Goal: Entertainment & Leisure: Consume media (video, audio)

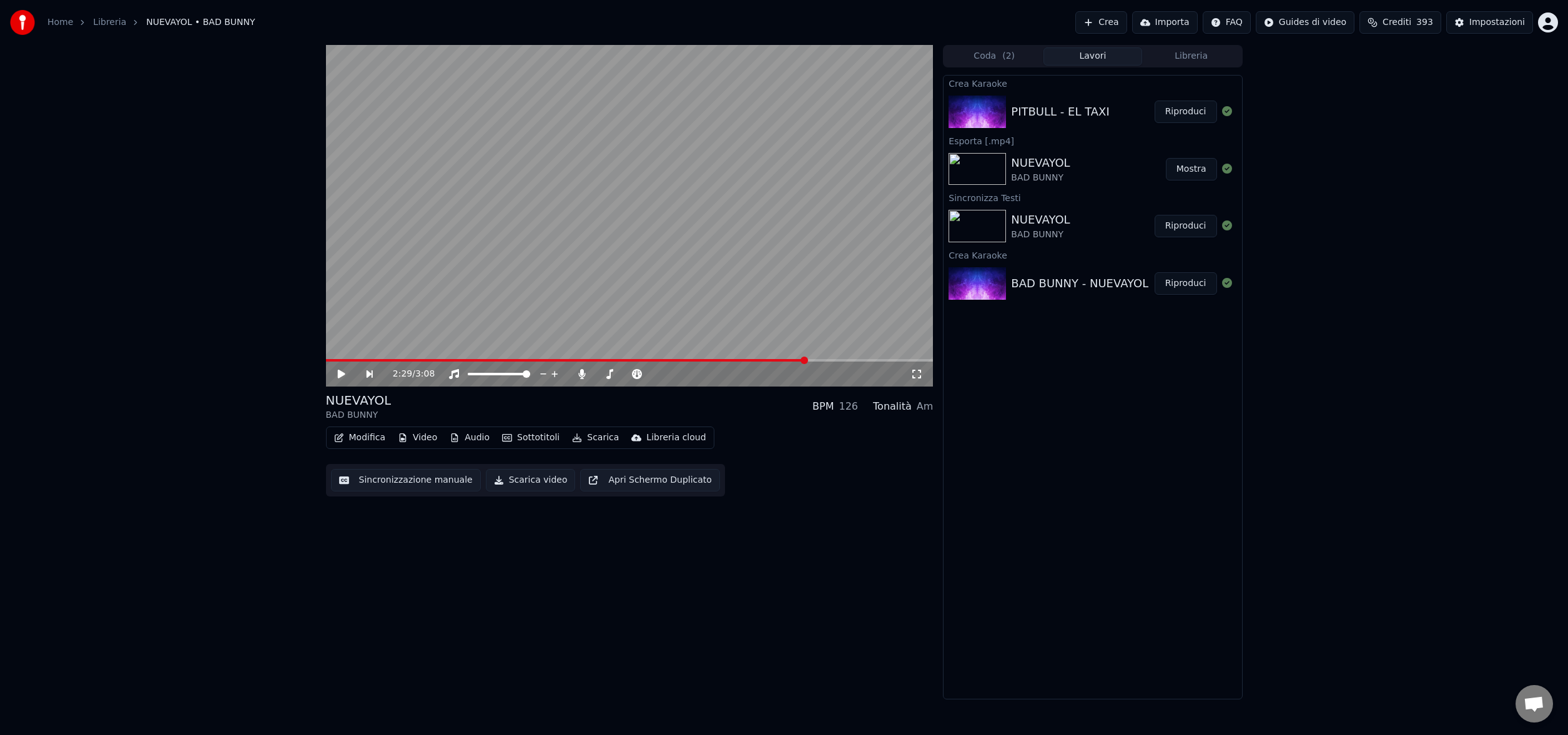
click at [1184, 114] on button "Riproduci" at bounding box center [1186, 112] width 63 height 23
click at [573, 360] on span at bounding box center [630, 360] width 608 height 3
click at [759, 359] on span at bounding box center [630, 360] width 608 height 3
click at [824, 360] on span at bounding box center [630, 360] width 608 height 3
click at [341, 375] on icon at bounding box center [350, 374] width 29 height 10
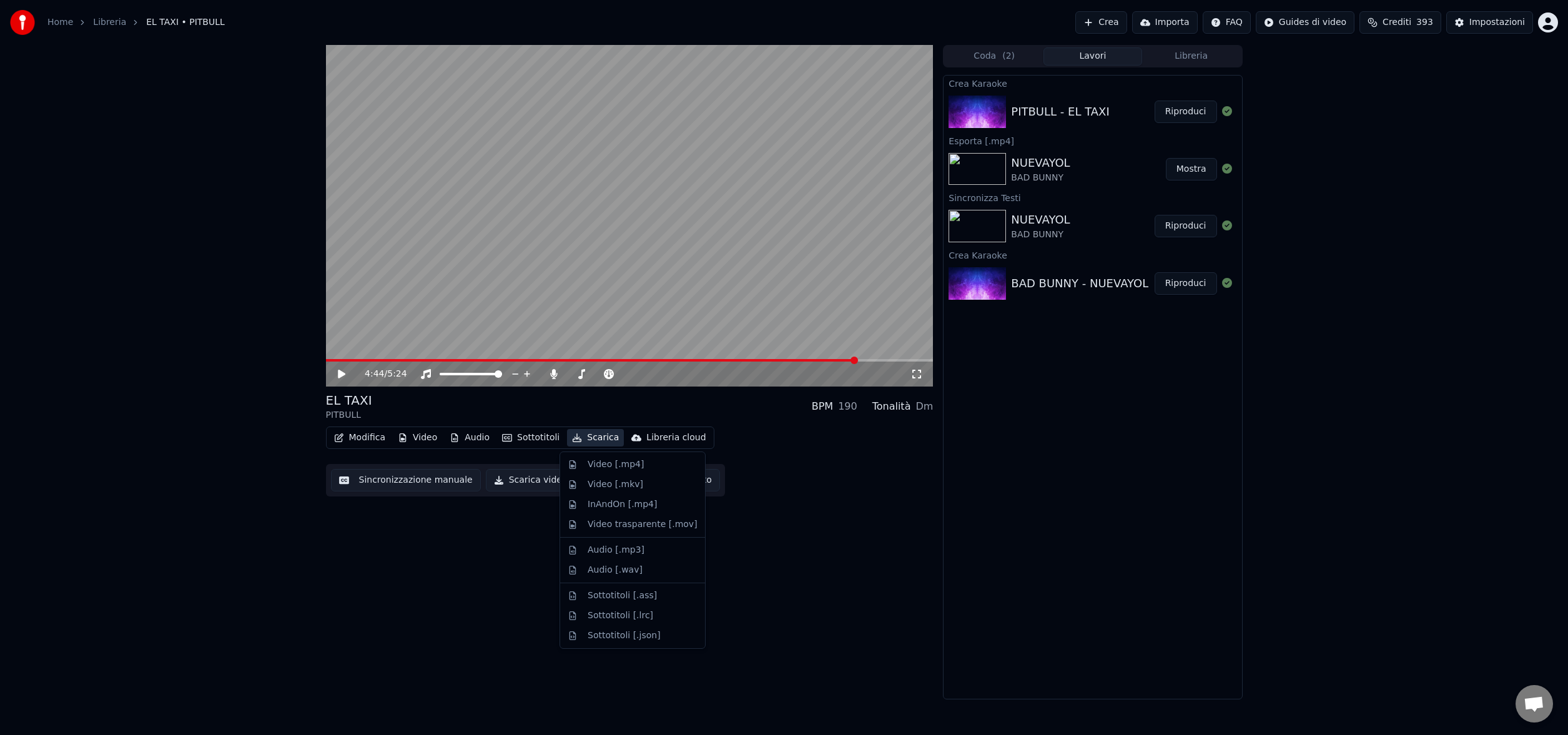
click at [597, 439] on button "Scarica" at bounding box center [595, 437] width 57 height 17
click at [606, 461] on div "Video [.mp4]" at bounding box center [615, 464] width 56 height 12
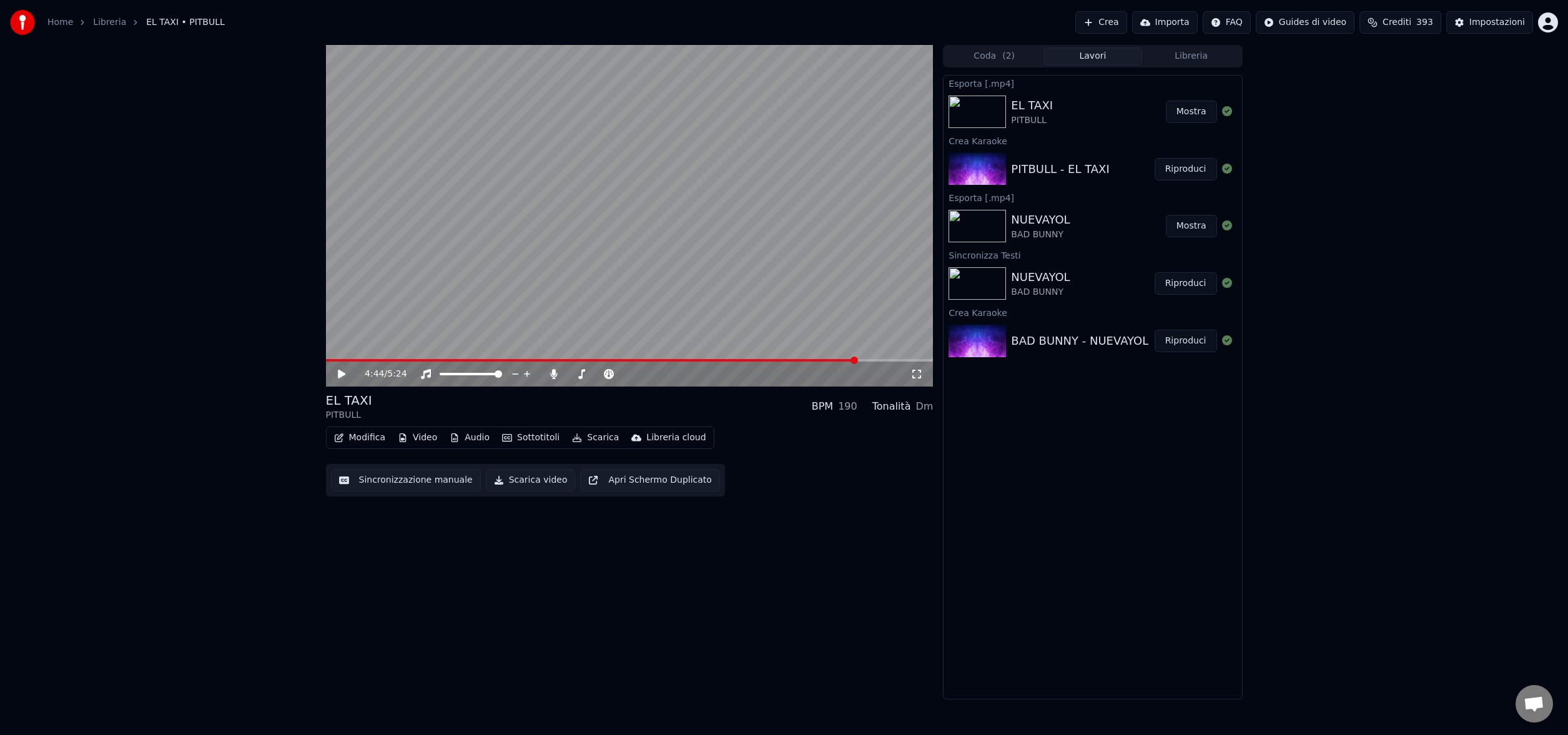
click at [1122, 21] on button "Crea" at bounding box center [1100, 22] width 51 height 23
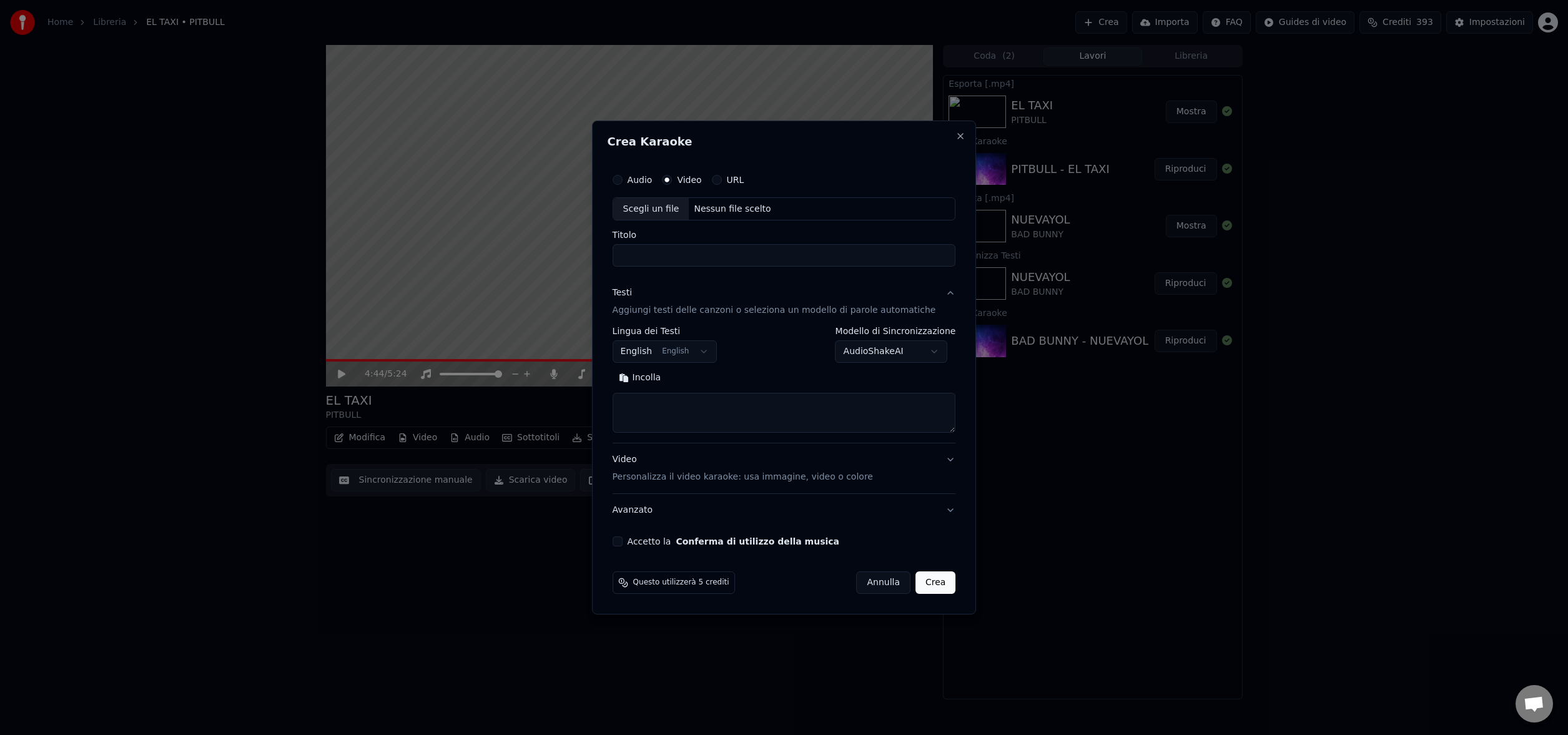
click at [623, 181] on button "Audio" at bounding box center [617, 180] width 10 height 10
click at [729, 207] on div "Nessun file scelto" at bounding box center [732, 209] width 87 height 12
drag, startPoint x: 794, startPoint y: 256, endPoint x: 750, endPoint y: 253, distance: 44.1
click at [750, 253] on input "**********" at bounding box center [785, 256] width 344 height 23
click at [630, 256] on input "**********" at bounding box center [785, 256] width 344 height 23
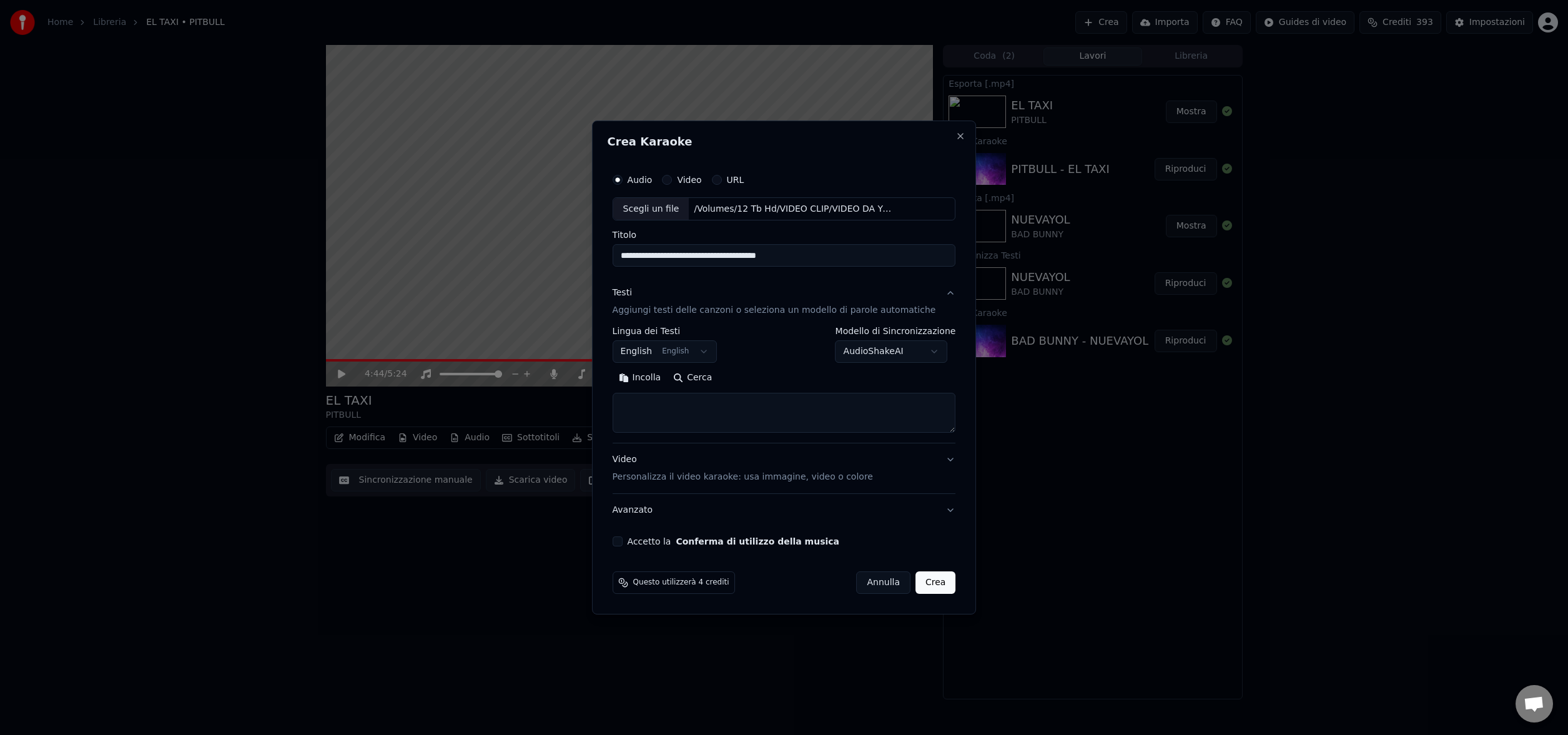
type input "**********"
click at [697, 351] on button "English English" at bounding box center [665, 352] width 105 height 23
select select "**"
click at [703, 379] on button "Cerca" at bounding box center [692, 378] width 51 height 20
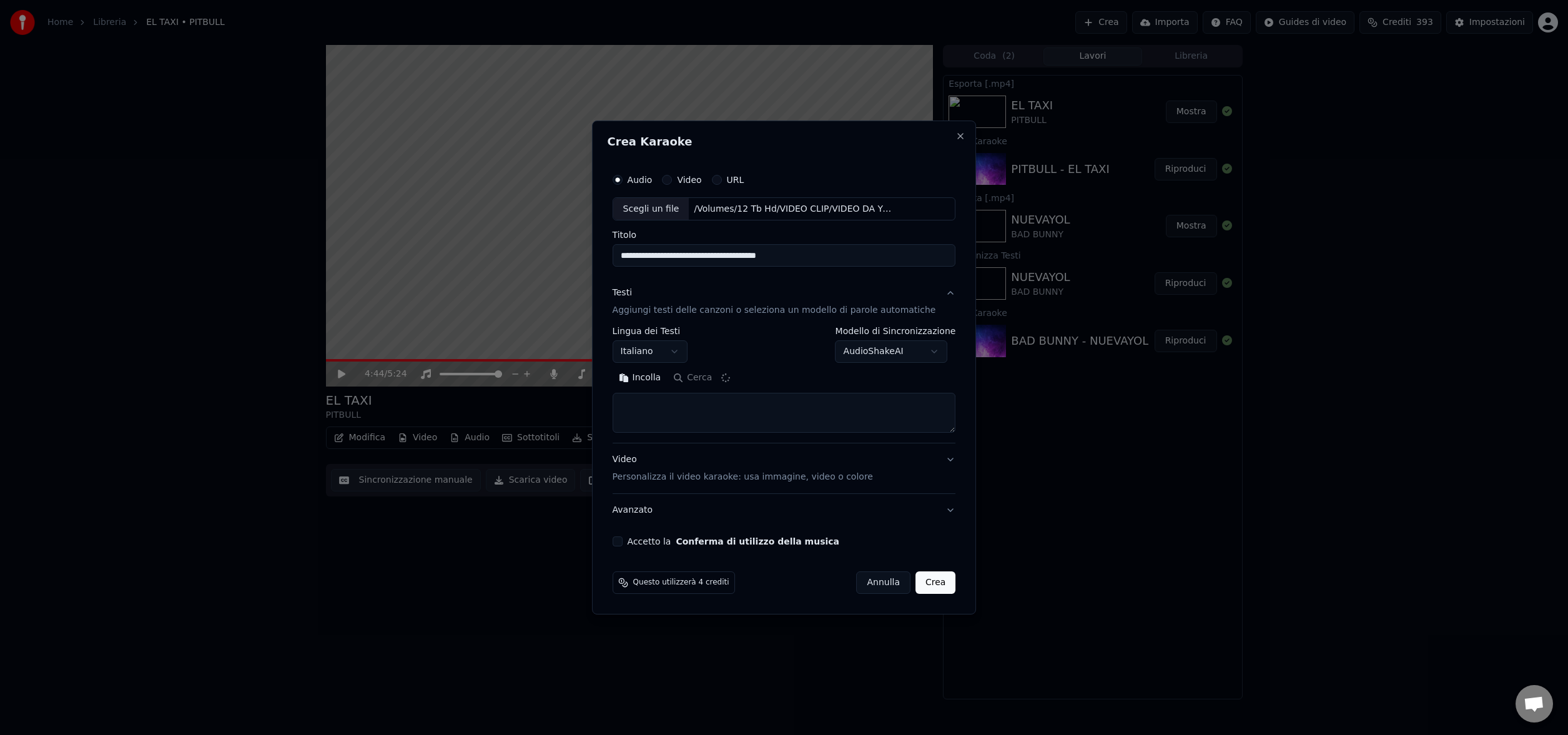
type textarea "**********"
click at [790, 478] on p "Personalizza il video karaoke: usa immagine, video o colore" at bounding box center [743, 477] width 260 height 12
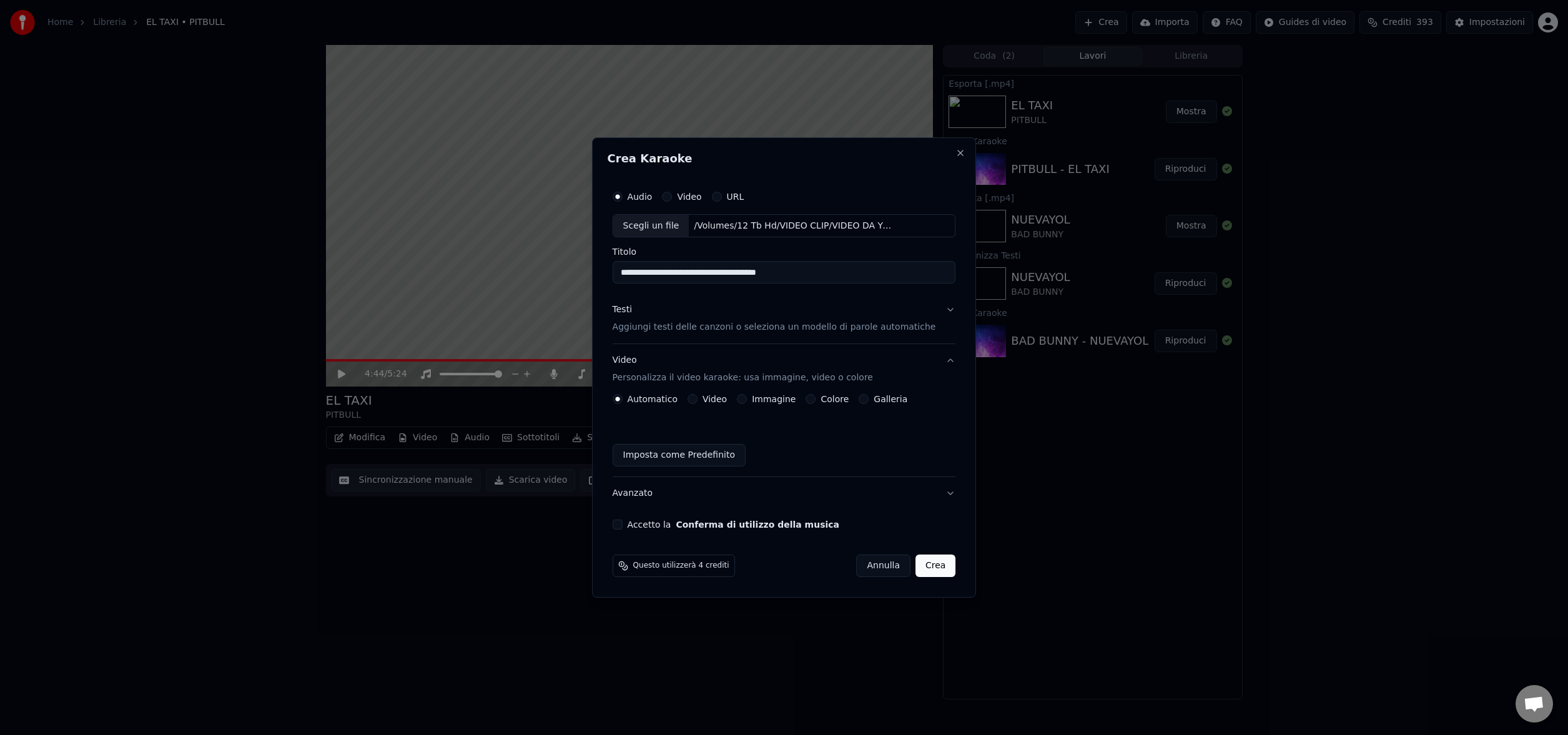
click at [697, 399] on button "Video" at bounding box center [692, 399] width 10 height 10
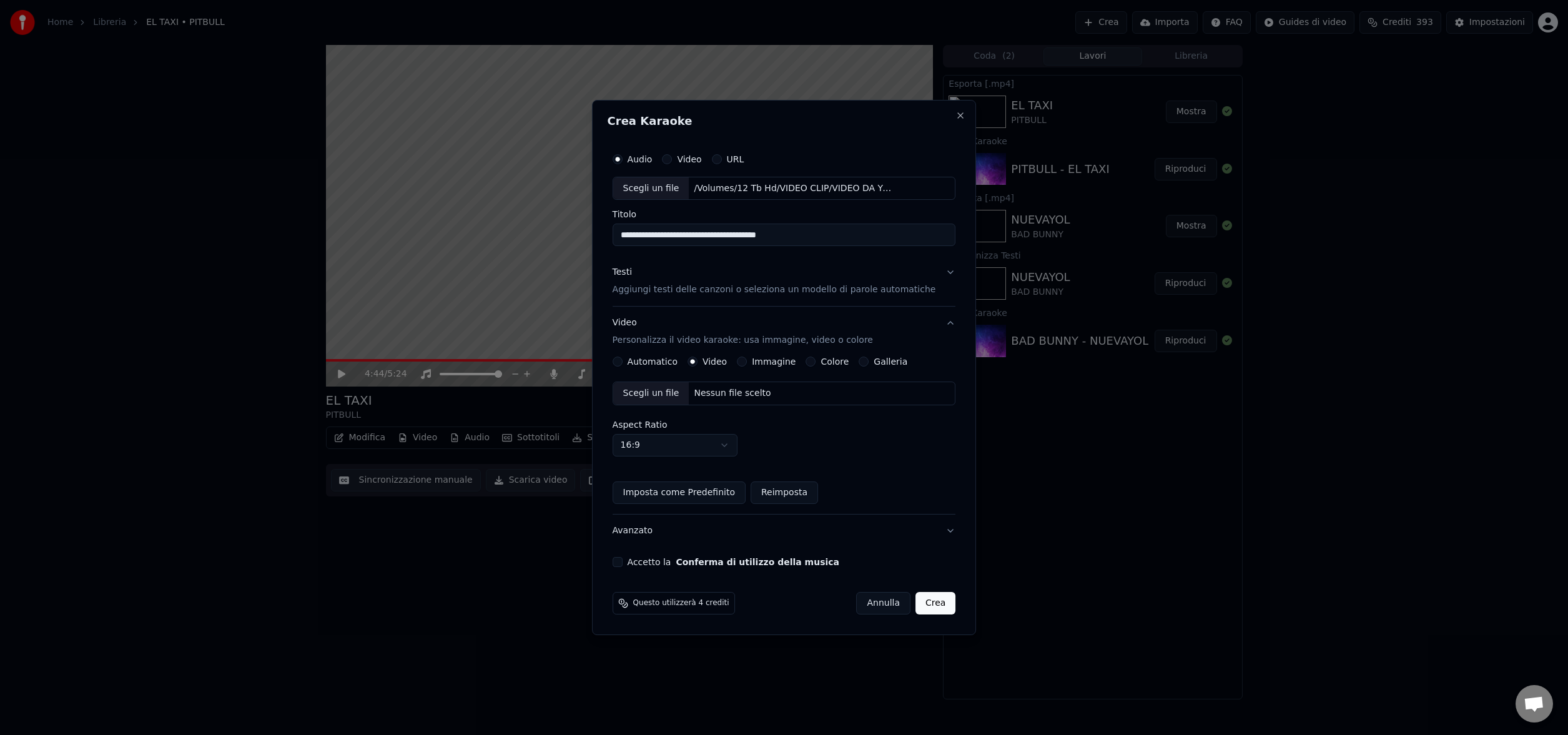
click at [730, 393] on div "Nessun file scelto" at bounding box center [732, 393] width 87 height 12
click at [623, 564] on button "Accetto la Conferma di utilizzo della musica" at bounding box center [617, 562] width 10 height 10
click at [926, 601] on button "Crea" at bounding box center [936, 603] width 40 height 23
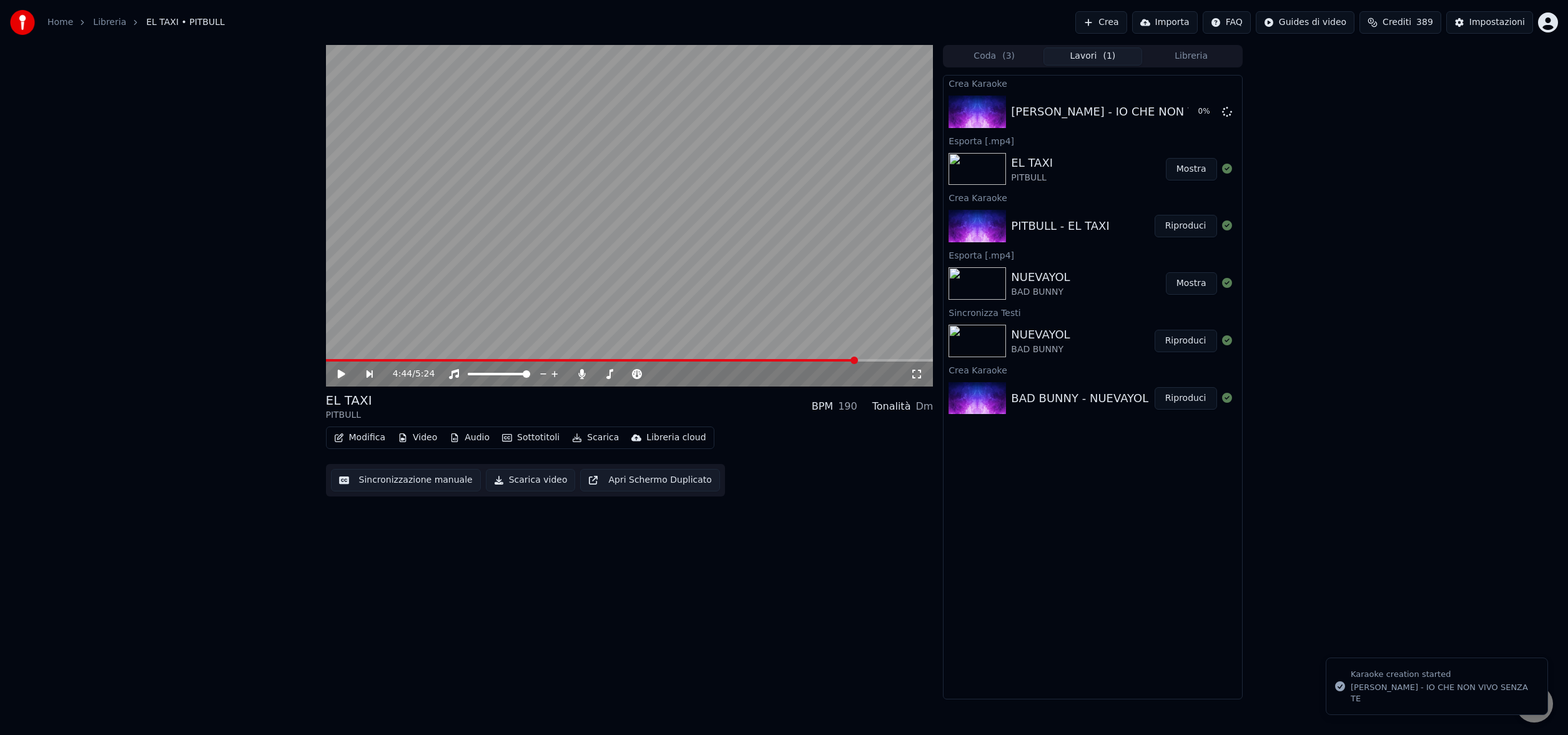
click at [1197, 168] on button "Mostra" at bounding box center [1191, 169] width 51 height 23
click at [1188, 111] on button "Riproduci" at bounding box center [1186, 112] width 63 height 23
click at [798, 361] on span at bounding box center [630, 360] width 608 height 3
click at [342, 373] on icon at bounding box center [342, 374] width 6 height 8
click at [342, 373] on icon at bounding box center [342, 374] width 8 height 9
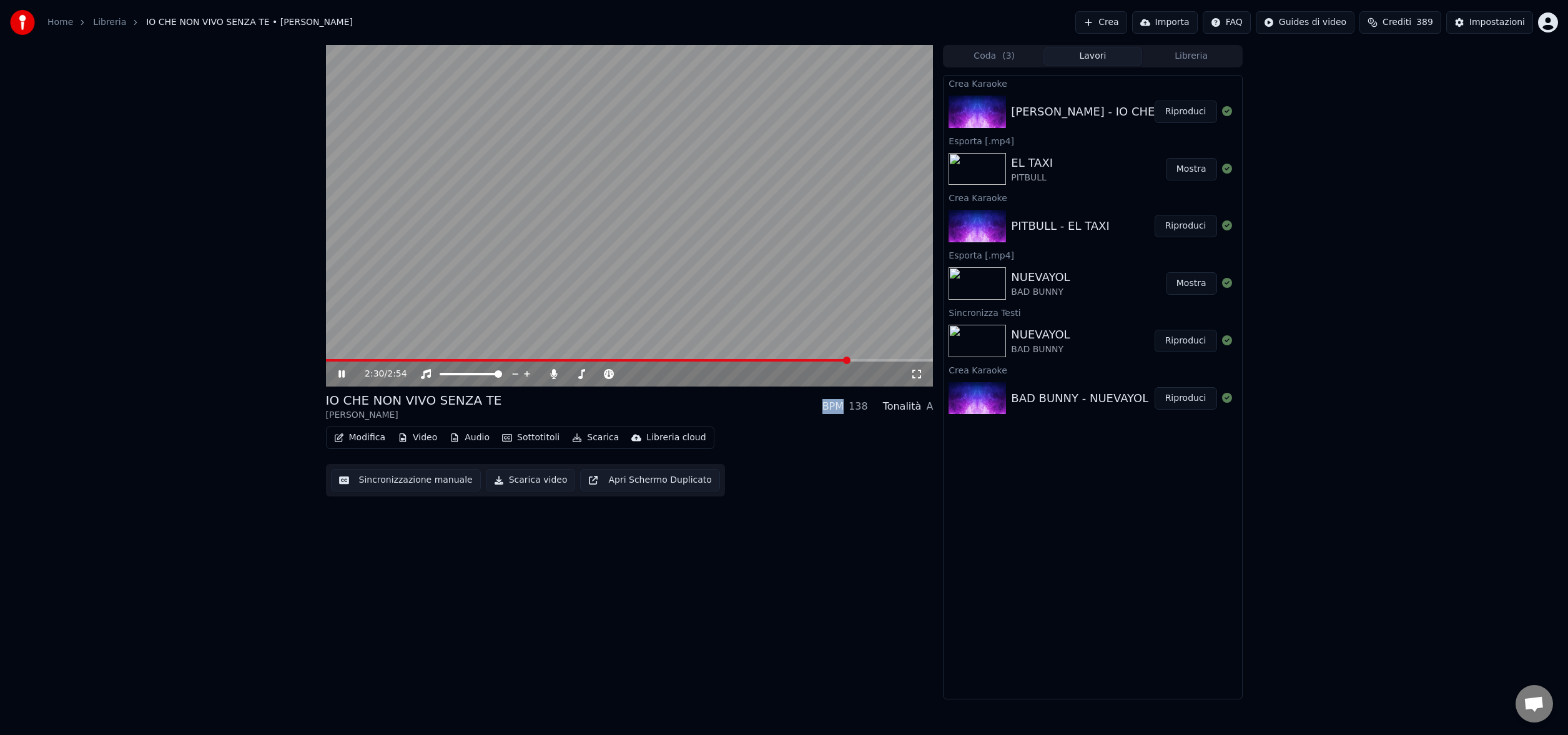
click at [708, 360] on span at bounding box center [588, 360] width 524 height 3
click at [343, 373] on icon at bounding box center [342, 374] width 6 height 8
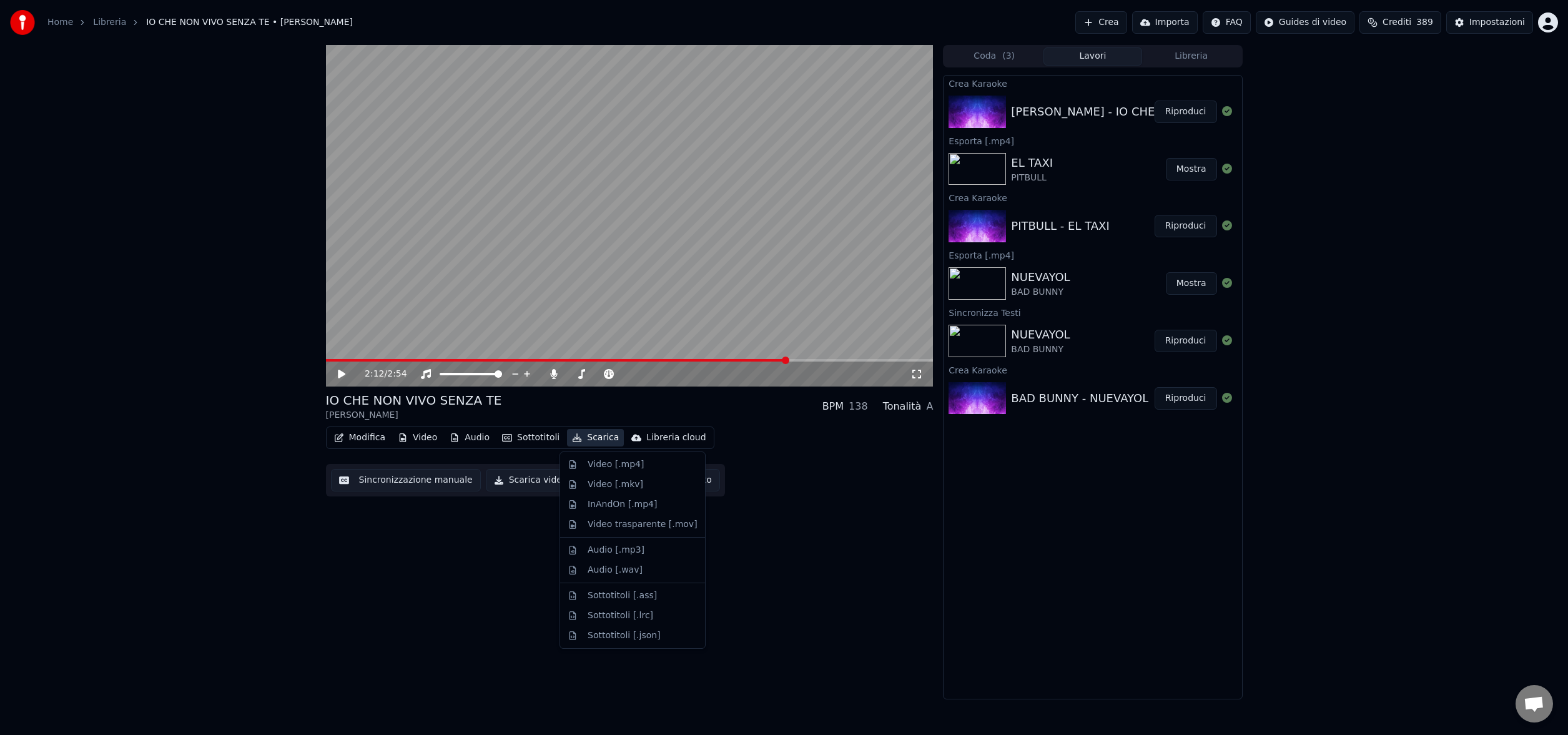
click at [593, 437] on button "Scarica" at bounding box center [595, 437] width 57 height 17
click at [605, 459] on div "Video [.mp4]" at bounding box center [615, 464] width 56 height 12
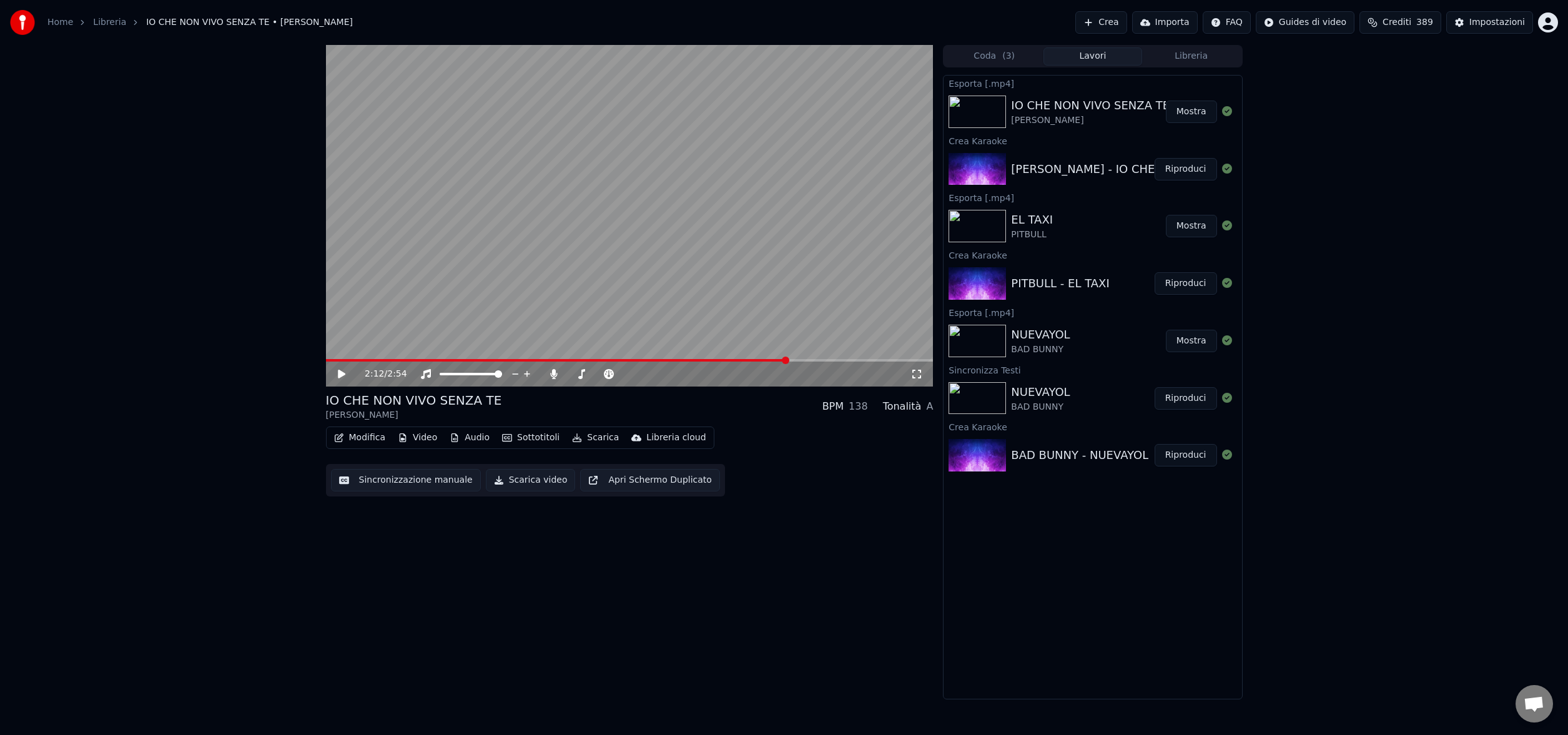
click at [1181, 118] on button "Mostra" at bounding box center [1191, 112] width 51 height 23
click at [1113, 25] on button "Crea" at bounding box center [1100, 22] width 51 height 23
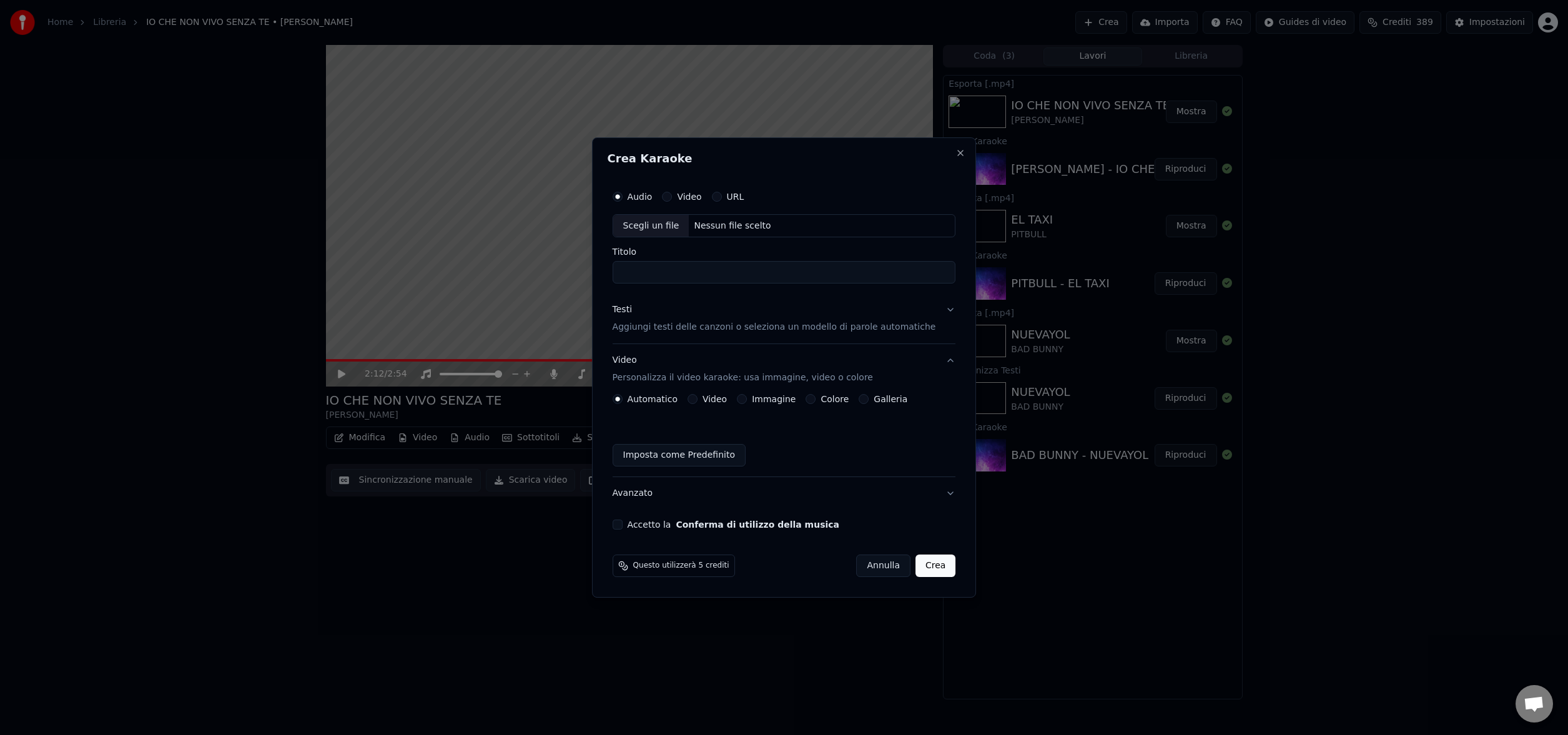
click at [735, 227] on div "Nessun file scelto" at bounding box center [732, 225] width 87 height 12
type input "**********"
click at [713, 326] on p "Aggiungi testi delle canzoni o seleziona un modello di parole automatiche" at bounding box center [774, 327] width 324 height 12
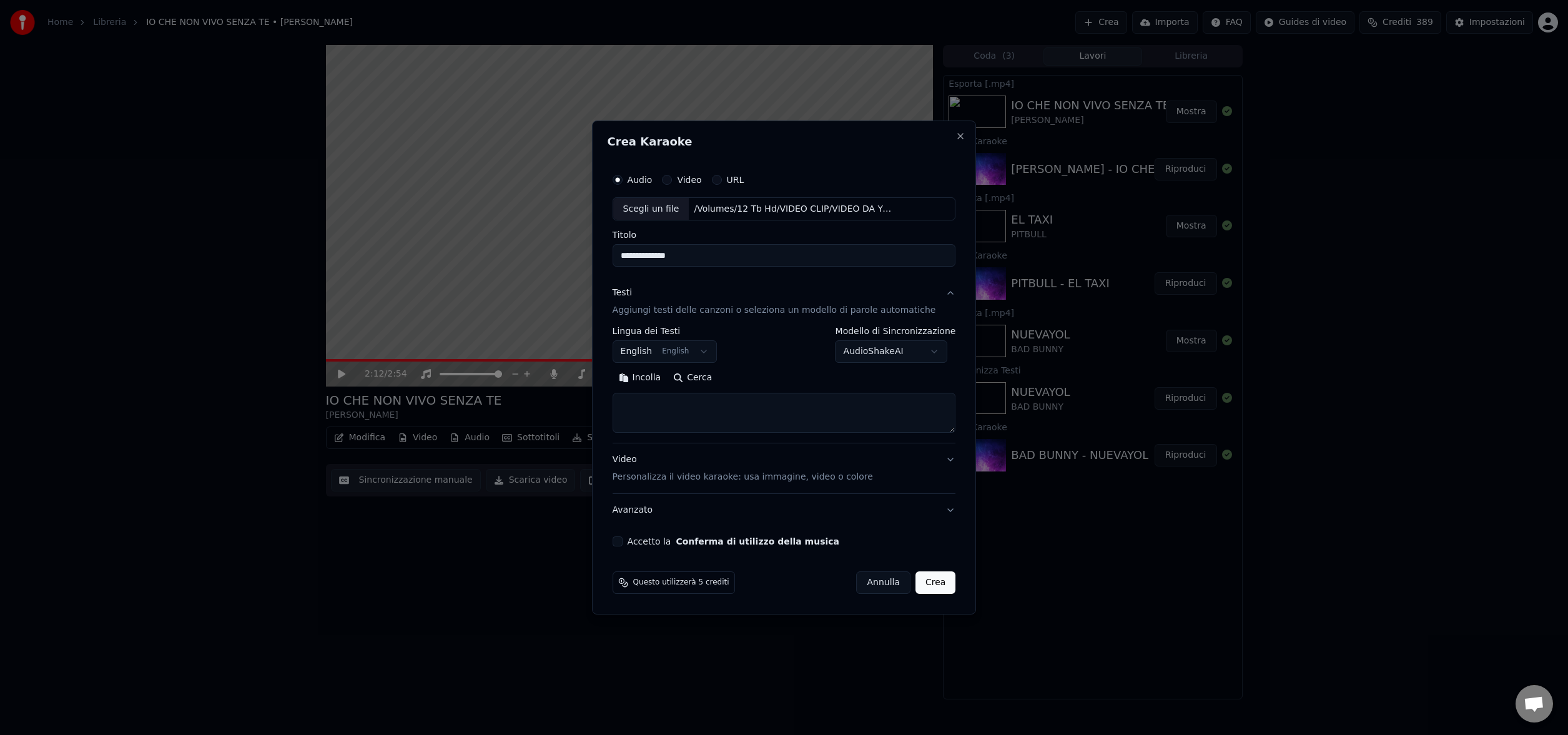
click at [703, 377] on button "Cerca" at bounding box center [692, 378] width 51 height 20
click at [632, 405] on textarea at bounding box center [774, 413] width 322 height 40
click at [659, 405] on textarea at bounding box center [774, 413] width 322 height 40
type textarea "**********"
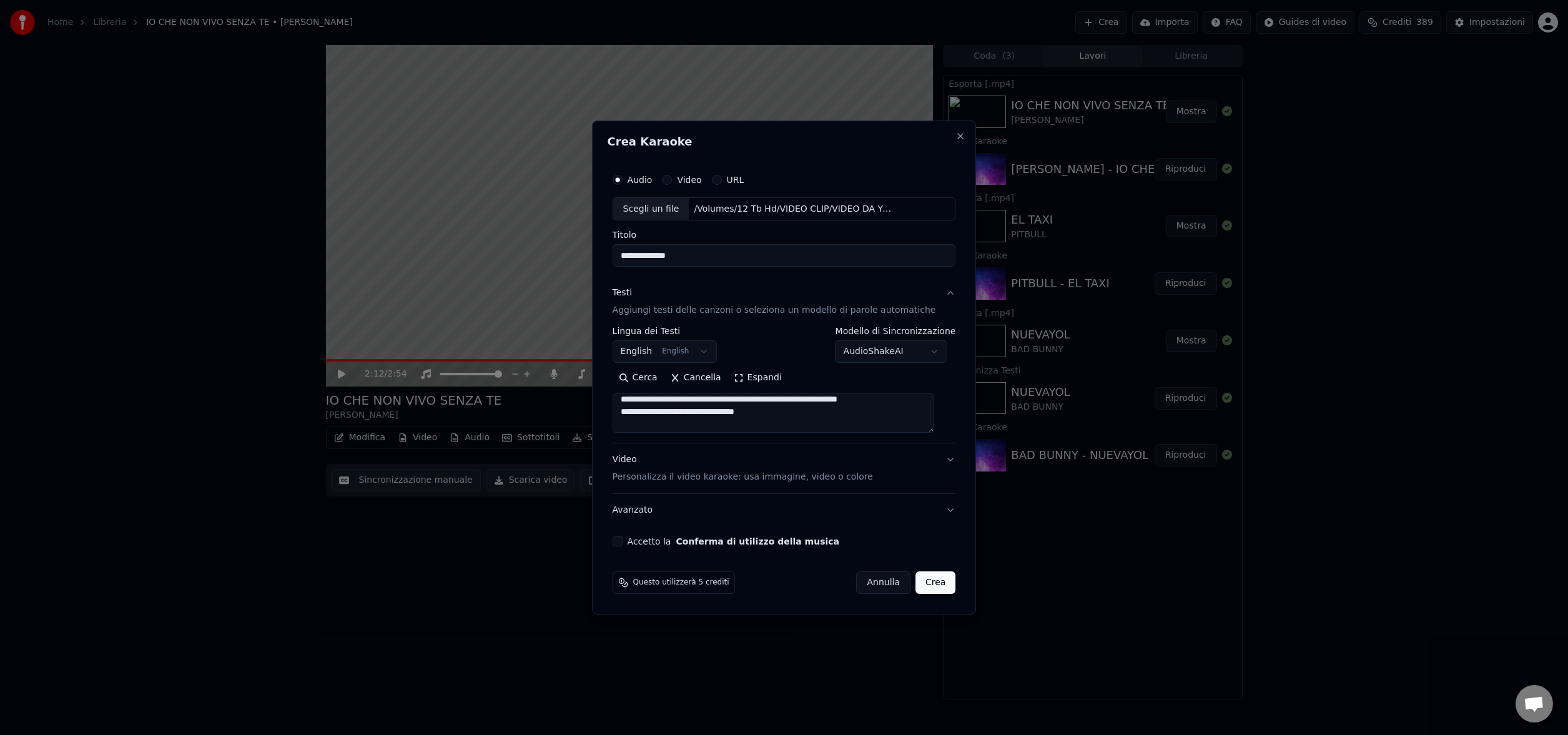
click at [696, 478] on p "Personalizza il video karaoke: usa immagine, video o colore" at bounding box center [743, 477] width 260 height 12
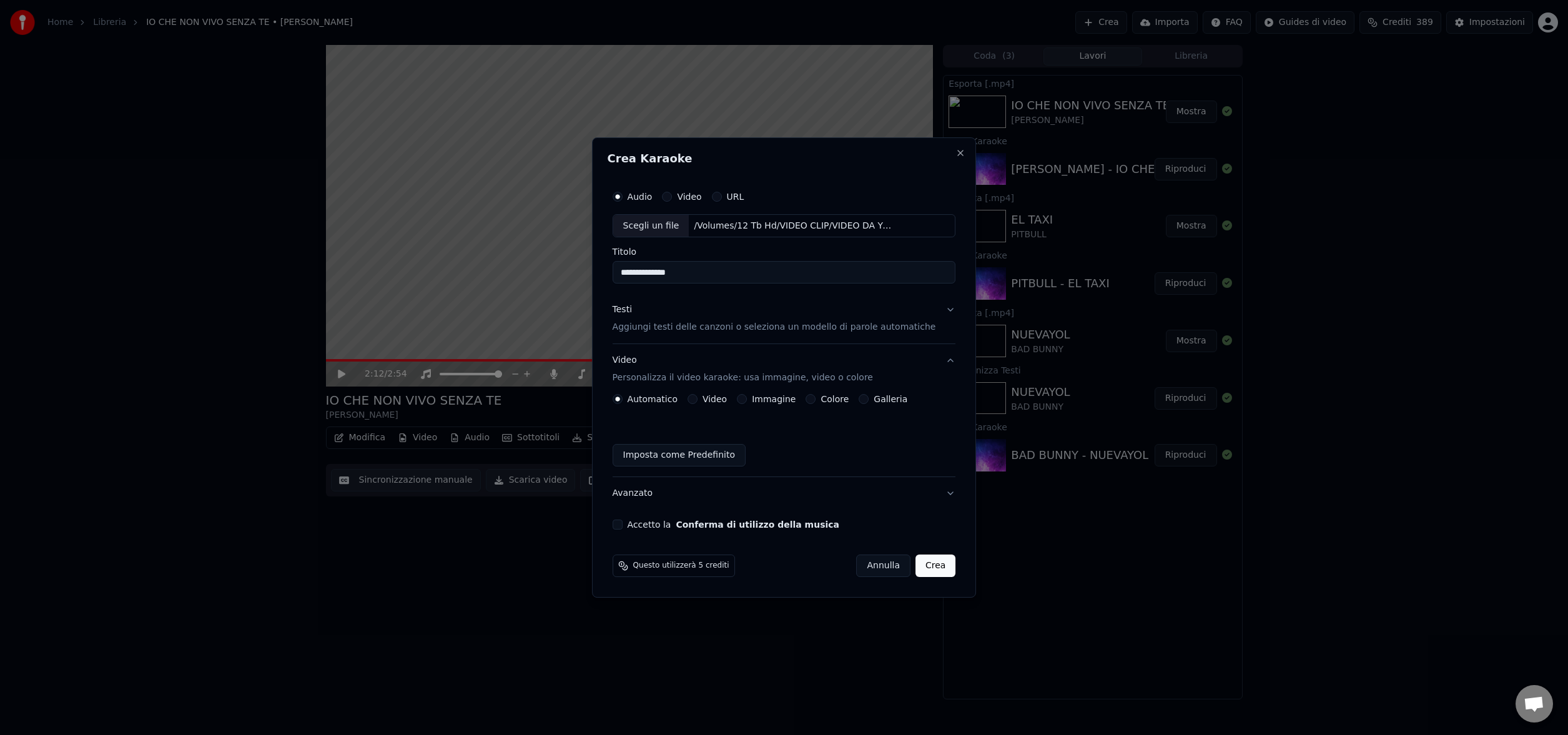
click at [697, 400] on button "Video" at bounding box center [692, 399] width 10 height 10
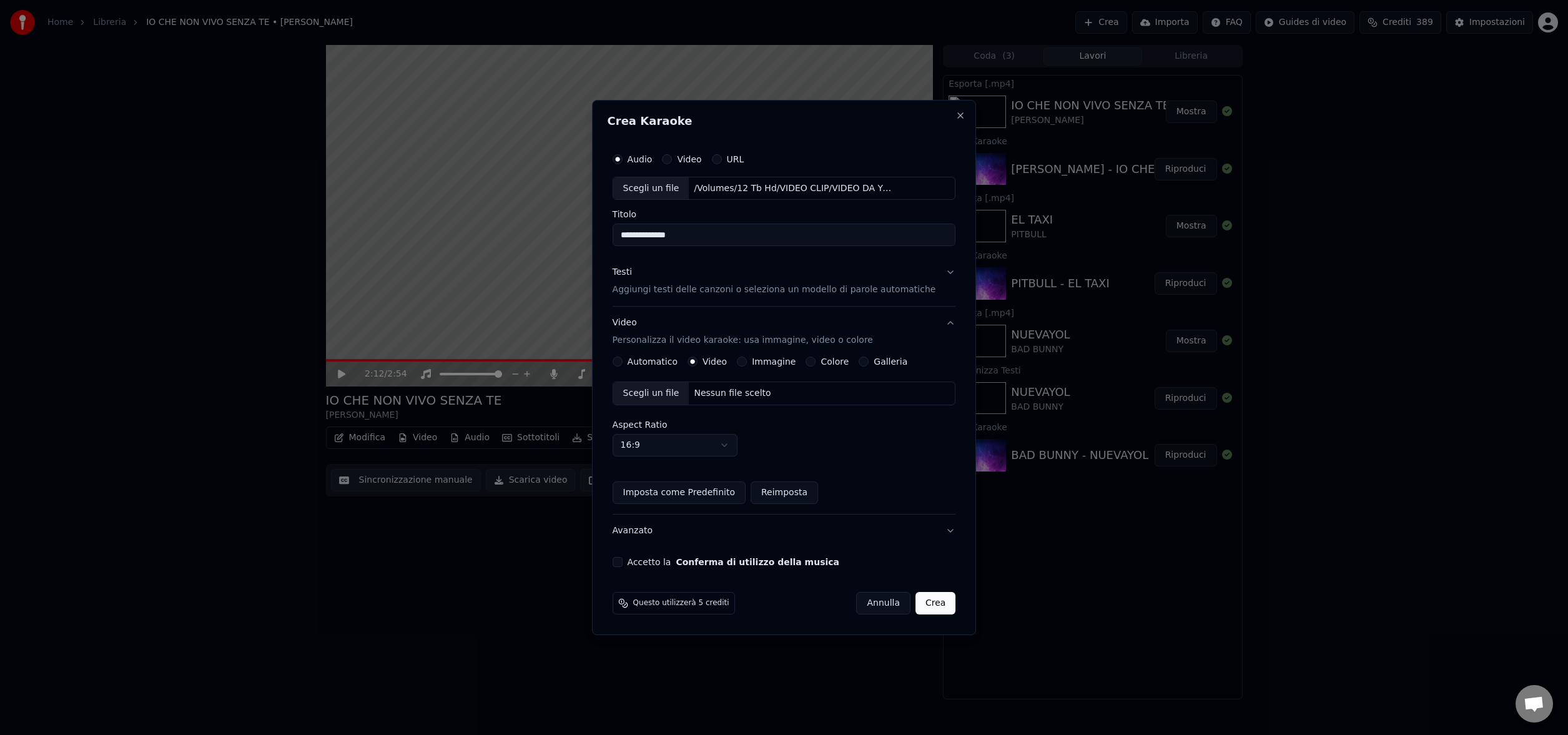
click at [719, 392] on div "Nessun file scelto" at bounding box center [732, 393] width 87 height 12
click at [623, 562] on button "Accetto la Conferma di utilizzo della musica" at bounding box center [617, 562] width 10 height 10
click at [632, 236] on input "**********" at bounding box center [785, 235] width 344 height 23
type input "**********"
click at [929, 606] on button "Crea" at bounding box center [936, 603] width 40 height 23
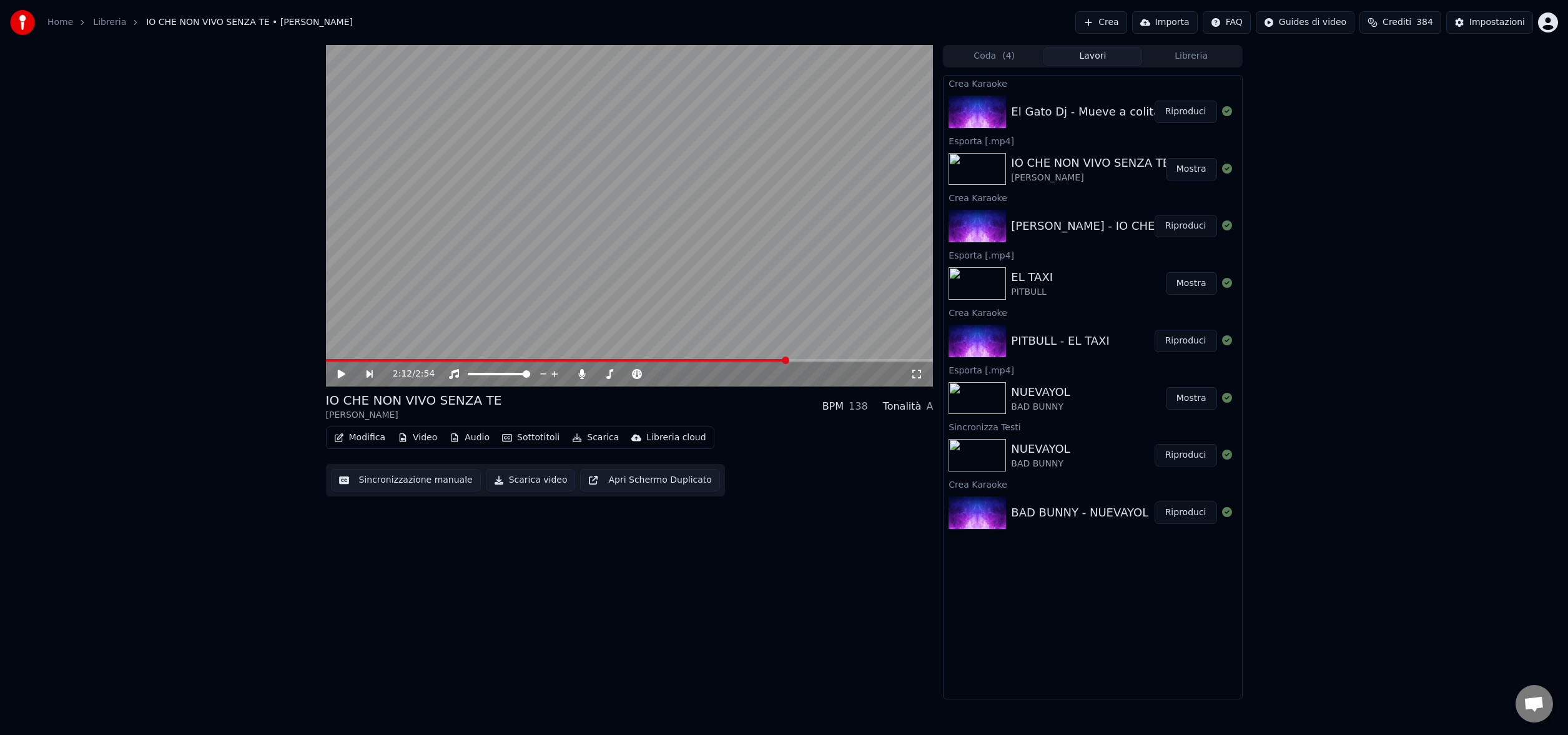
click at [1182, 112] on button "Riproduci" at bounding box center [1186, 112] width 63 height 23
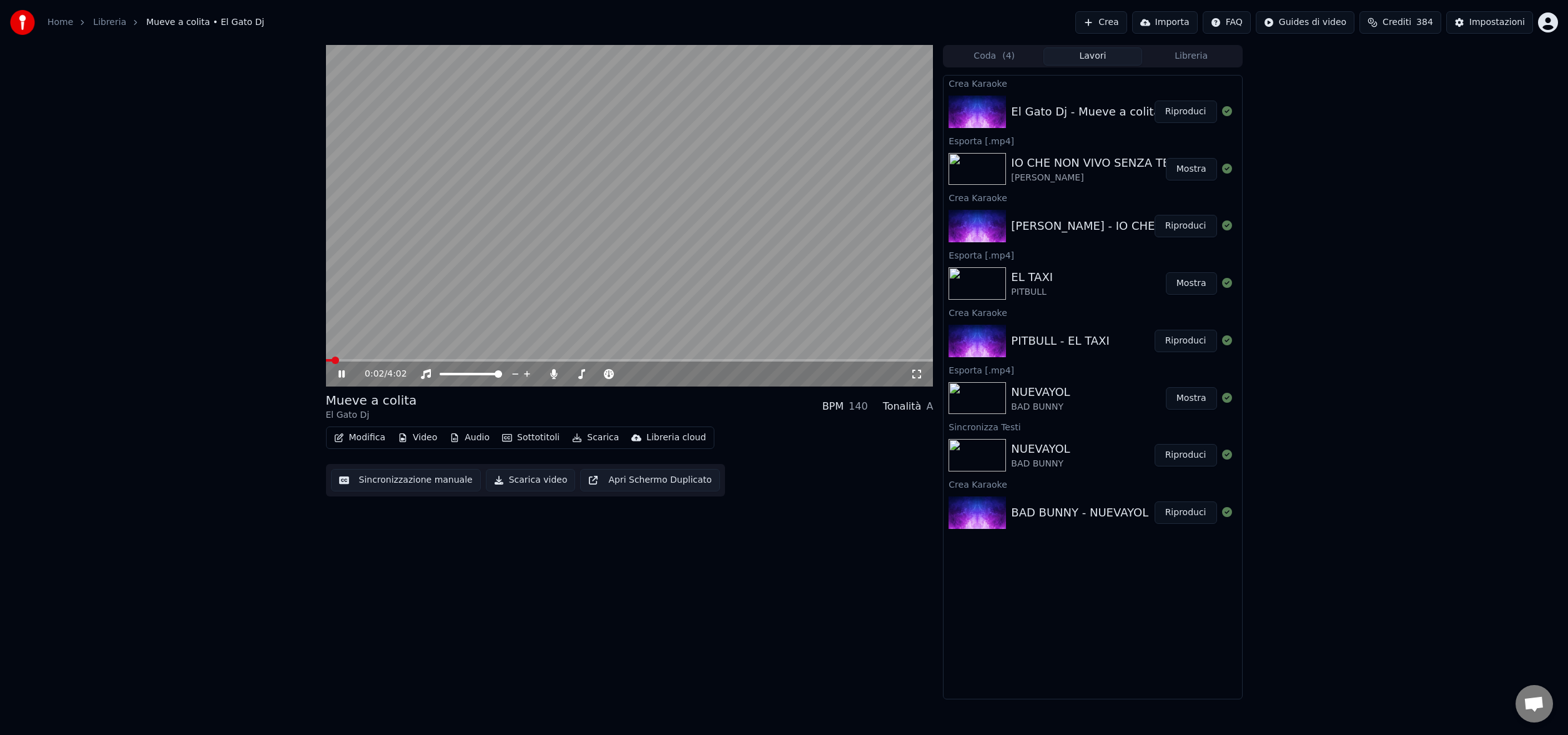
click at [637, 359] on span at bounding box center [630, 360] width 608 height 3
click at [770, 359] on span at bounding box center [630, 360] width 608 height 3
click at [832, 360] on span at bounding box center [630, 360] width 608 height 3
click at [344, 371] on icon at bounding box center [350, 374] width 29 height 10
click at [597, 435] on button "Scarica" at bounding box center [595, 437] width 57 height 17
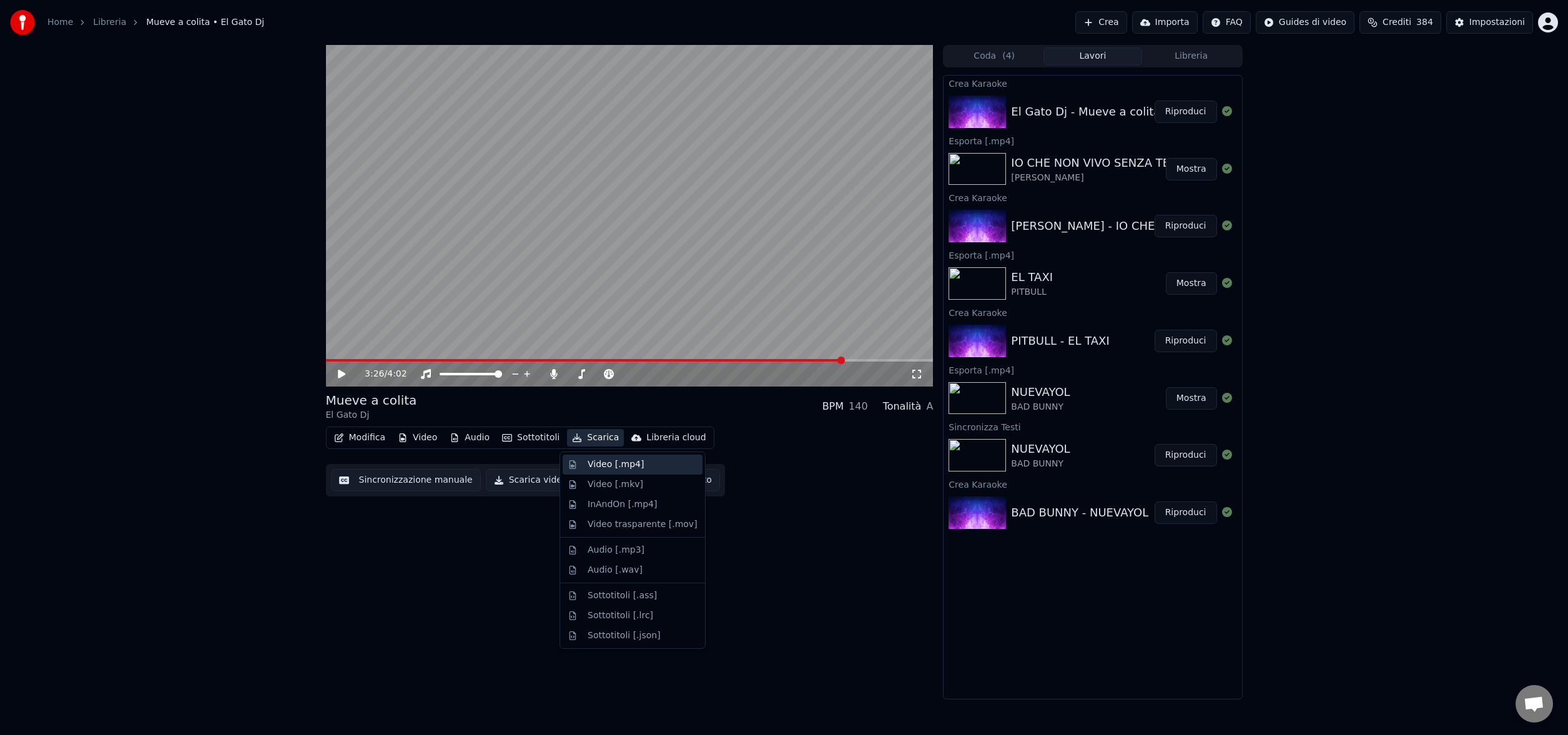
click at [605, 459] on div "Video [.mp4]" at bounding box center [615, 464] width 56 height 12
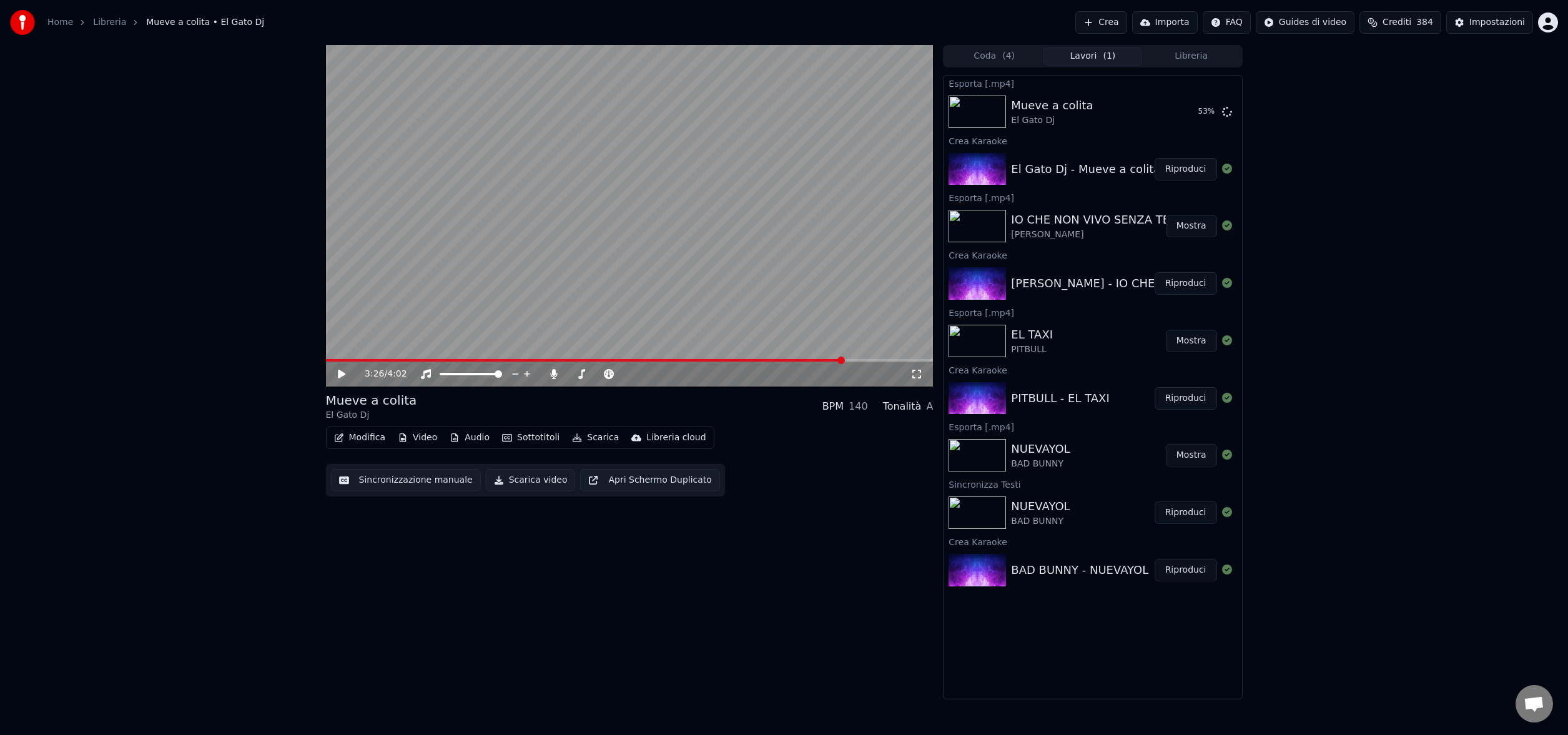
click at [1105, 25] on button "Crea" at bounding box center [1100, 22] width 51 height 23
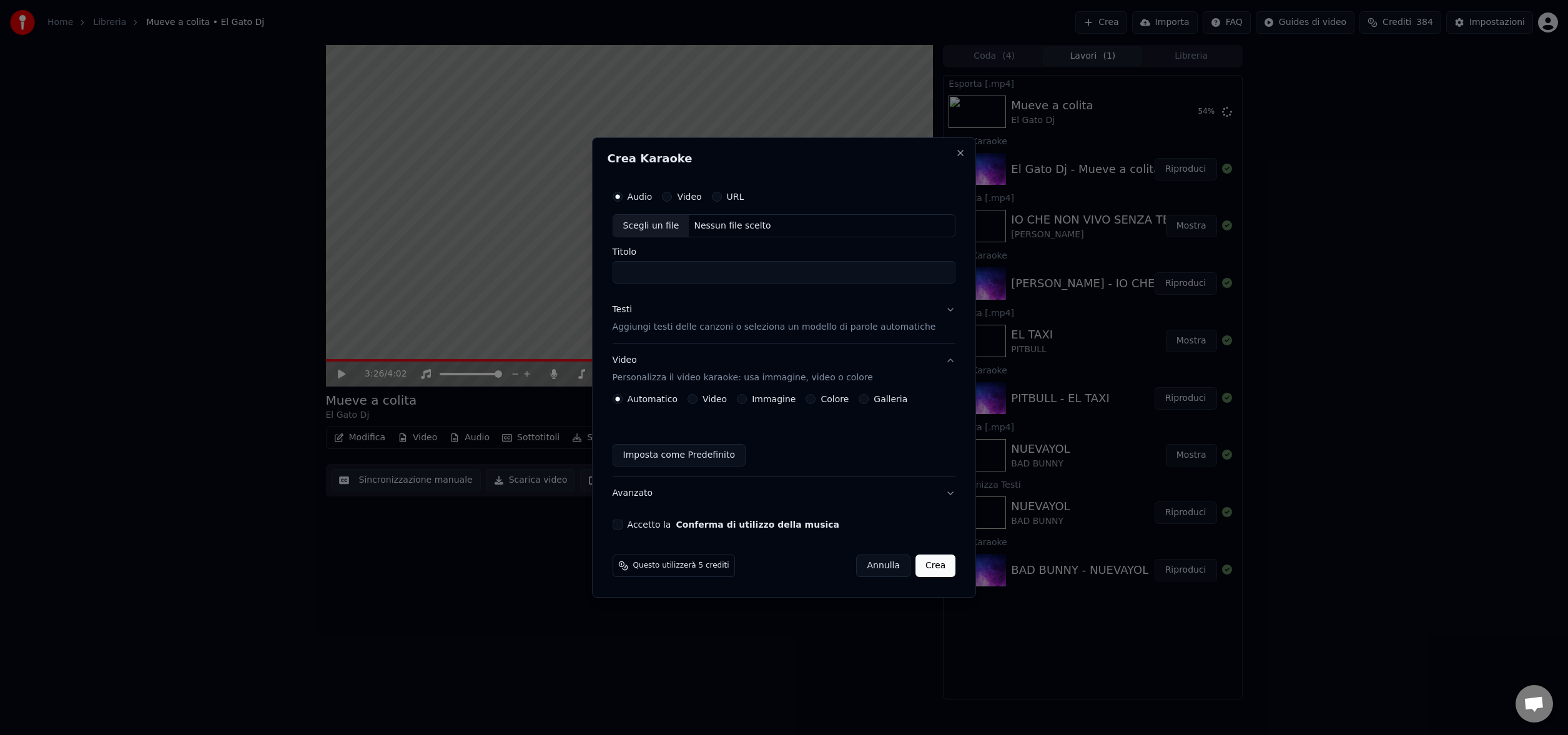
click at [726, 224] on div "Nessun file scelto" at bounding box center [732, 225] width 87 height 12
click at [697, 274] on input "*********" at bounding box center [785, 273] width 344 height 23
click at [633, 274] on input "********" at bounding box center [785, 273] width 344 height 23
type input "**********"
click at [637, 329] on p "Aggiungi testi delle canzoni o seleziona un modello di parole automatiche" at bounding box center [774, 327] width 324 height 12
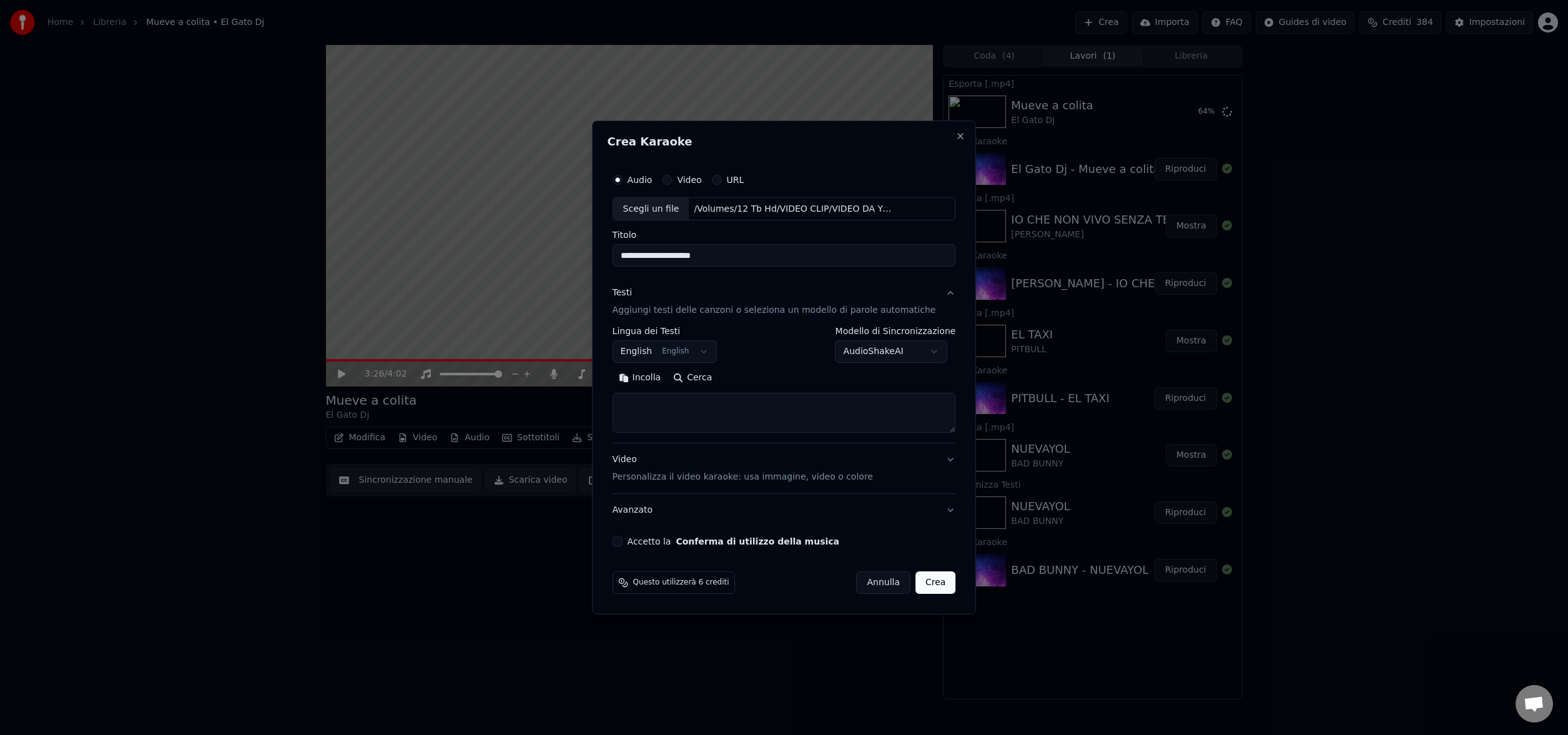
click at [718, 375] on button "Cerca" at bounding box center [692, 378] width 51 height 20
type textarea "**********"
click at [723, 417] on textarea at bounding box center [774, 413] width 322 height 40
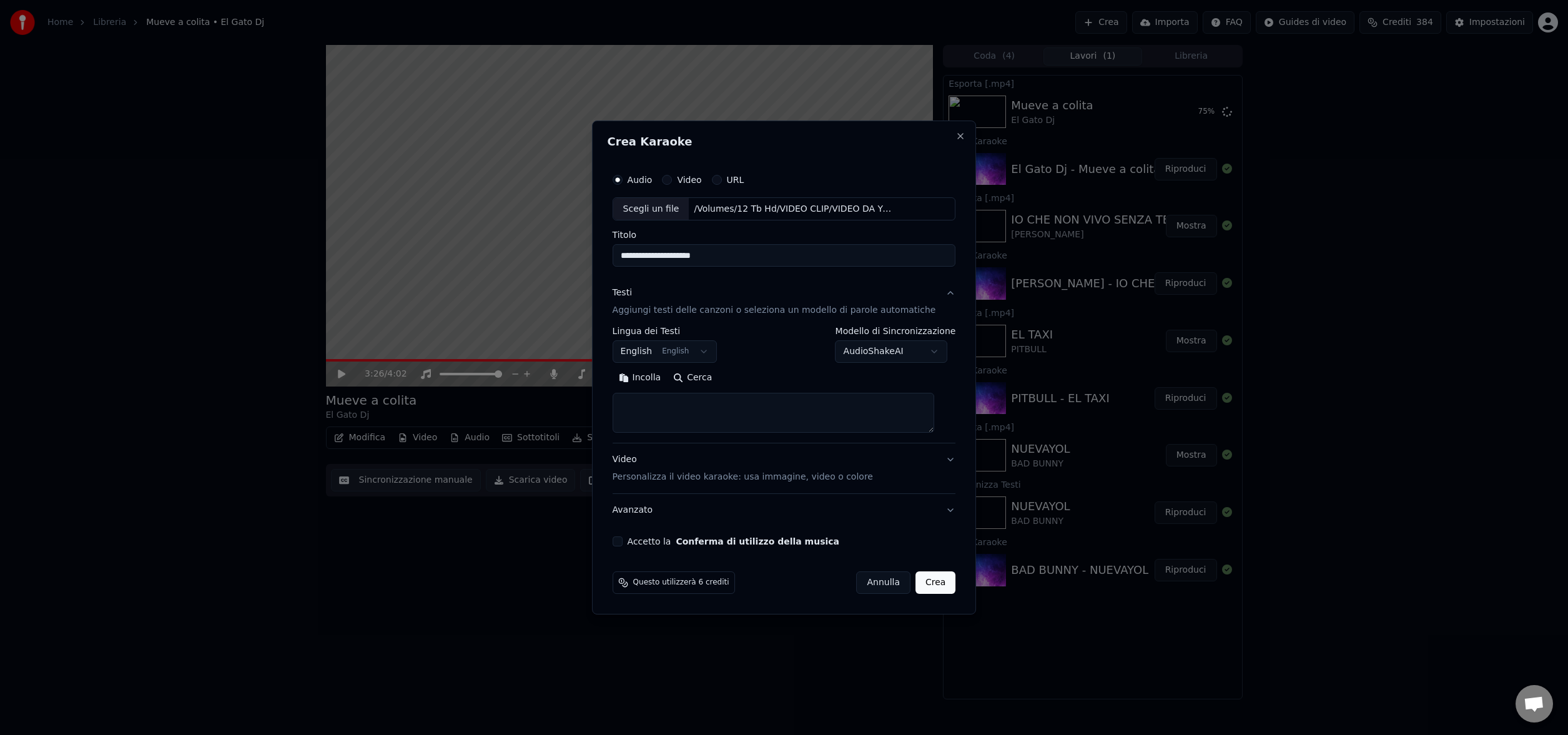
drag, startPoint x: 742, startPoint y: 258, endPoint x: 620, endPoint y: 247, distance: 122.5
click at [620, 247] on div "**********" at bounding box center [784, 357] width 353 height 389
click at [694, 351] on body "Home Libreria Mueve a colita • El Gato Dj Crea Importa FAQ Guides di video Cred…" at bounding box center [784, 367] width 1568 height 735
select select "**"
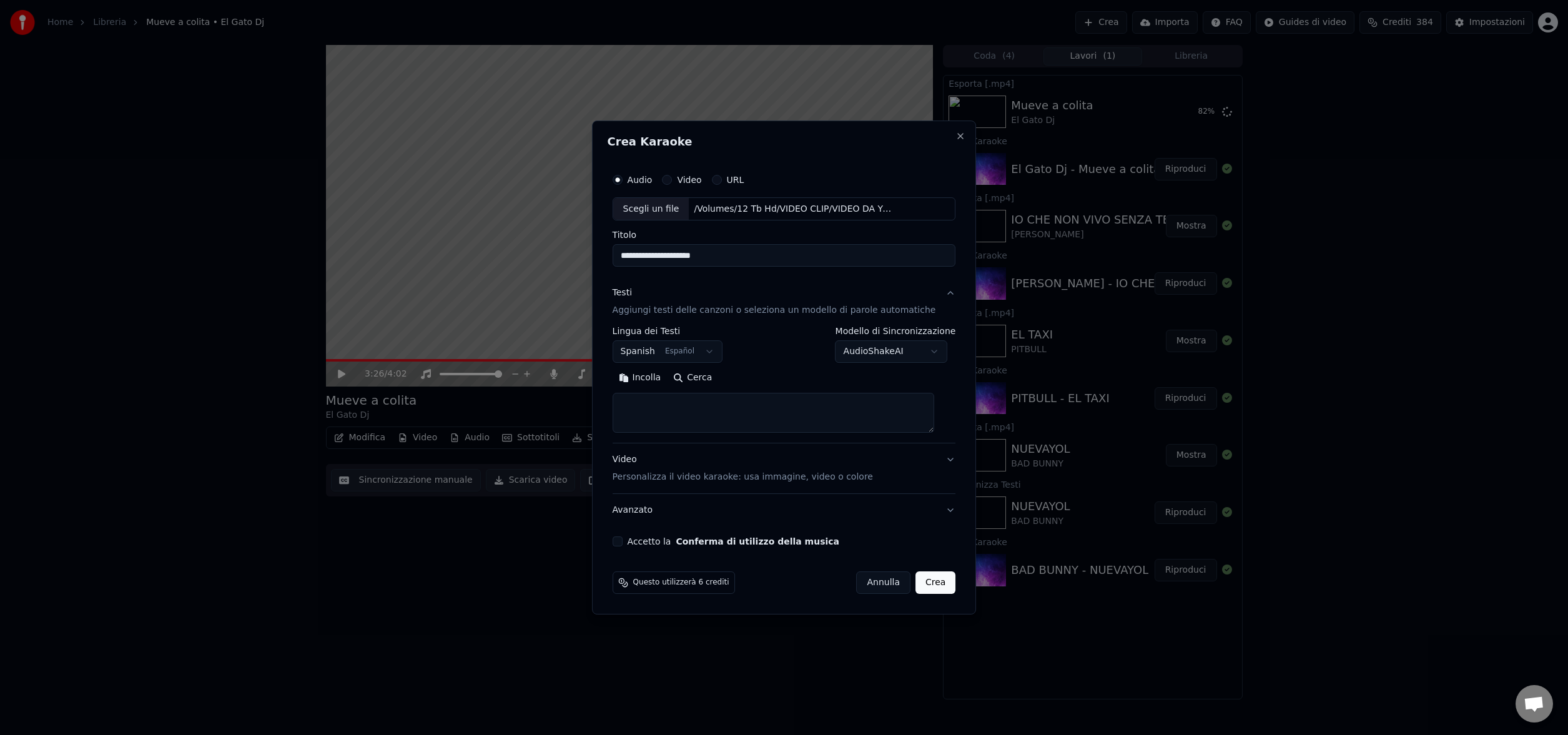
click at [688, 407] on textarea at bounding box center [774, 413] width 322 height 40
paste textarea "**********"
type textarea "**********"
click at [714, 477] on p "Personalizza il video karaoke: usa immagine, video o colore" at bounding box center [743, 477] width 260 height 12
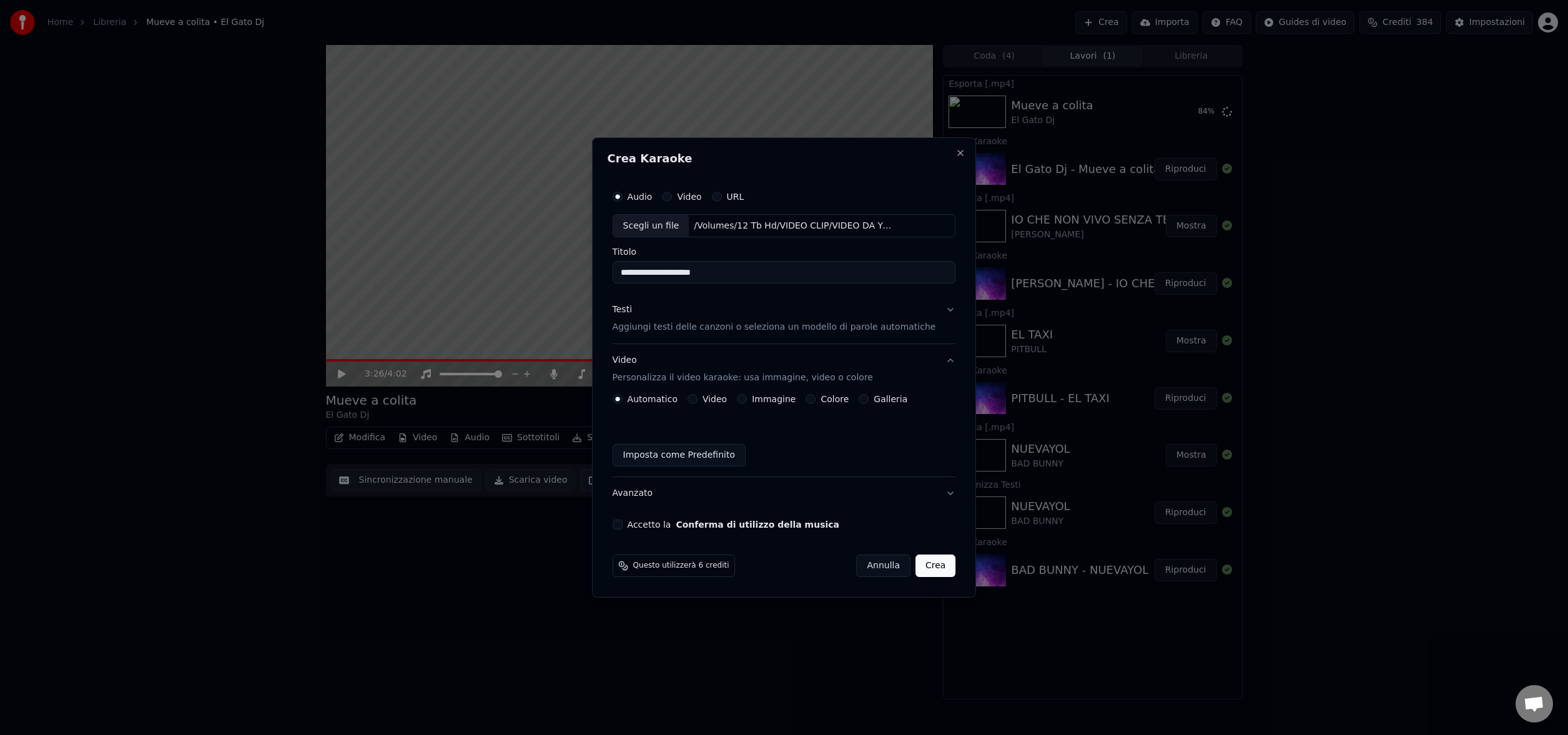
click at [697, 402] on button "Video" at bounding box center [692, 399] width 10 height 10
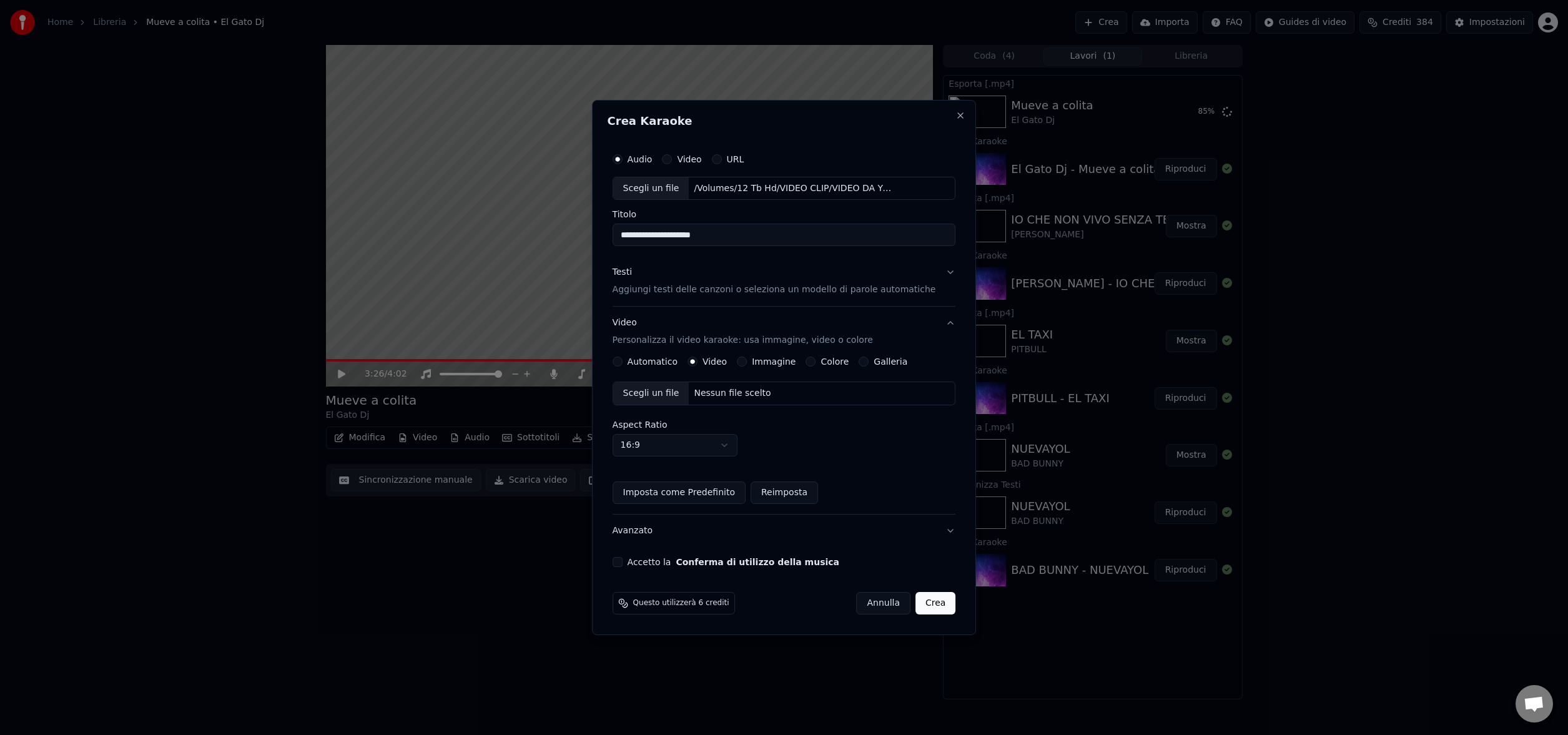
click at [734, 394] on div "Nessun file scelto" at bounding box center [732, 393] width 87 height 12
click at [623, 563] on button "Accetto la Conferma di utilizzo della musica" at bounding box center [617, 562] width 10 height 10
click at [925, 603] on button "Crea" at bounding box center [936, 603] width 40 height 23
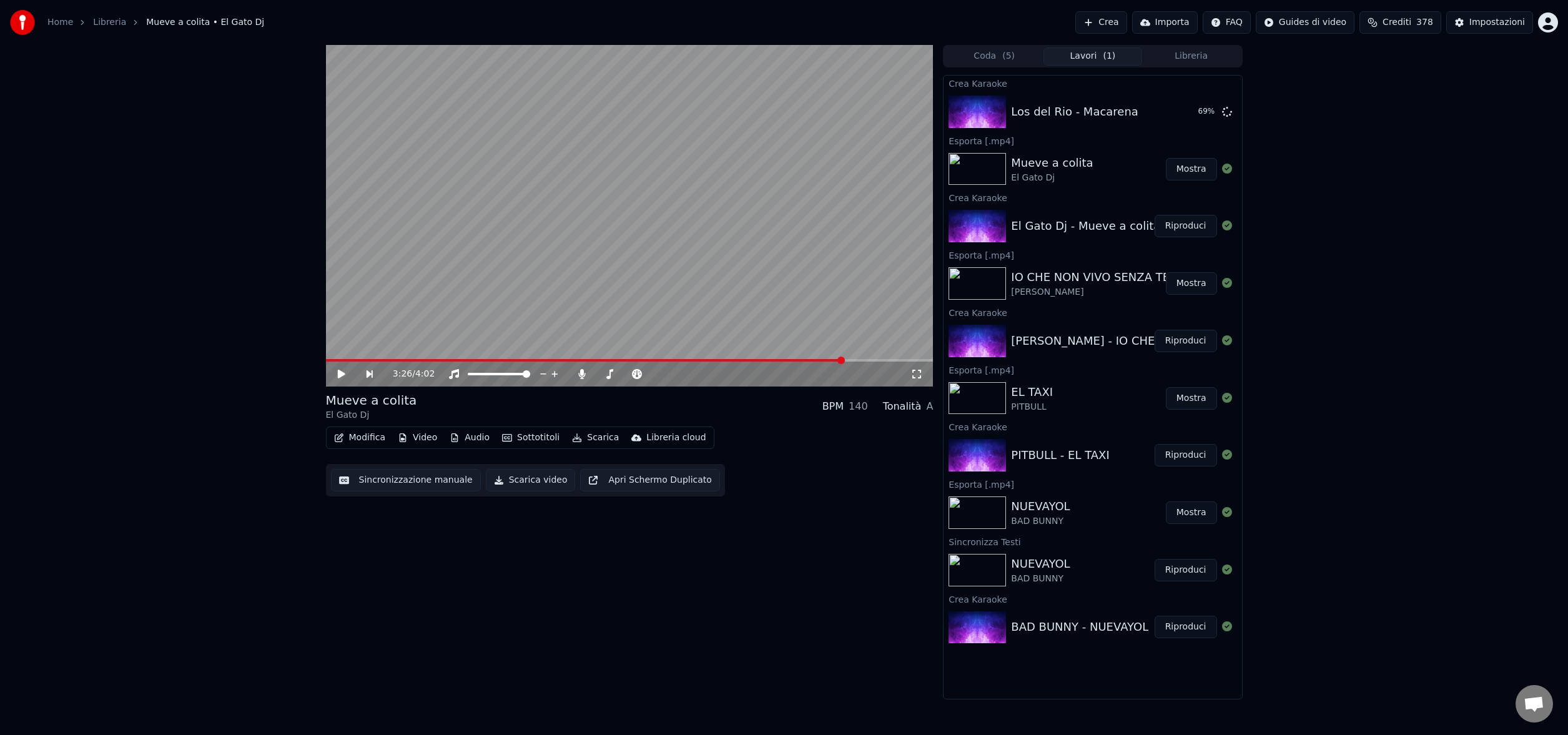
click at [1115, 21] on button "Crea" at bounding box center [1100, 22] width 51 height 23
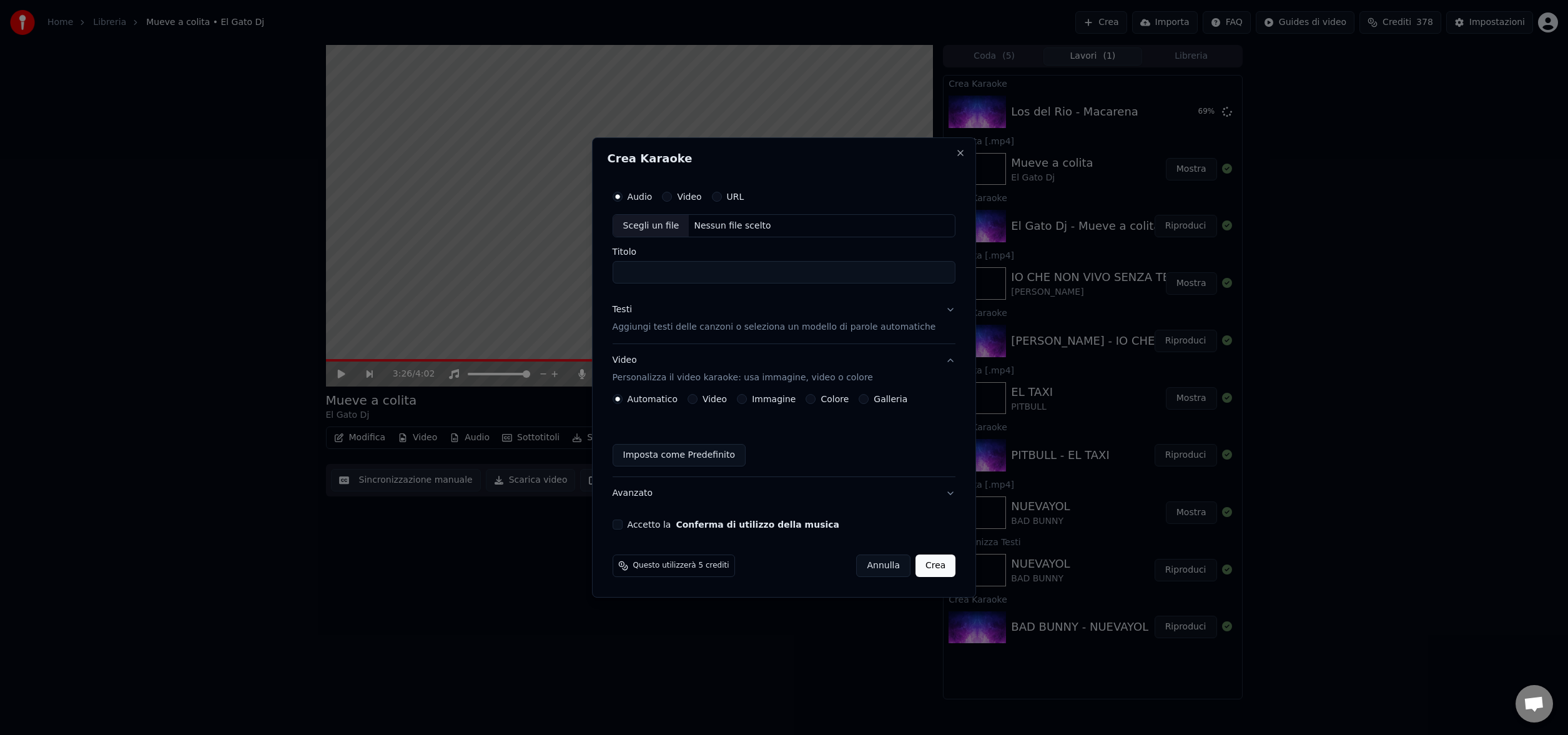
click at [672, 199] on button "Video" at bounding box center [666, 196] width 10 height 10
click at [731, 223] on div "Nessun file scelto" at bounding box center [732, 225] width 87 height 12
type input "**********"
click at [693, 325] on p "Aggiungi testi delle canzoni o seleziona un modello di parole automatiche" at bounding box center [774, 327] width 324 height 12
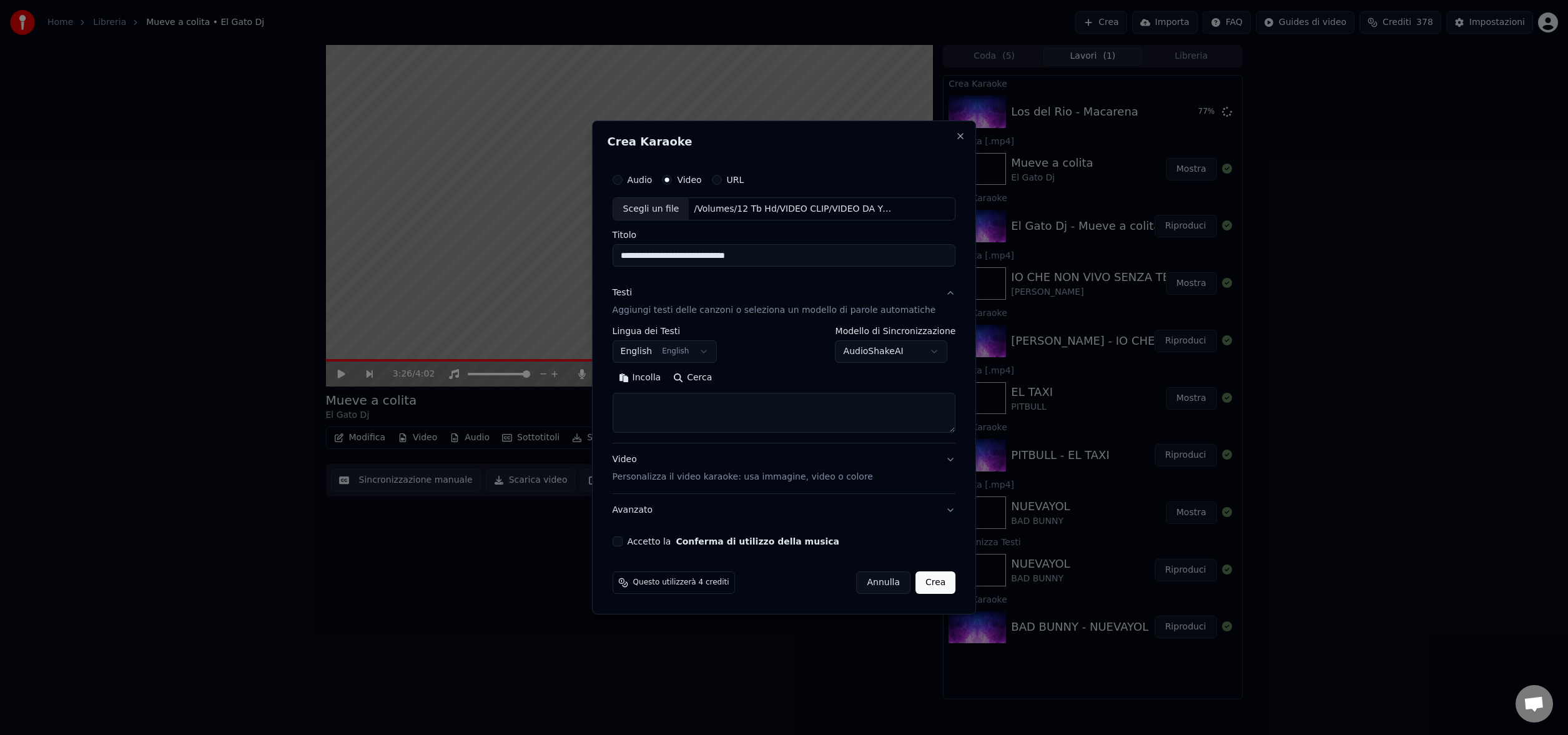
click at [703, 380] on button "Cerca" at bounding box center [692, 378] width 51 height 20
type textarea "**********"
click at [623, 540] on button "Accetto la Conferma di utilizzo della musica" at bounding box center [617, 541] width 10 height 10
click at [925, 583] on button "Crea" at bounding box center [936, 583] width 40 height 23
select select
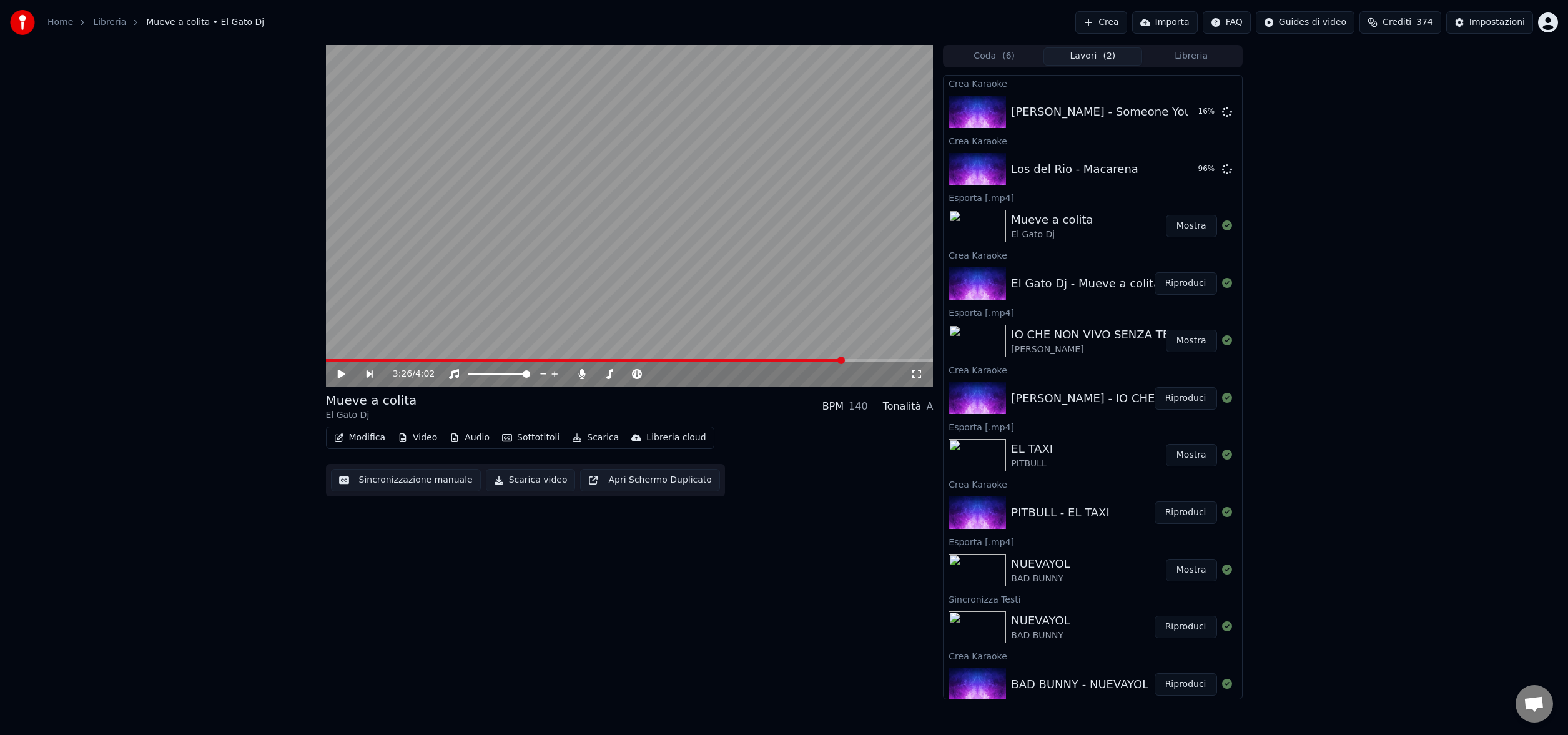
click at [1108, 21] on button "Crea" at bounding box center [1100, 22] width 51 height 23
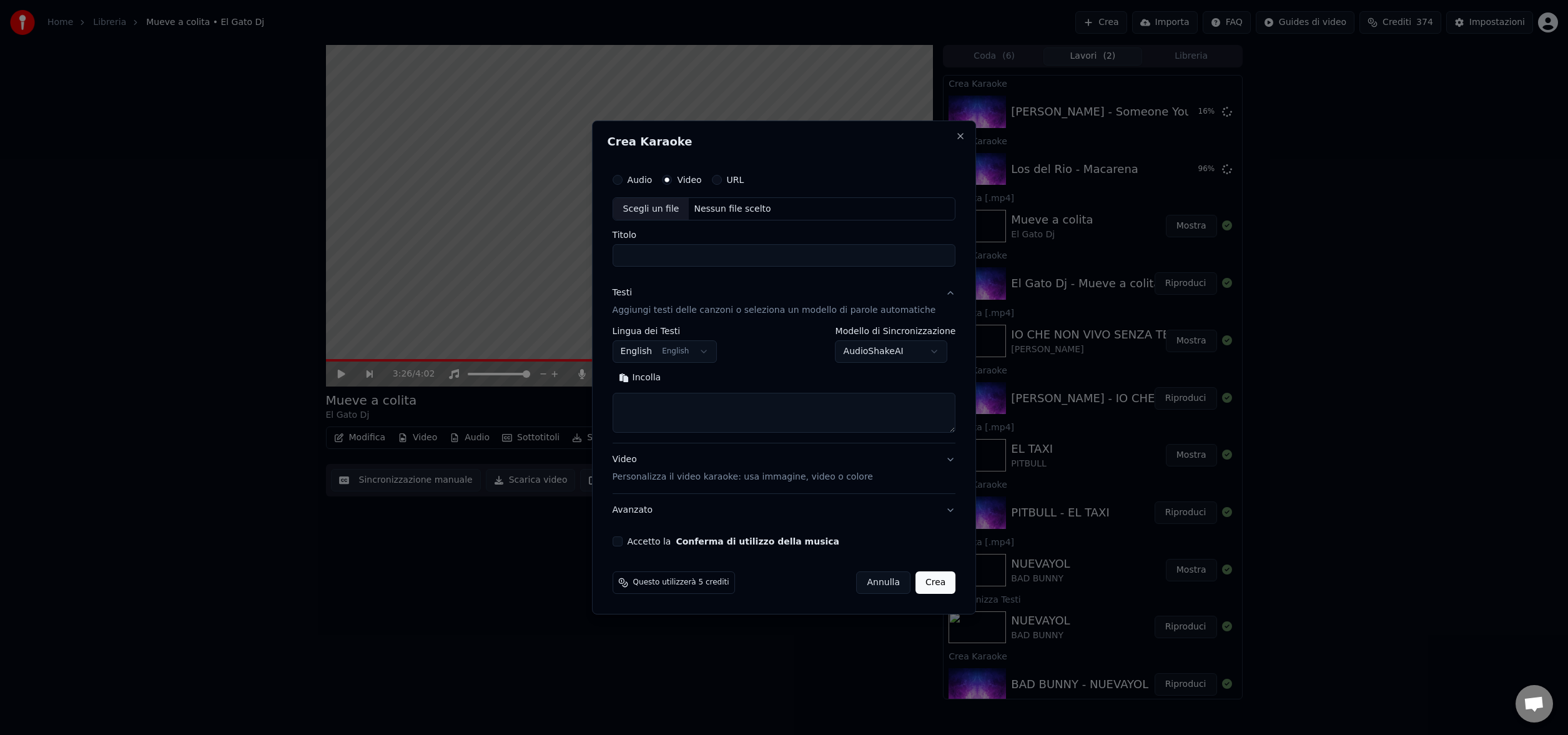
click at [718, 206] on div "Nessun file scelto" at bounding box center [732, 209] width 87 height 12
type input "**********"
click at [704, 375] on button "Cerca" at bounding box center [692, 378] width 51 height 20
type textarea "**********"
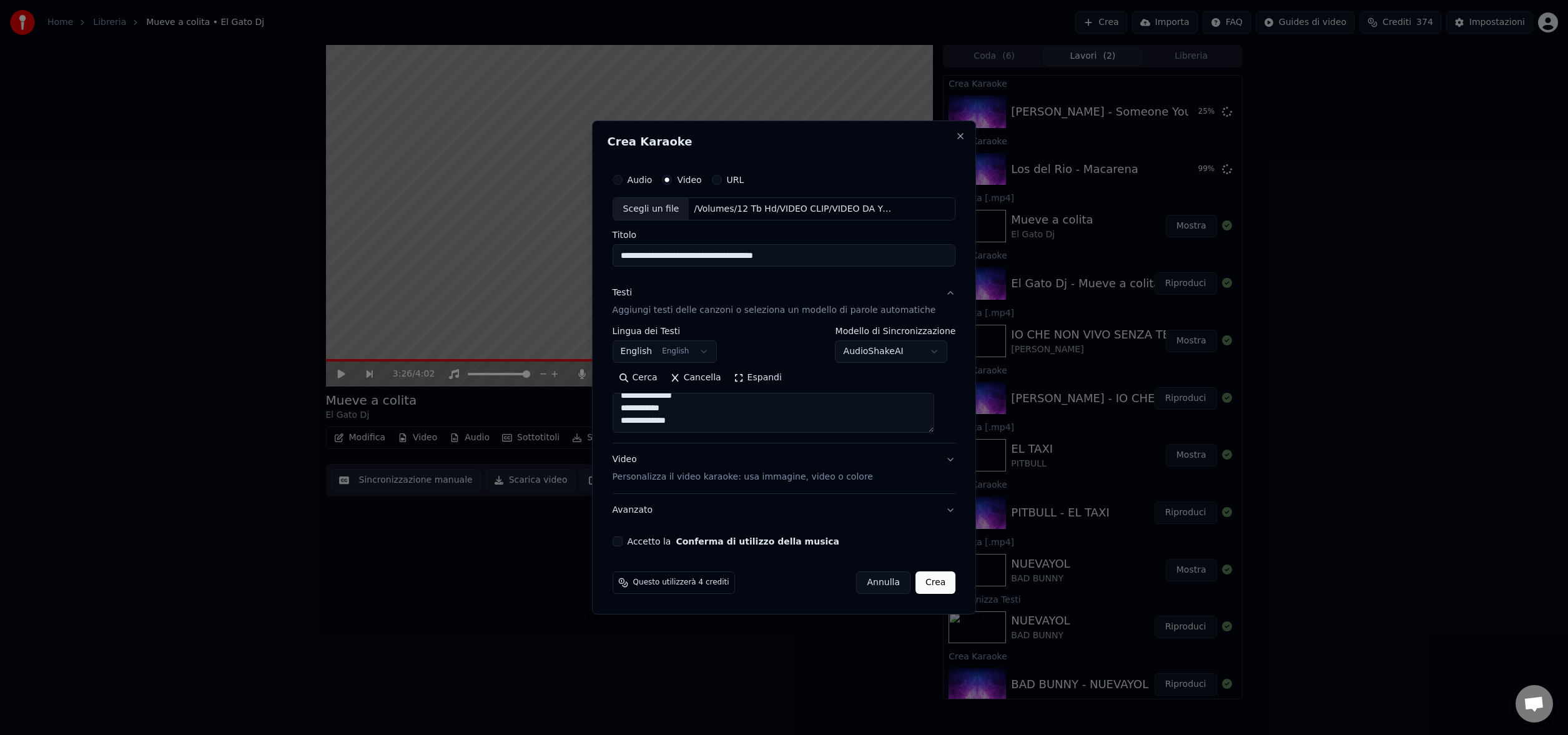
click at [623, 541] on button "Accetto la Conferma di utilizzo della musica" at bounding box center [617, 541] width 10 height 10
click at [931, 583] on button "Crea" at bounding box center [936, 583] width 40 height 23
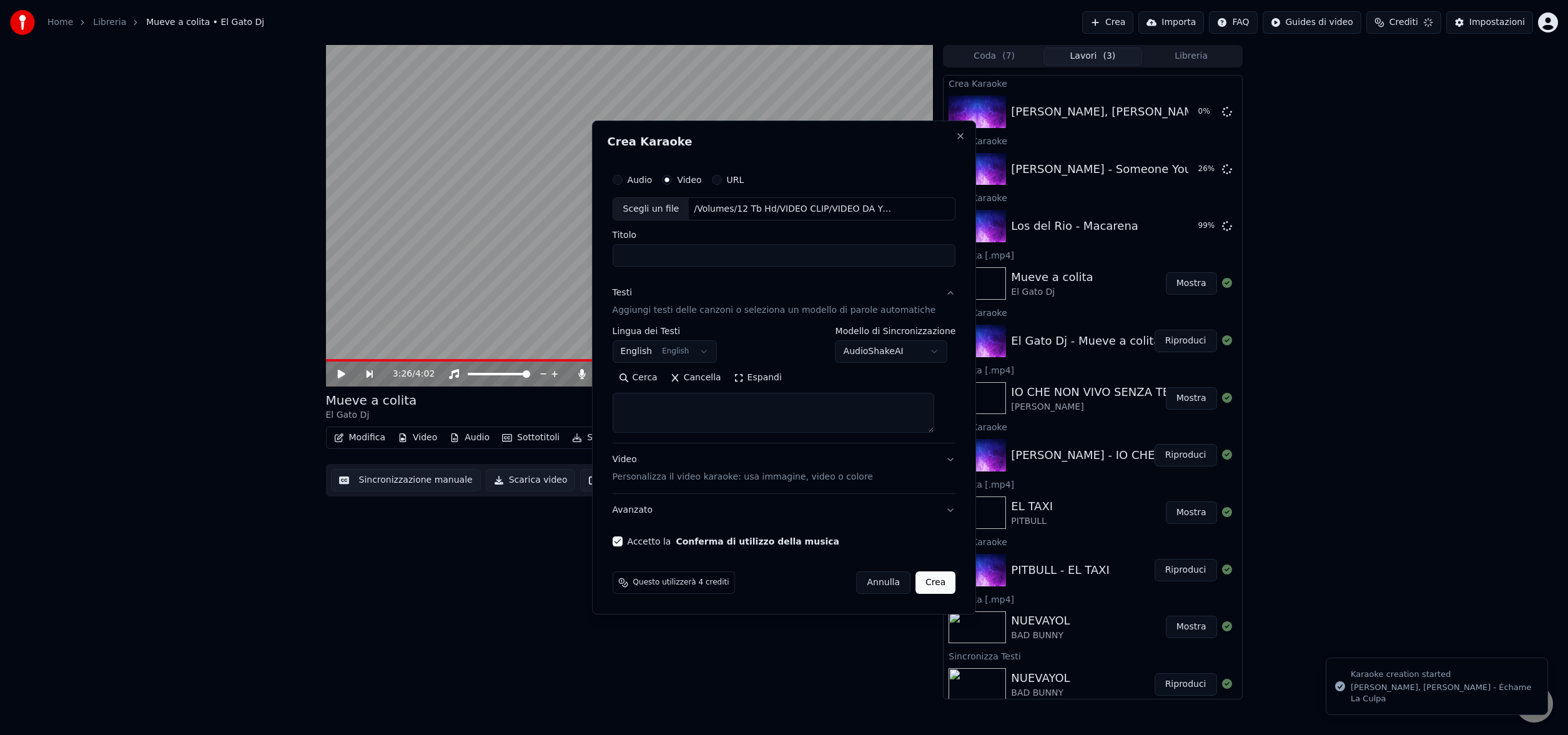
scroll to position [0, 0]
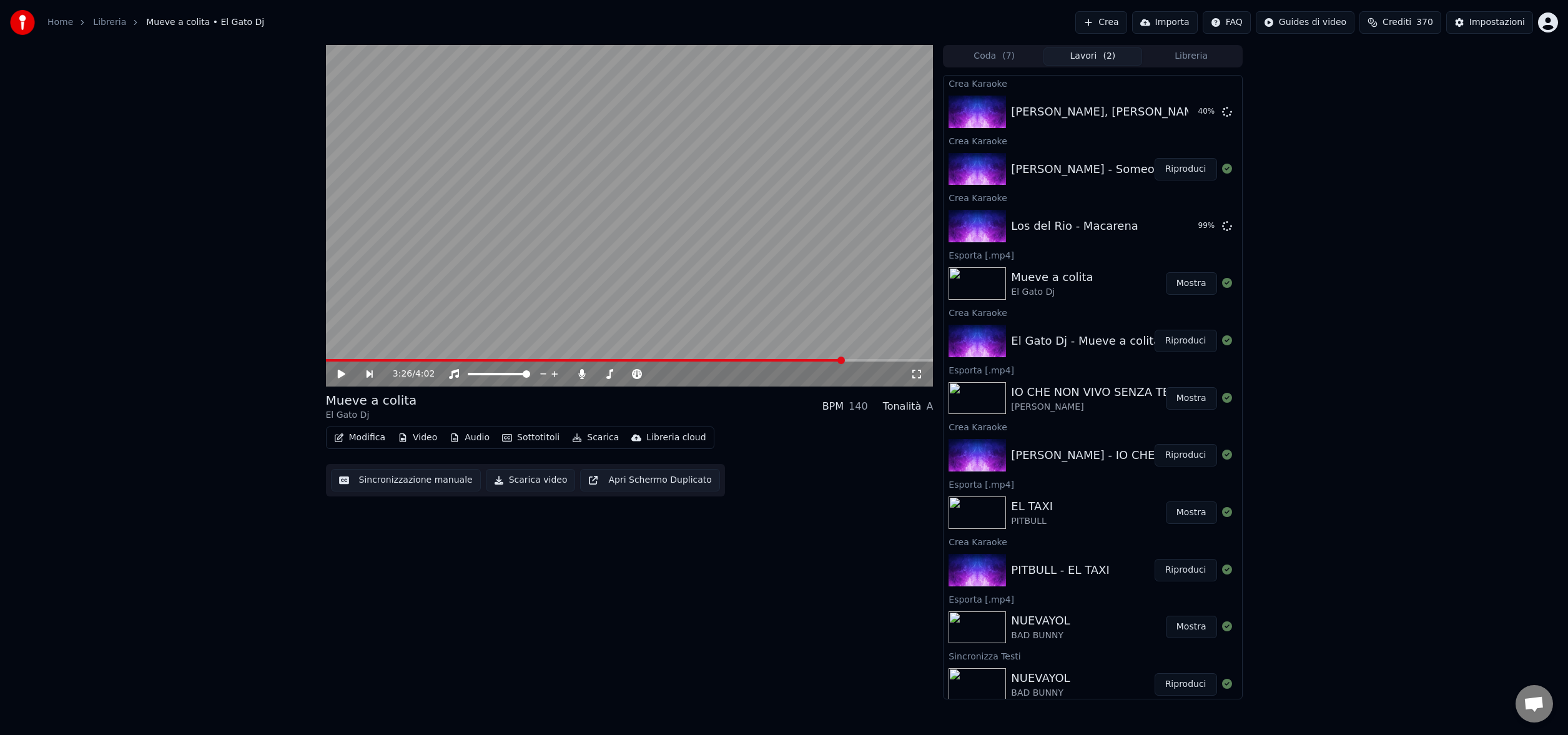
click at [1175, 168] on button "Riproduci" at bounding box center [1186, 169] width 63 height 23
click at [444, 360] on span at bounding box center [630, 360] width 608 height 3
click at [797, 360] on span at bounding box center [630, 360] width 608 height 3
click at [342, 373] on icon at bounding box center [341, 374] width 6 height 8
click at [342, 373] on icon at bounding box center [341, 374] width 8 height 9
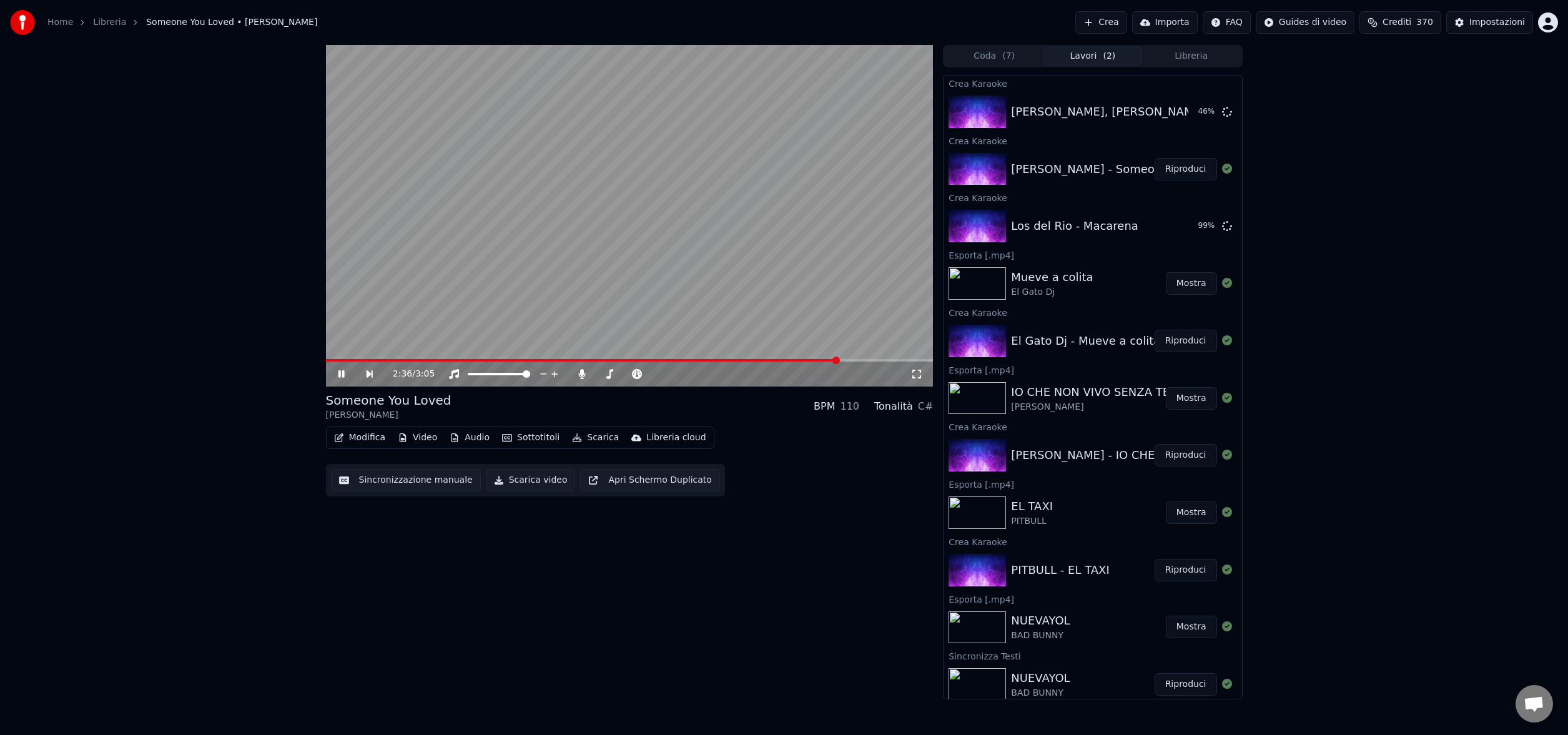
click at [342, 373] on icon at bounding box center [341, 374] width 6 height 8
click at [341, 372] on icon at bounding box center [341, 374] width 8 height 9
click at [341, 372] on icon at bounding box center [350, 374] width 28 height 10
click at [371, 359] on span at bounding box center [585, 360] width 519 height 3
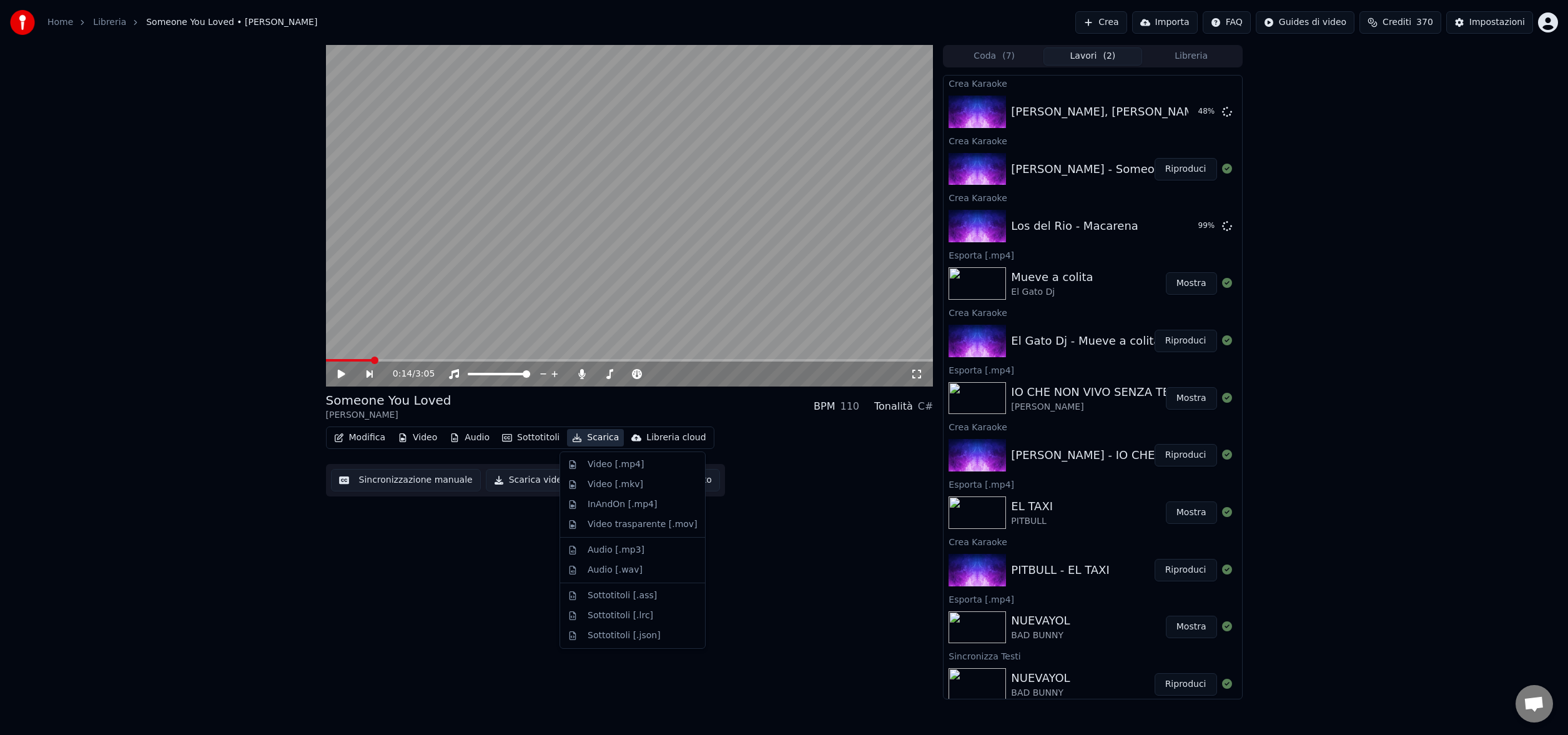
click at [592, 437] on button "Scarica" at bounding box center [595, 437] width 57 height 17
click at [601, 464] on div "Video [.mp4]" at bounding box center [615, 464] width 56 height 12
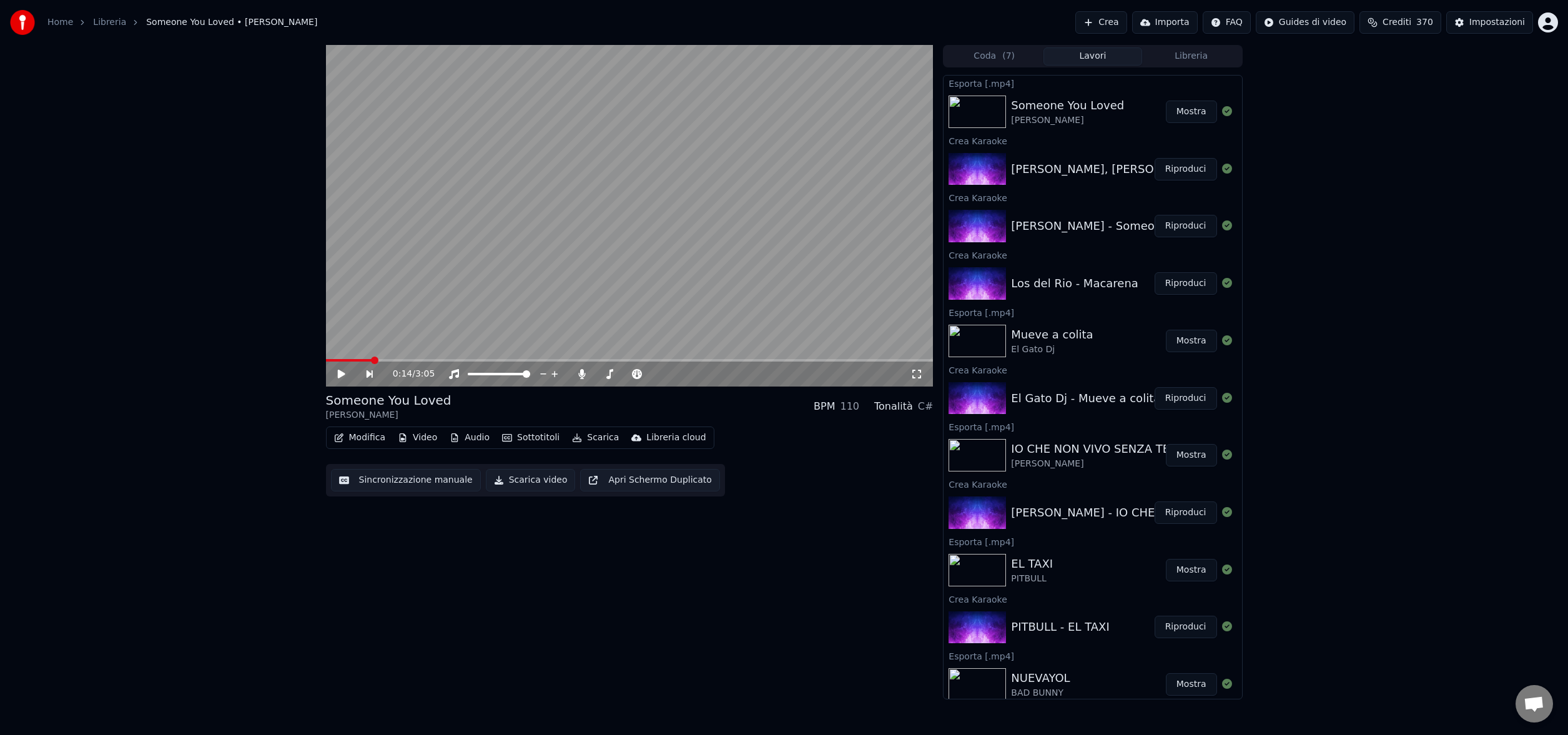
click at [1184, 282] on button "Riproduci" at bounding box center [1186, 284] width 63 height 23
click at [414, 360] on span at bounding box center [630, 360] width 608 height 3
click at [751, 359] on span at bounding box center [630, 360] width 608 height 3
click at [833, 360] on span at bounding box center [630, 360] width 608 height 3
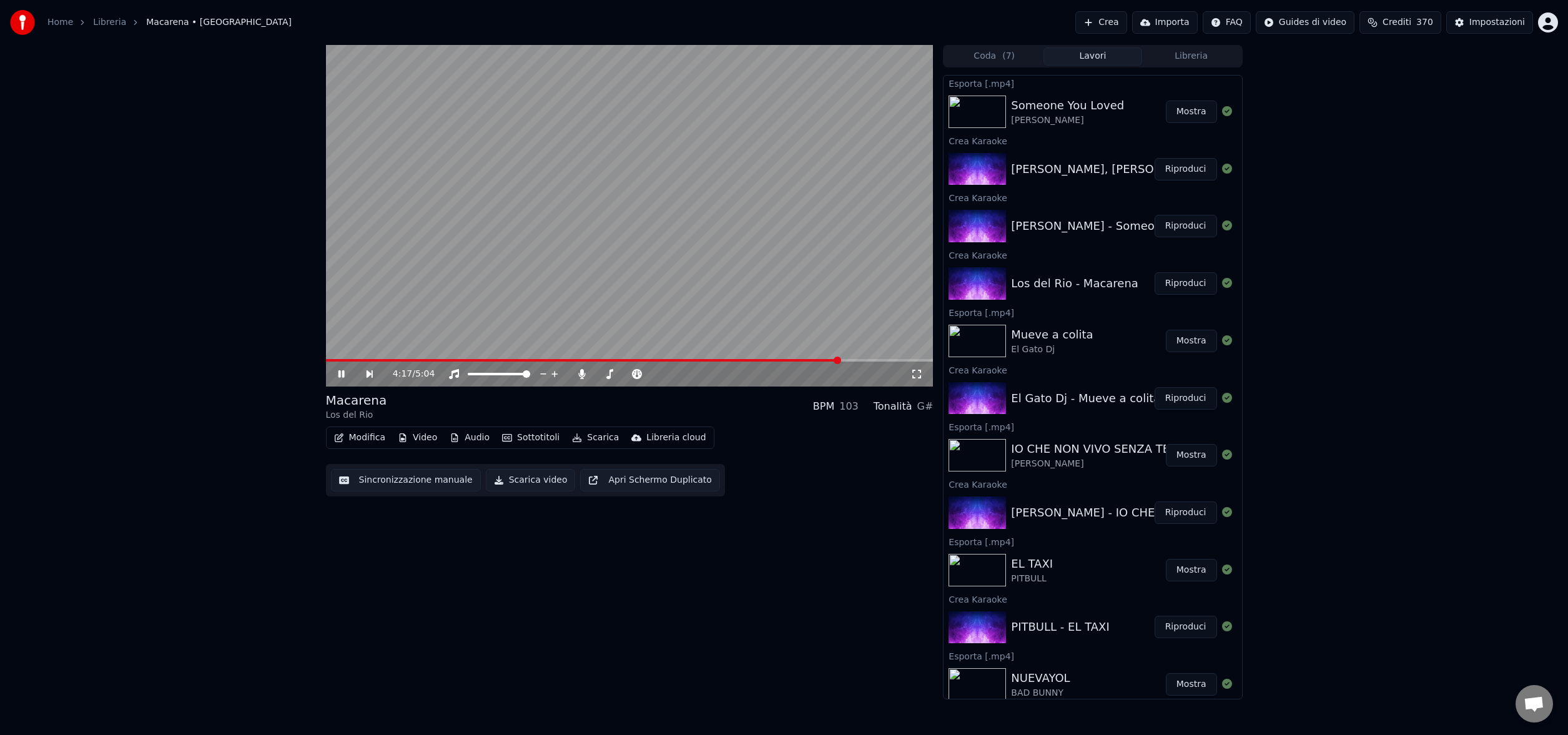
click at [344, 374] on icon at bounding box center [341, 374] width 6 height 8
click at [595, 437] on button "Scarica" at bounding box center [595, 437] width 57 height 17
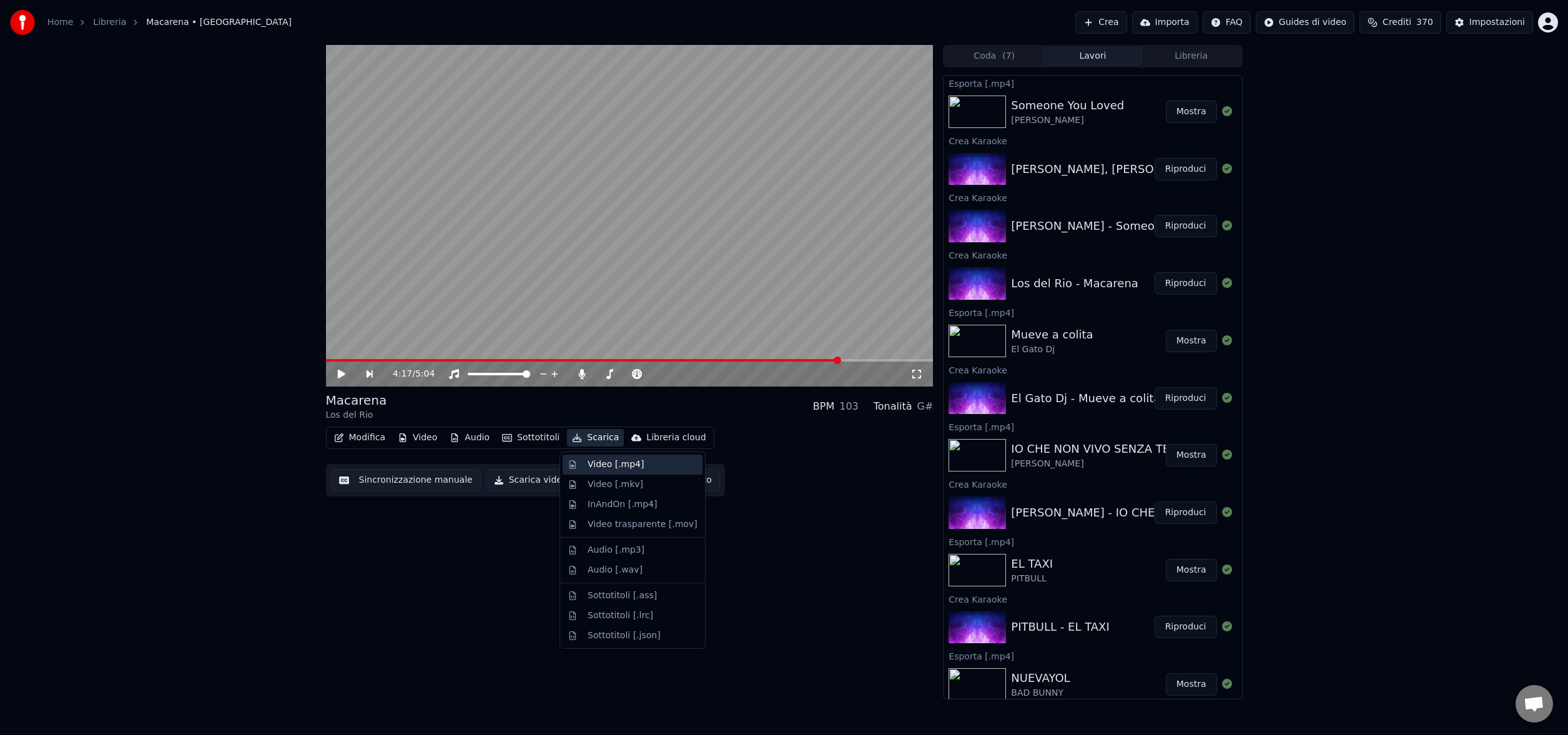
click at [603, 466] on div "Video [.mp4]" at bounding box center [615, 464] width 56 height 12
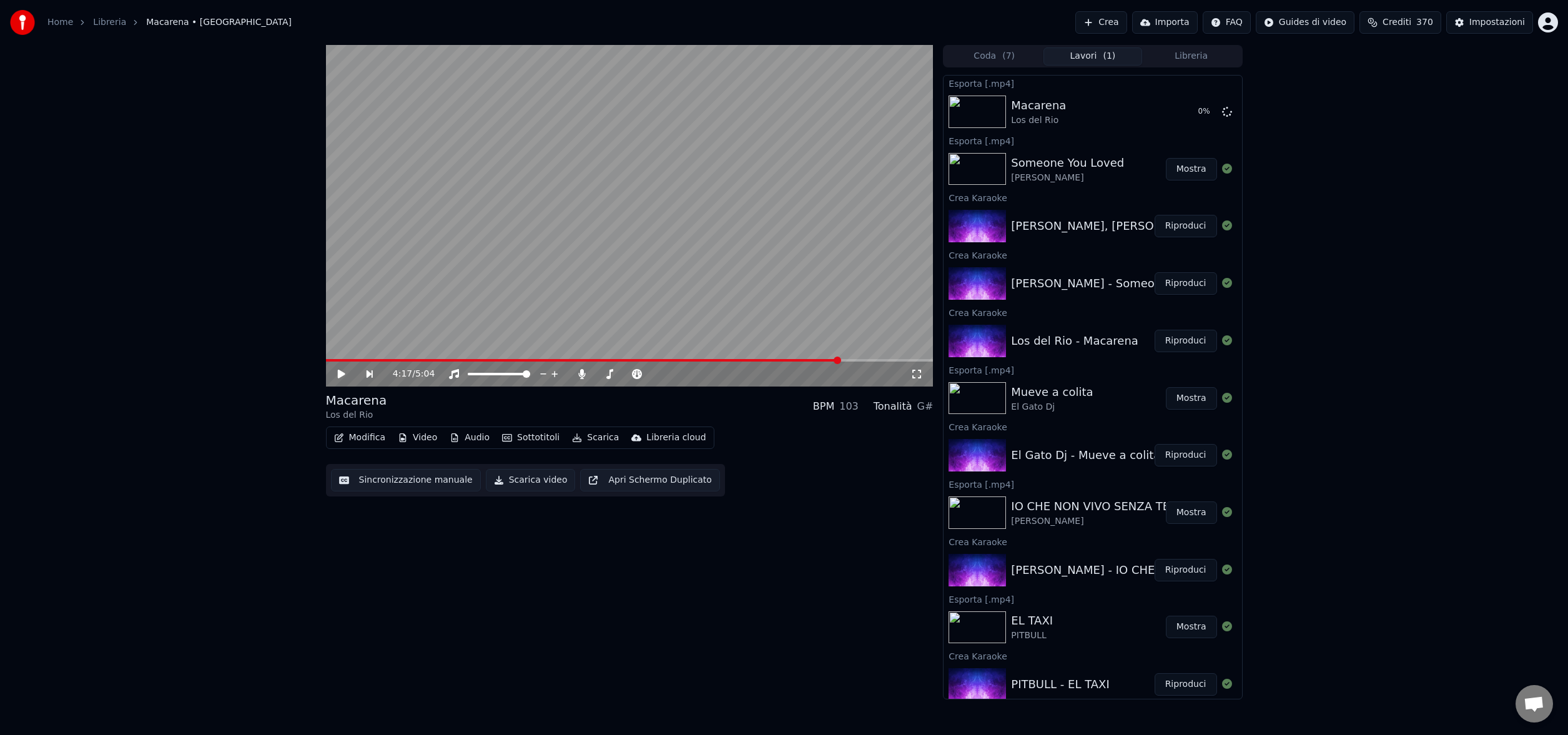
click at [1190, 227] on button "Riproduci" at bounding box center [1186, 226] width 63 height 23
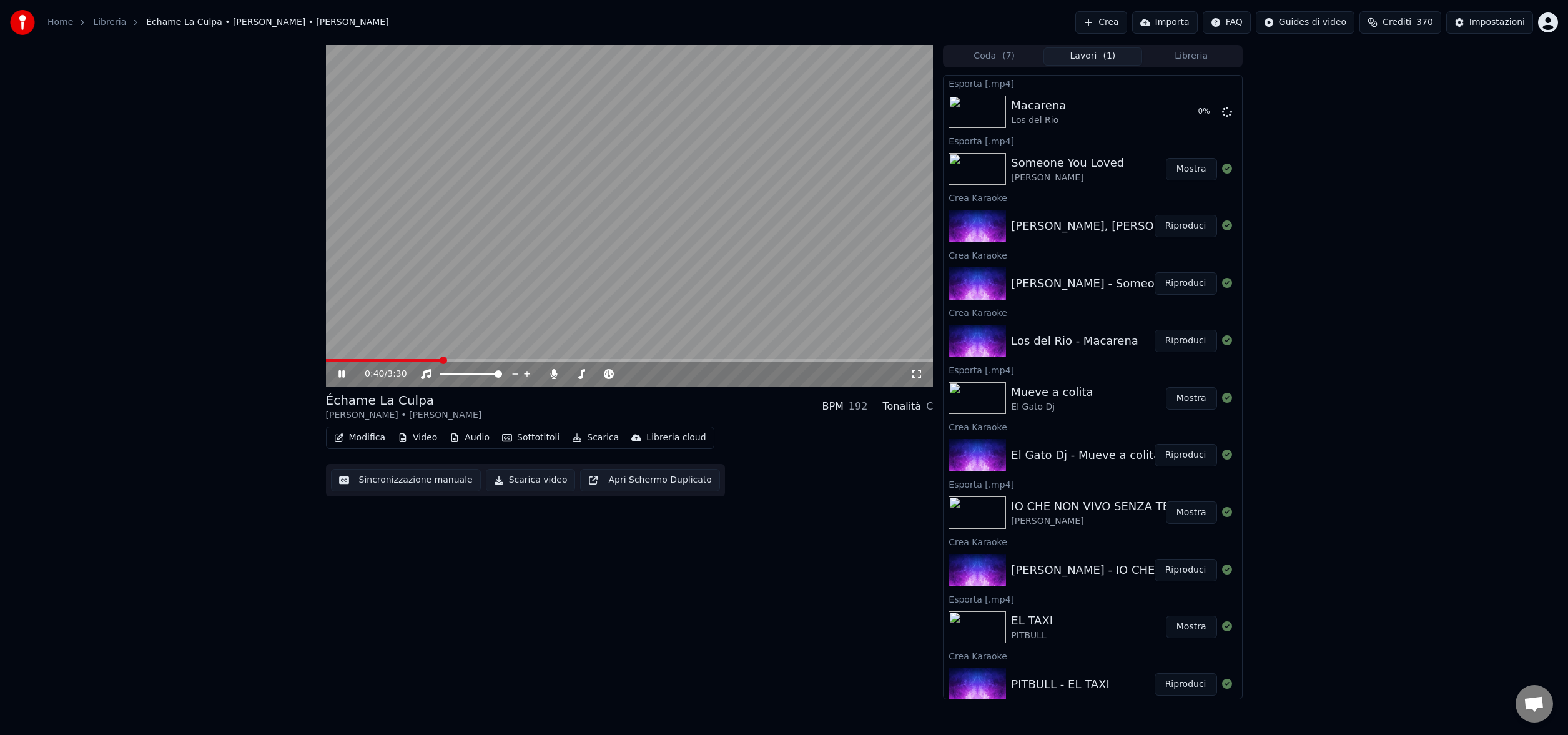
click at [440, 362] on span at bounding box center [630, 360] width 608 height 3
click at [366, 360] on span at bounding box center [397, 360] width 142 height 3
click at [344, 374] on icon at bounding box center [342, 374] width 6 height 8
drag, startPoint x: 320, startPoint y: 397, endPoint x: 429, endPoint y: 401, distance: 109.1
click at [429, 401] on div "0:16 / 3:30 Échame La Culpa [PERSON_NAME] • [PERSON_NAME] BPM 192 Tonalità C Mo…" at bounding box center [784, 372] width 937 height 654
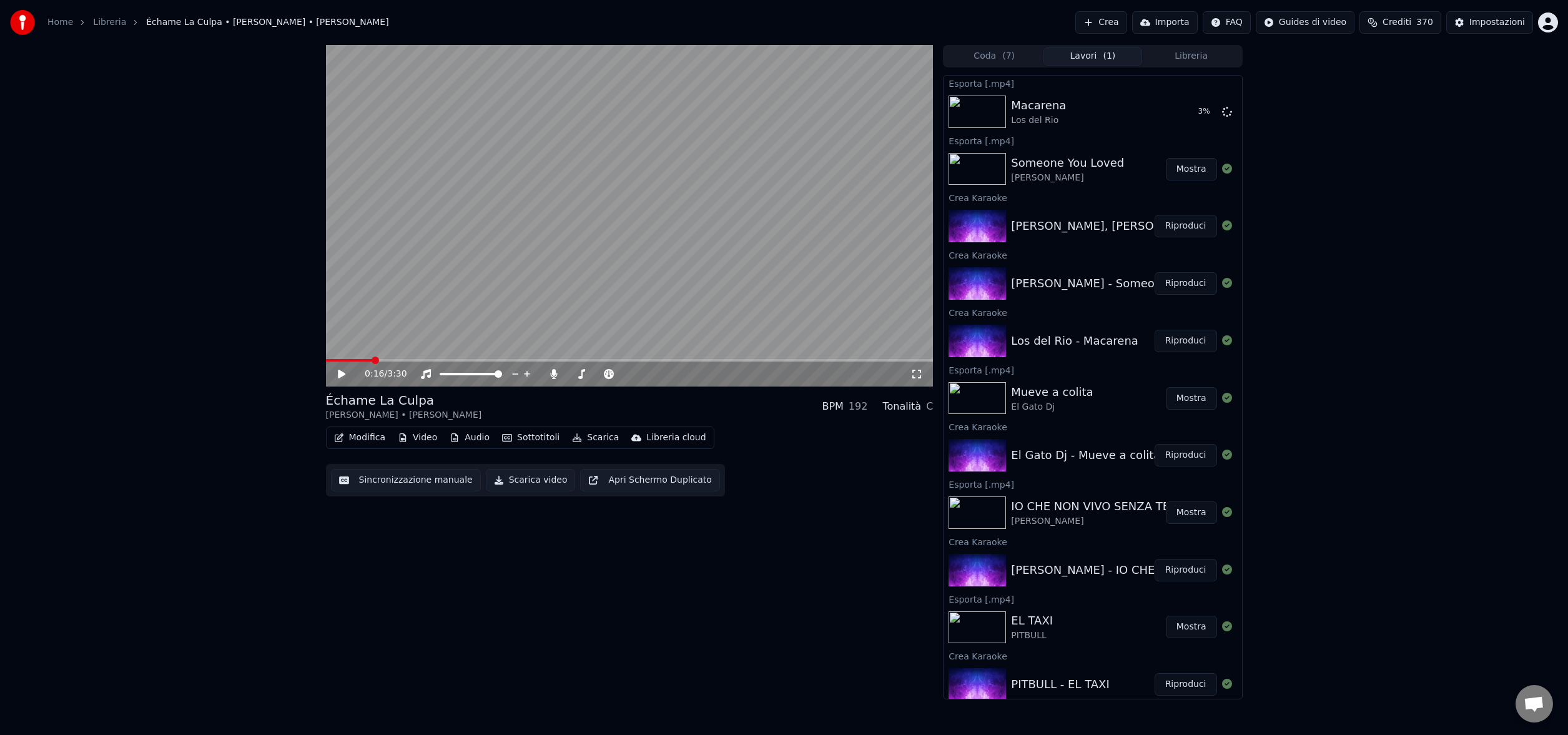
click at [342, 375] on icon at bounding box center [342, 374] width 8 height 9
click at [342, 370] on icon at bounding box center [342, 374] width 6 height 8
click at [377, 440] on button "Modifica" at bounding box center [360, 437] width 62 height 17
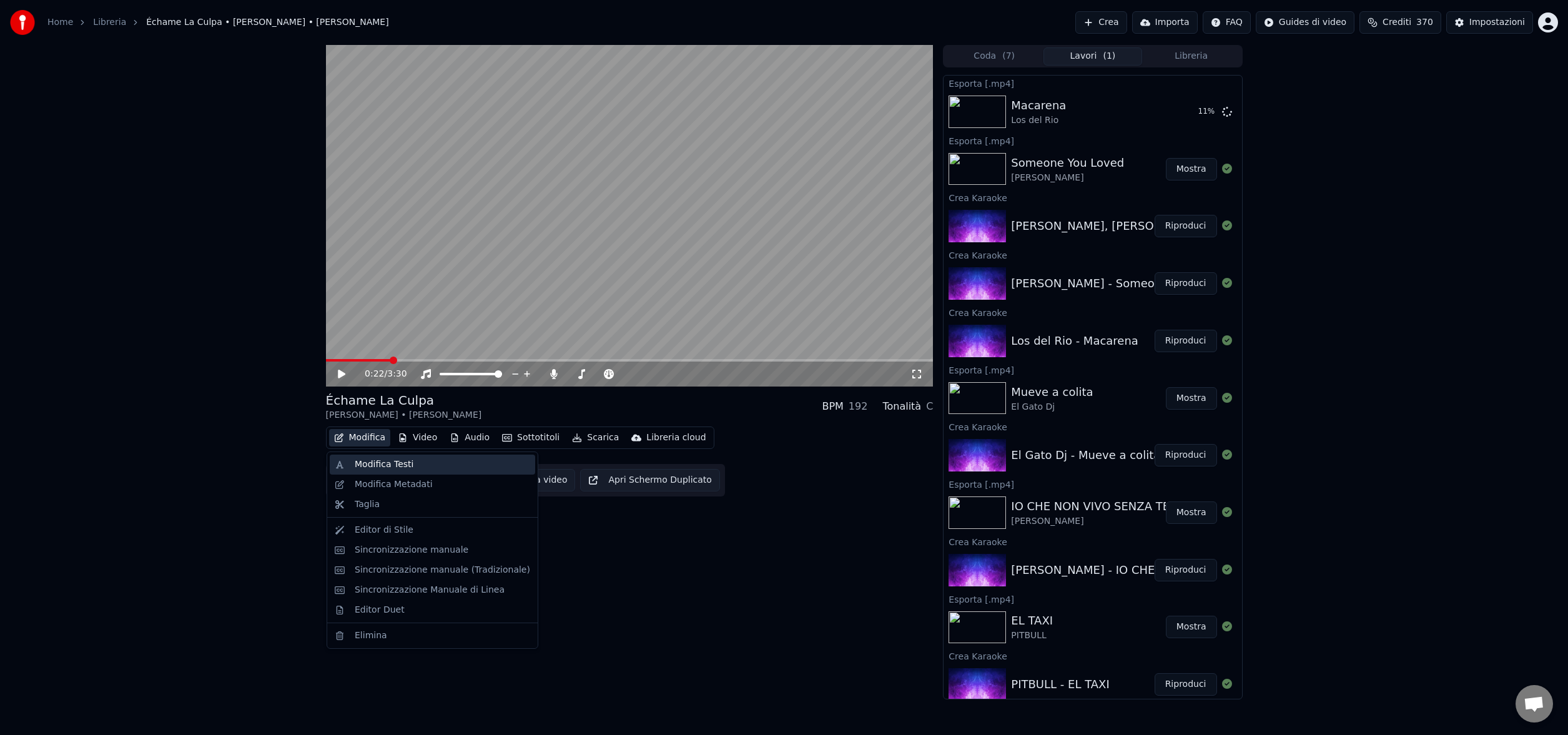
click at [379, 463] on div "Modifica Testi" at bounding box center [384, 464] width 59 height 12
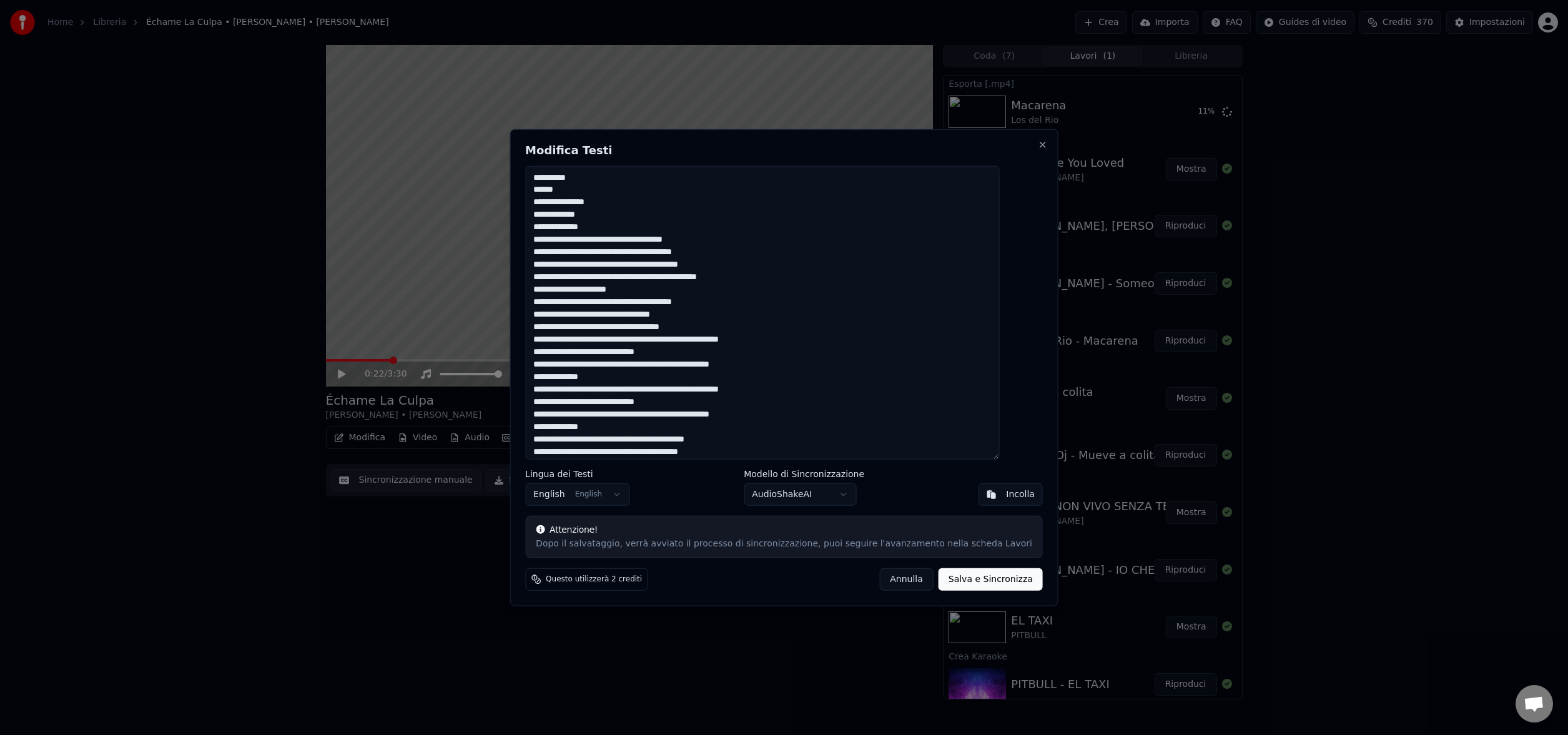
click at [691, 298] on textarea at bounding box center [762, 312] width 474 height 294
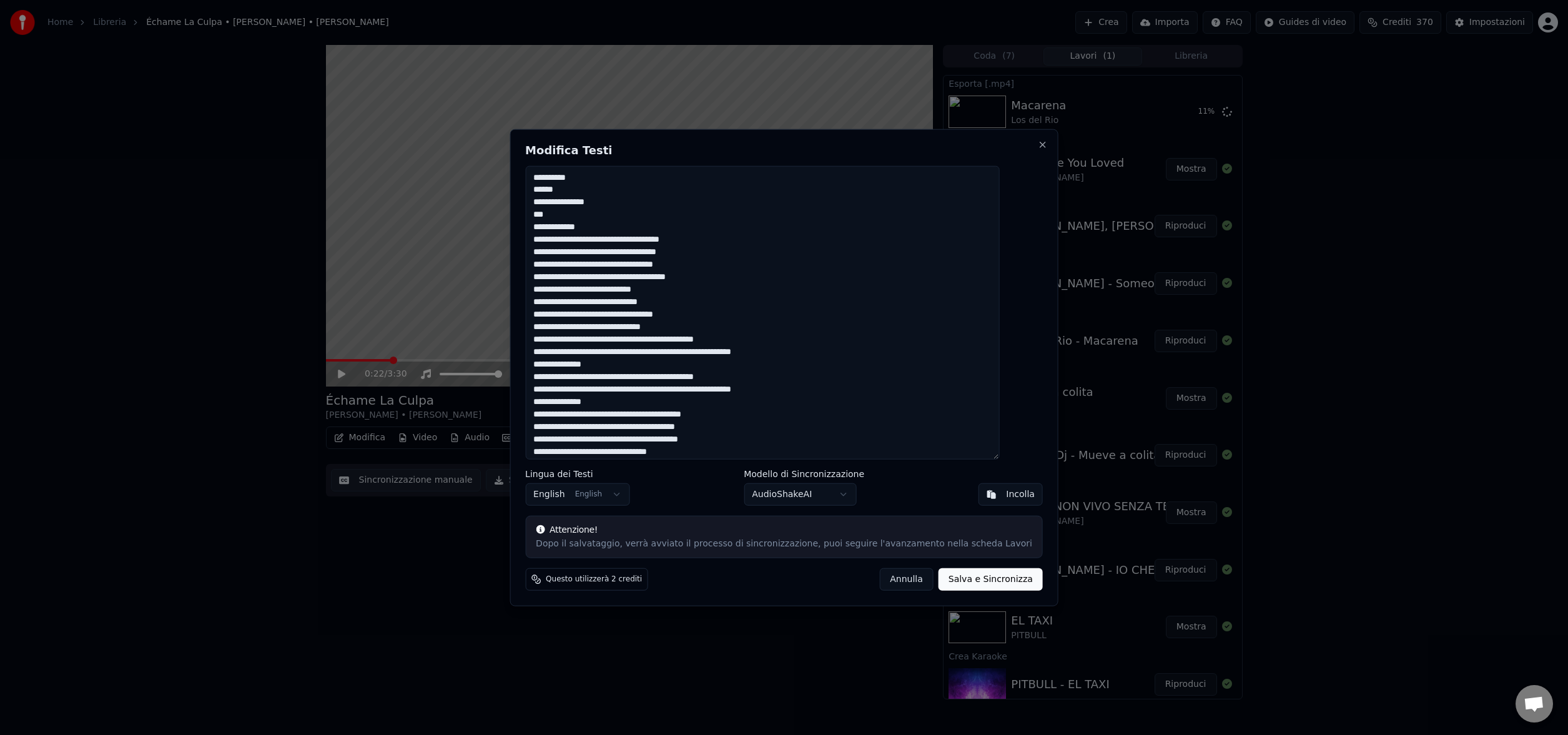
scroll to position [510, 0]
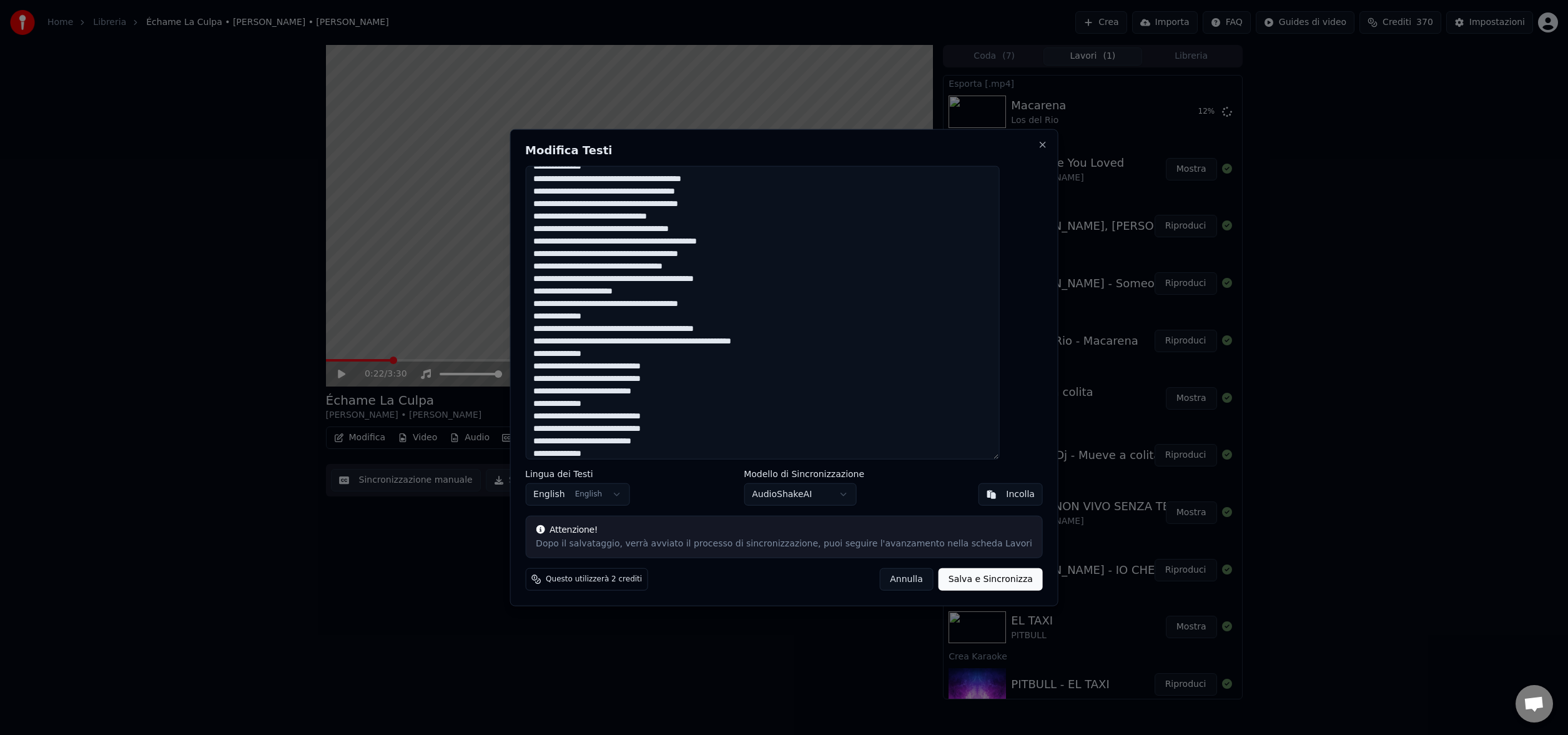
type textarea "**********"
click at [961, 579] on button "Salva e Sincronizza" at bounding box center [990, 579] width 104 height 23
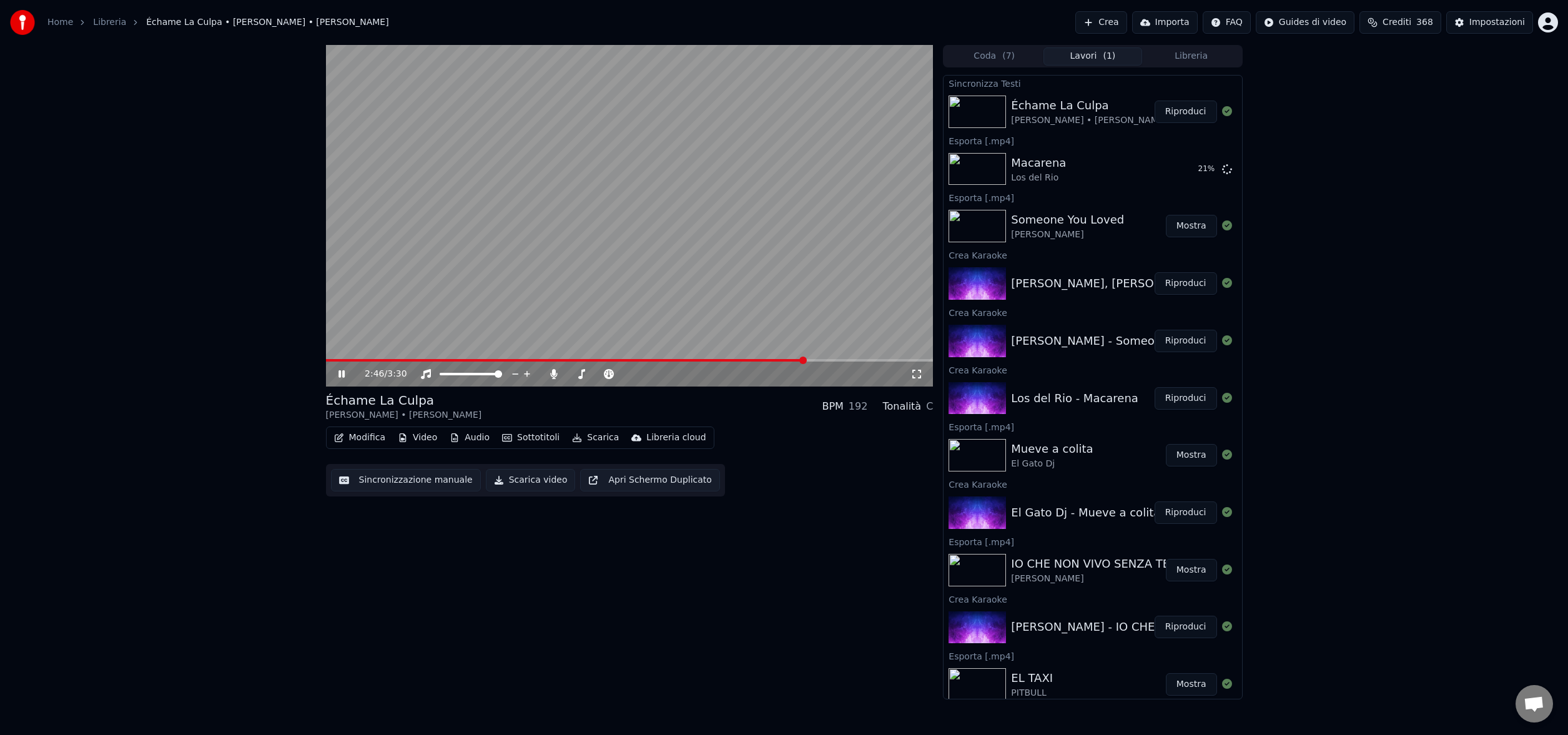
click at [803, 359] on span at bounding box center [630, 360] width 608 height 3
click at [343, 372] on icon at bounding box center [342, 374] width 6 height 8
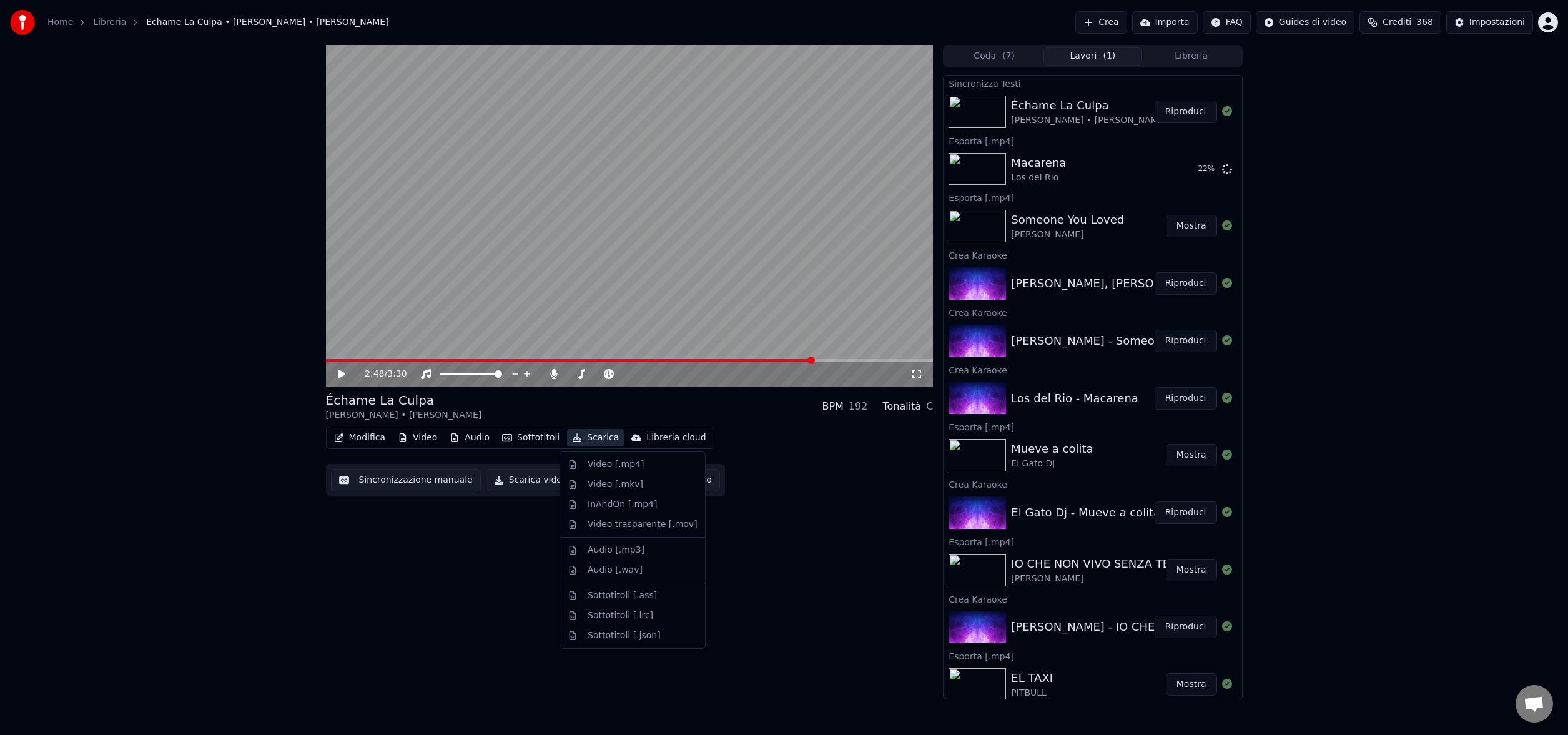
click at [599, 438] on button "Scarica" at bounding box center [595, 437] width 57 height 17
click at [604, 465] on div "Video [.mp4]" at bounding box center [615, 464] width 56 height 12
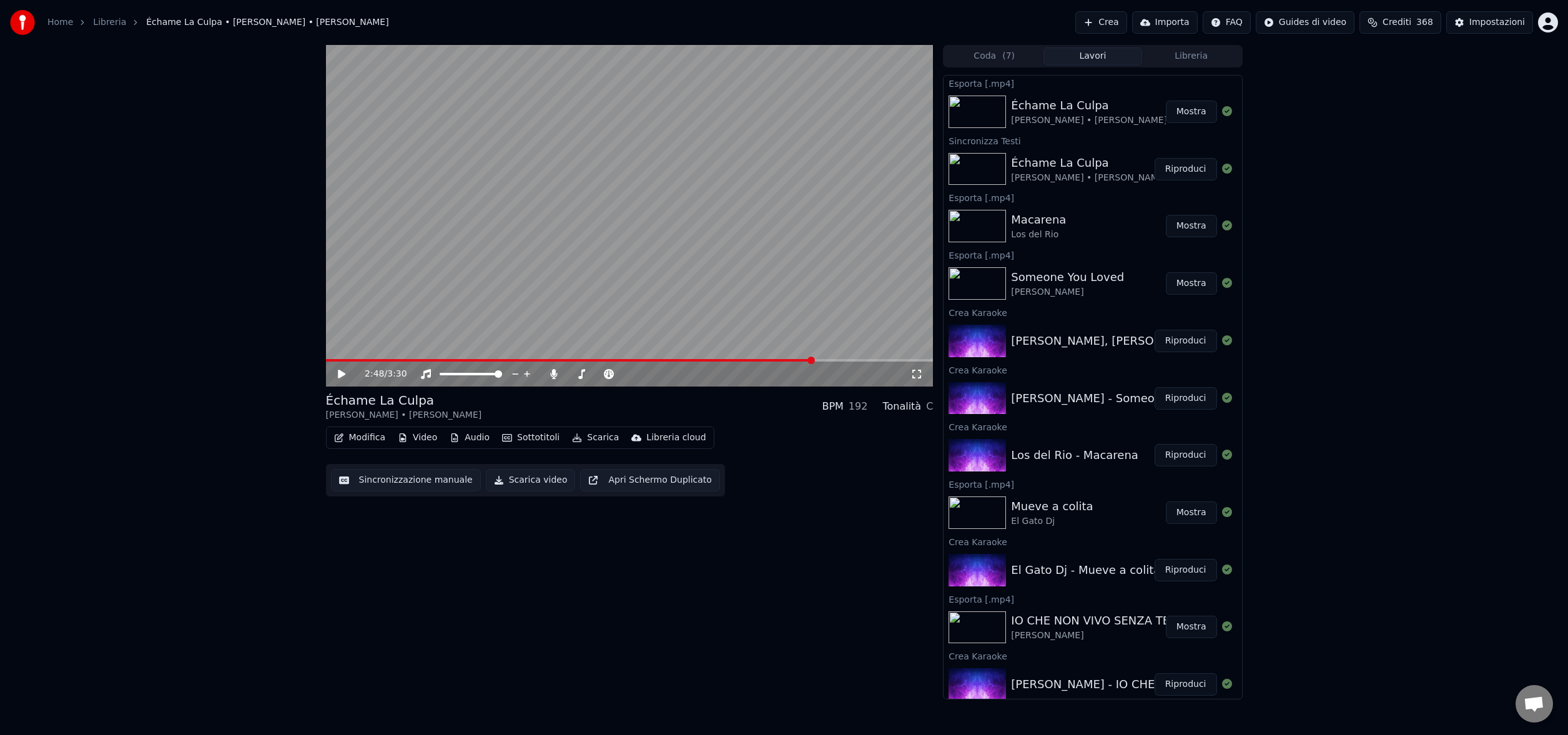
click at [1191, 226] on button "Mostra" at bounding box center [1191, 226] width 51 height 23
click at [1105, 28] on button "Crea" at bounding box center [1100, 22] width 51 height 23
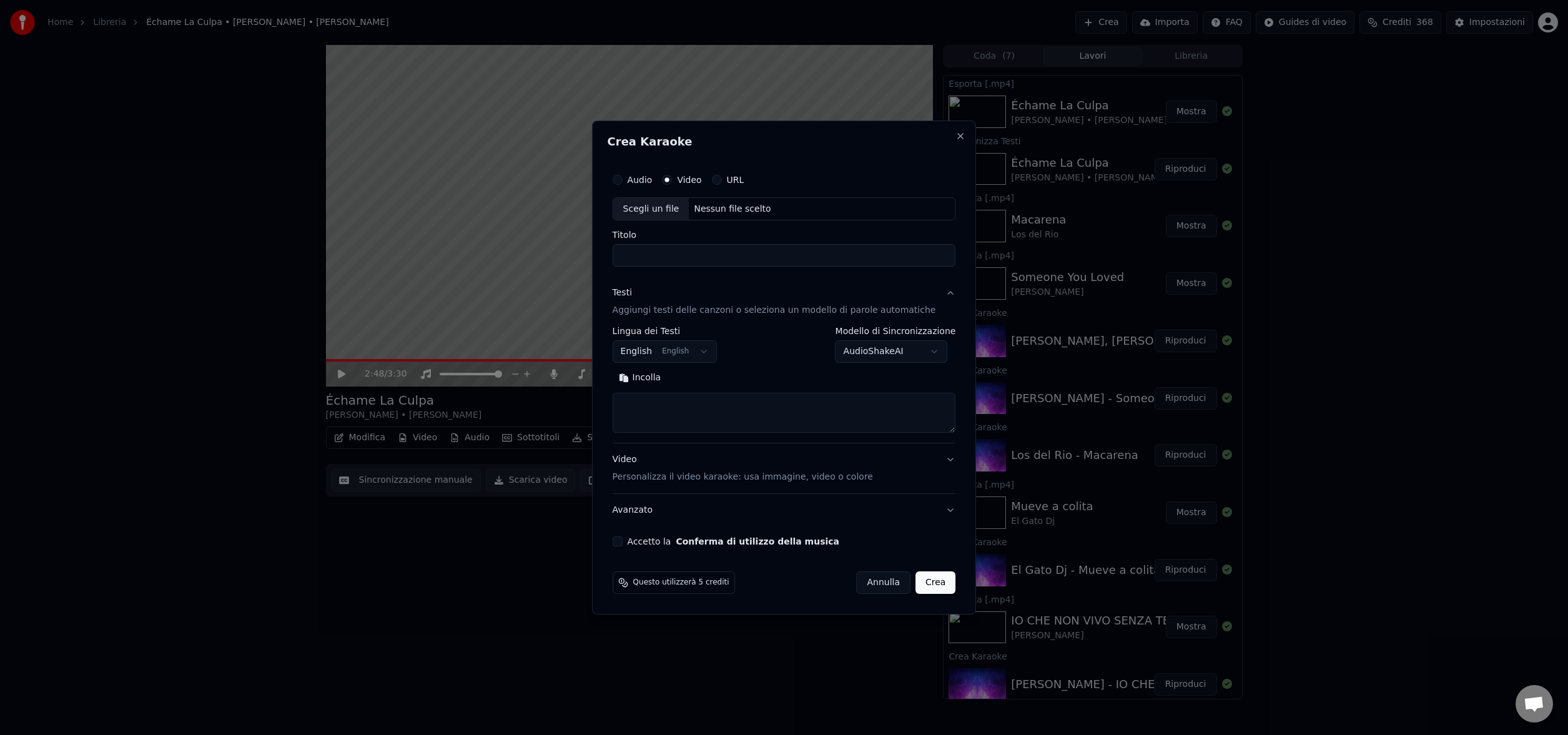
click at [722, 205] on div "Nessun file scelto" at bounding box center [732, 209] width 87 height 12
click at [762, 254] on input "**********" at bounding box center [785, 256] width 344 height 23
type input "**********"
click at [710, 375] on button "Cerca" at bounding box center [692, 378] width 51 height 20
type textarea "**********"
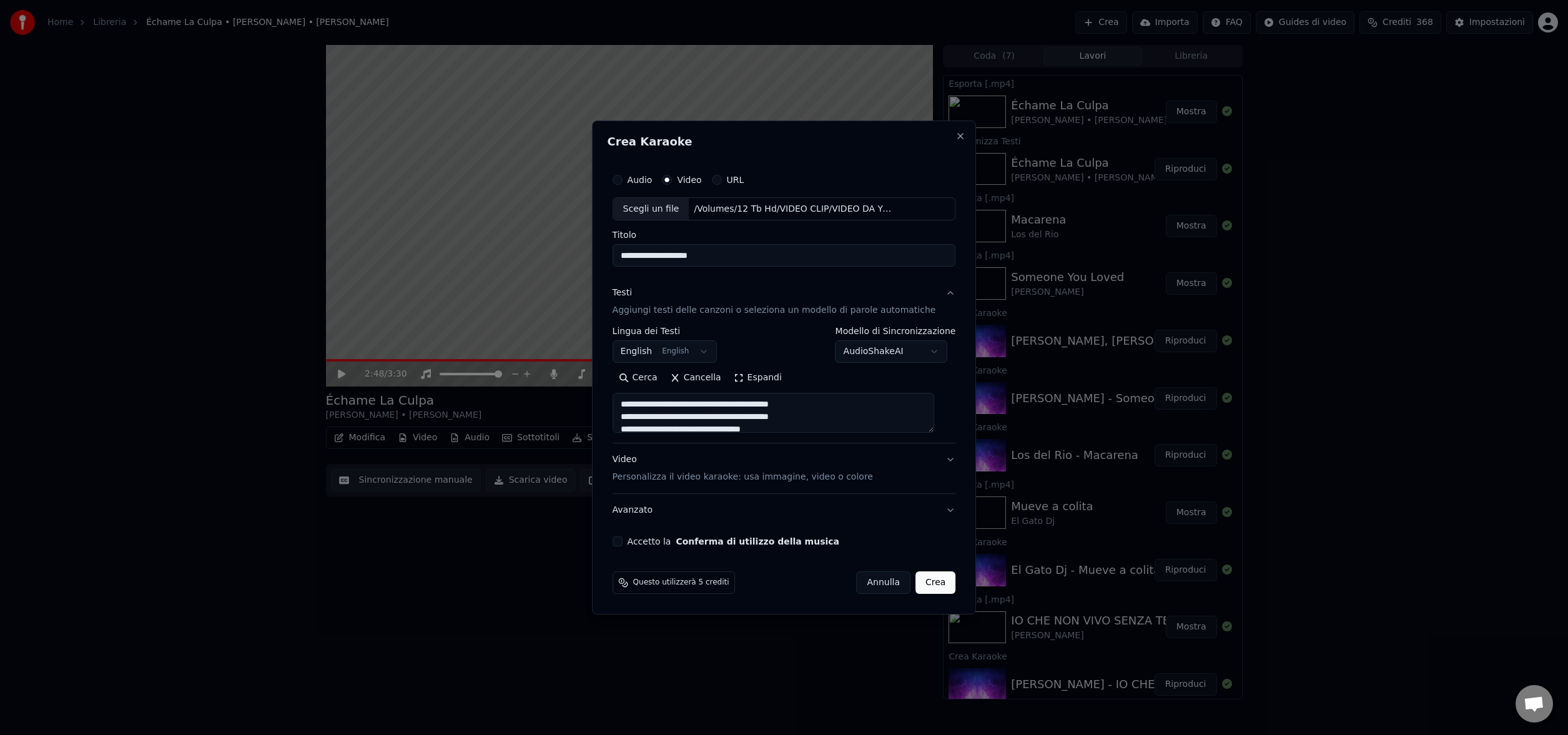
click at [623, 546] on button "Accetto la Conferma di utilizzo della musica" at bounding box center [617, 541] width 10 height 10
click at [926, 576] on button "Crea" at bounding box center [936, 583] width 40 height 23
select select
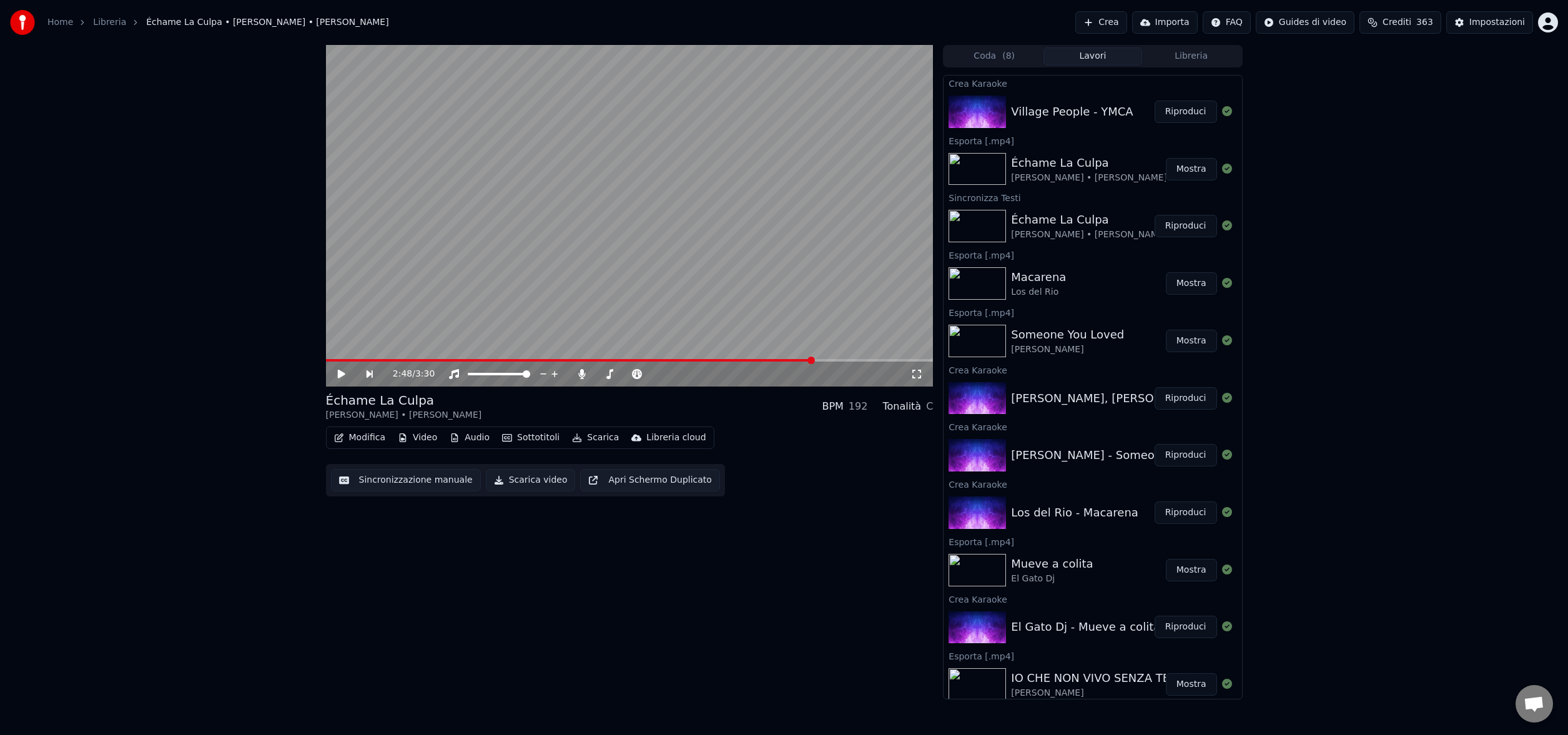
click at [1180, 113] on button "Riproduci" at bounding box center [1186, 112] width 63 height 23
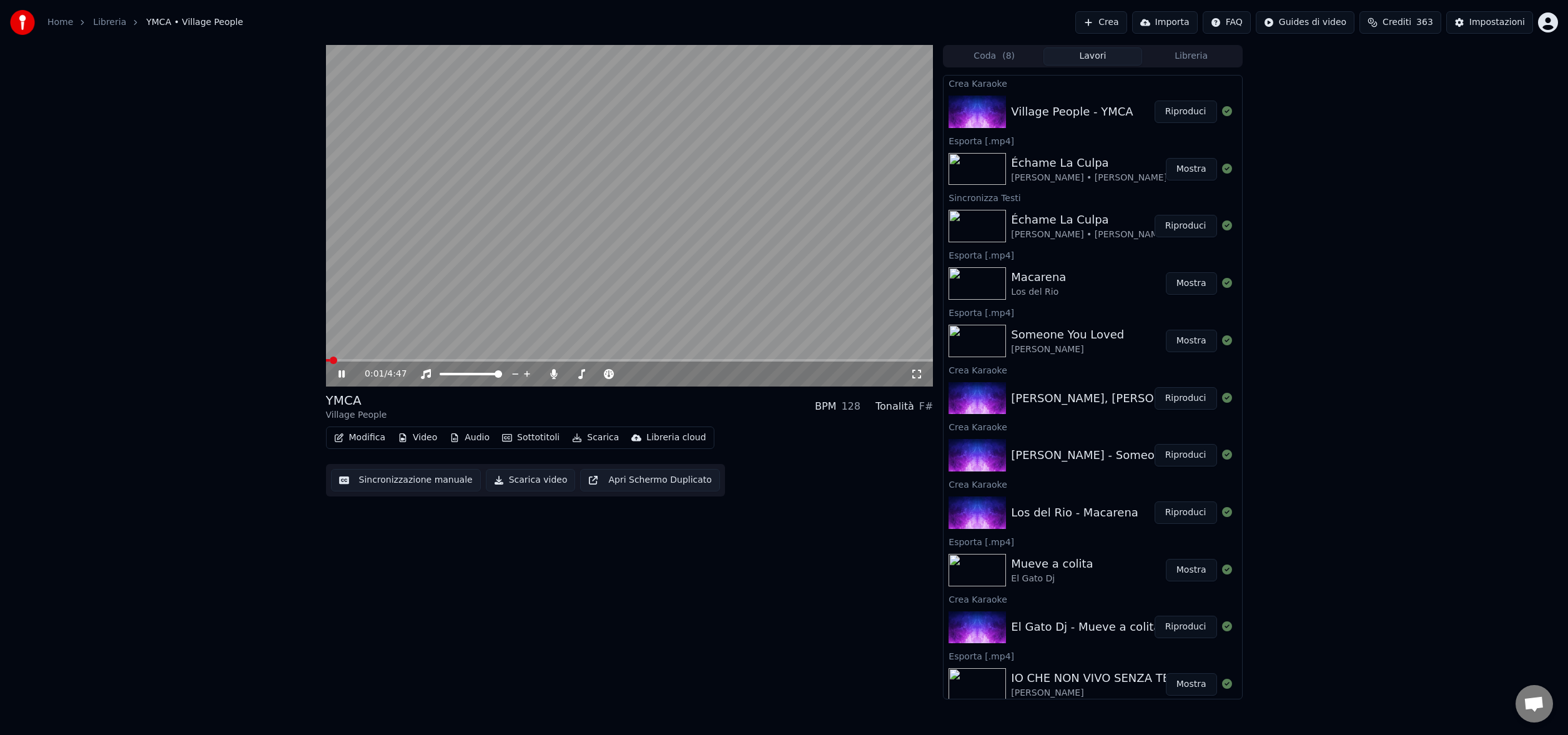
click at [411, 360] on span at bounding box center [630, 360] width 608 height 3
click at [813, 360] on span at bounding box center [630, 360] width 608 height 3
click at [341, 377] on icon at bounding box center [350, 374] width 29 height 10
click at [341, 375] on icon at bounding box center [342, 374] width 8 height 9
click at [341, 375] on icon at bounding box center [350, 374] width 29 height 10
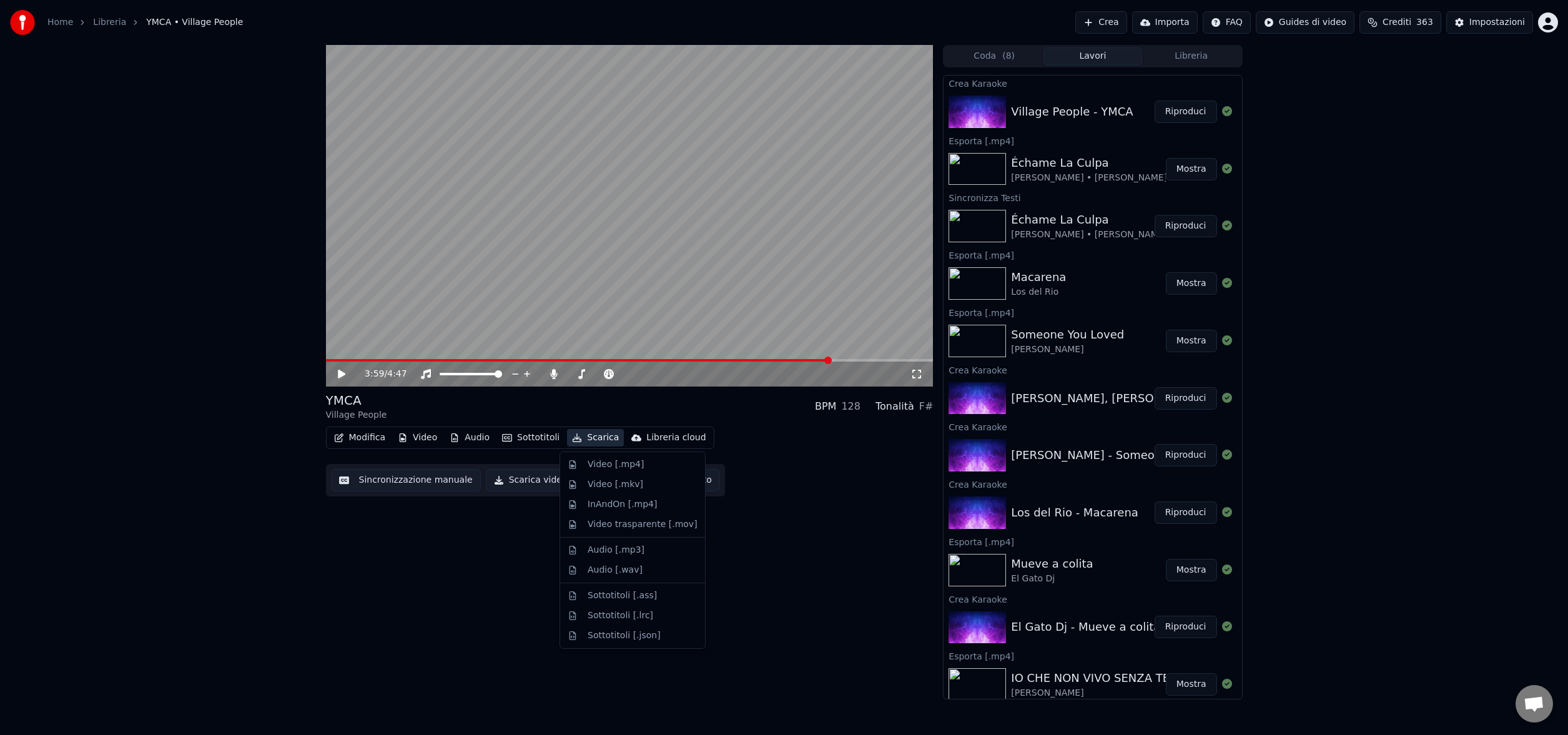
click at [584, 436] on button "Scarica" at bounding box center [595, 437] width 57 height 17
click at [592, 463] on div "Video [.mp4]" at bounding box center [615, 464] width 56 height 12
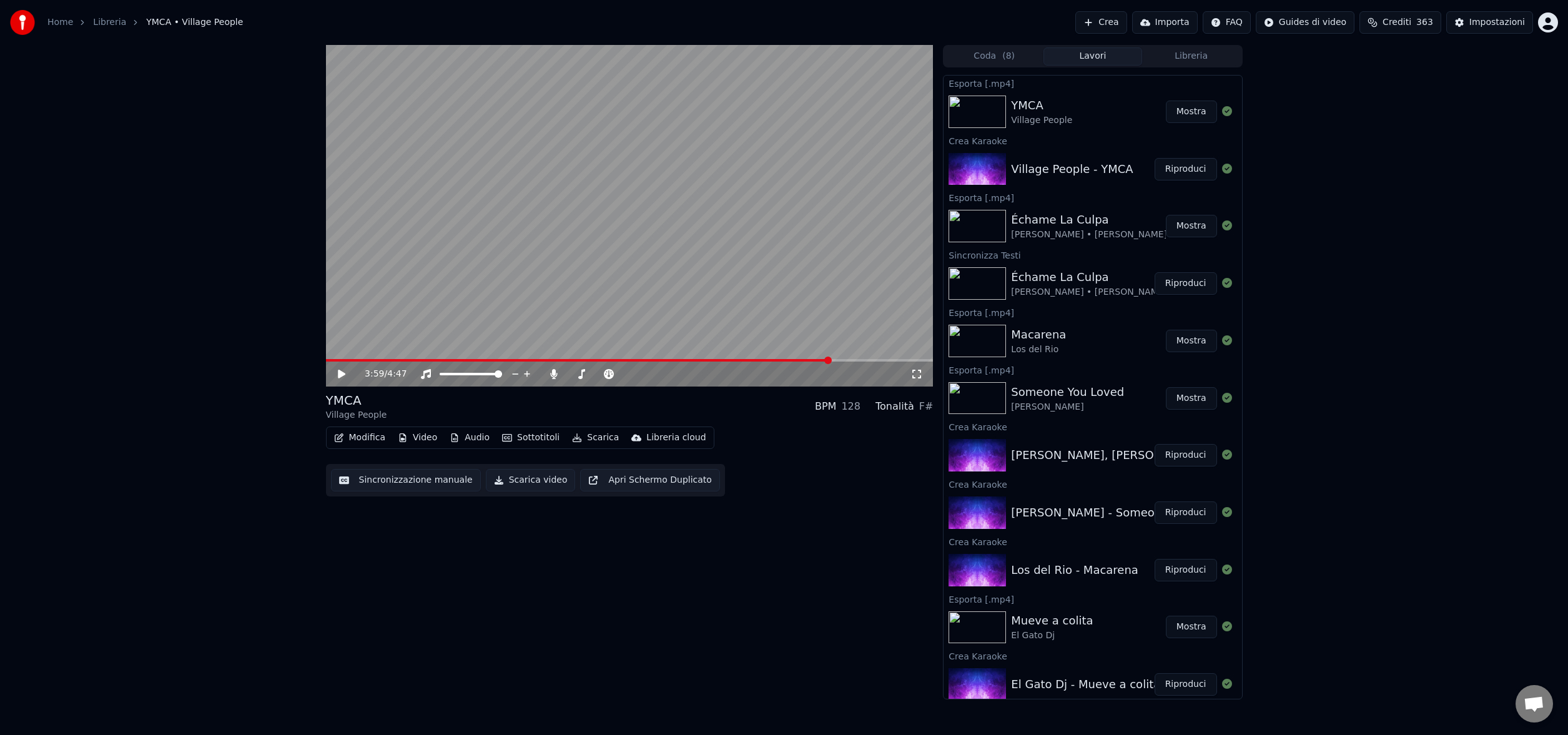
click at [1201, 57] on button "Libreria" at bounding box center [1191, 56] width 99 height 18
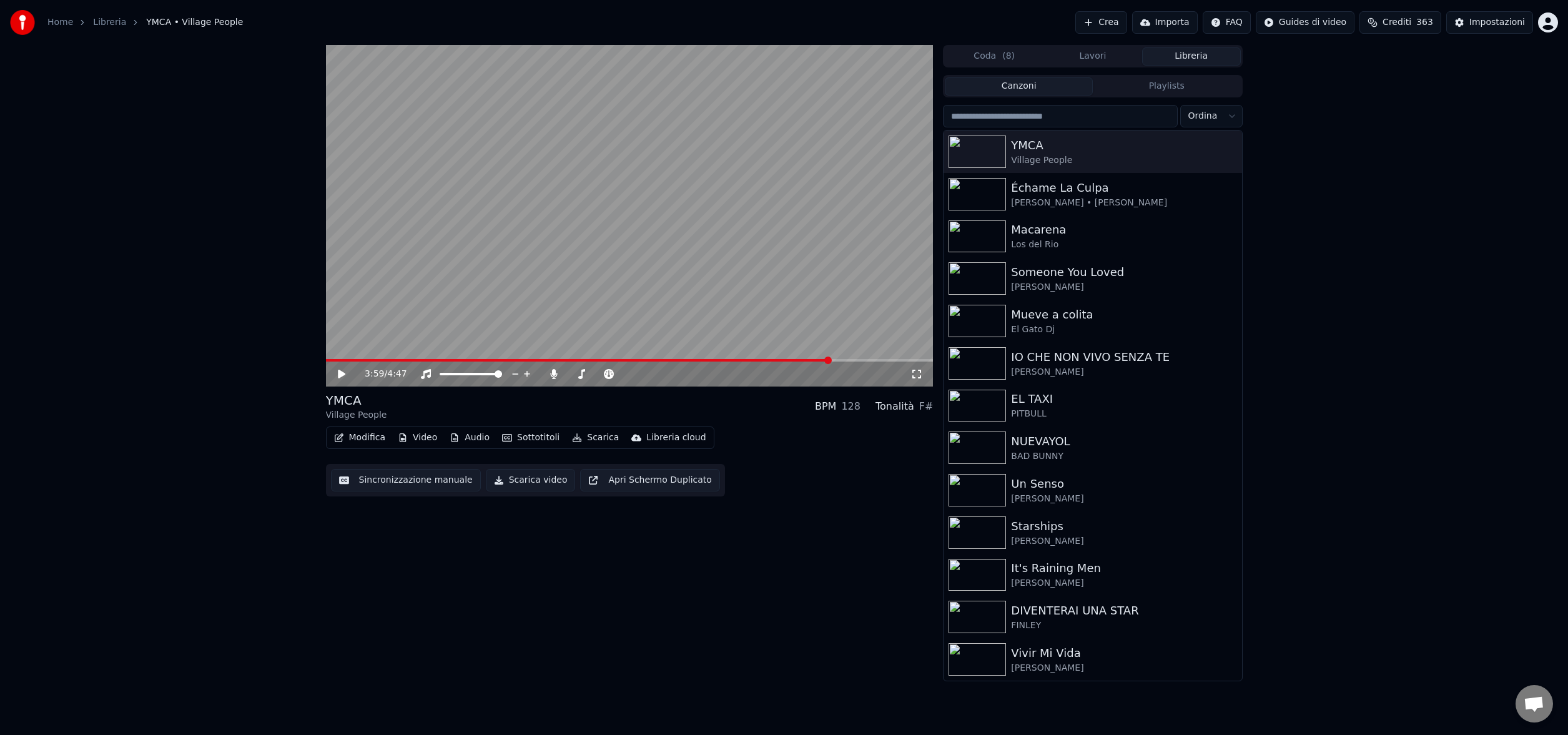
click at [1099, 120] on input "search" at bounding box center [1060, 116] width 234 height 23
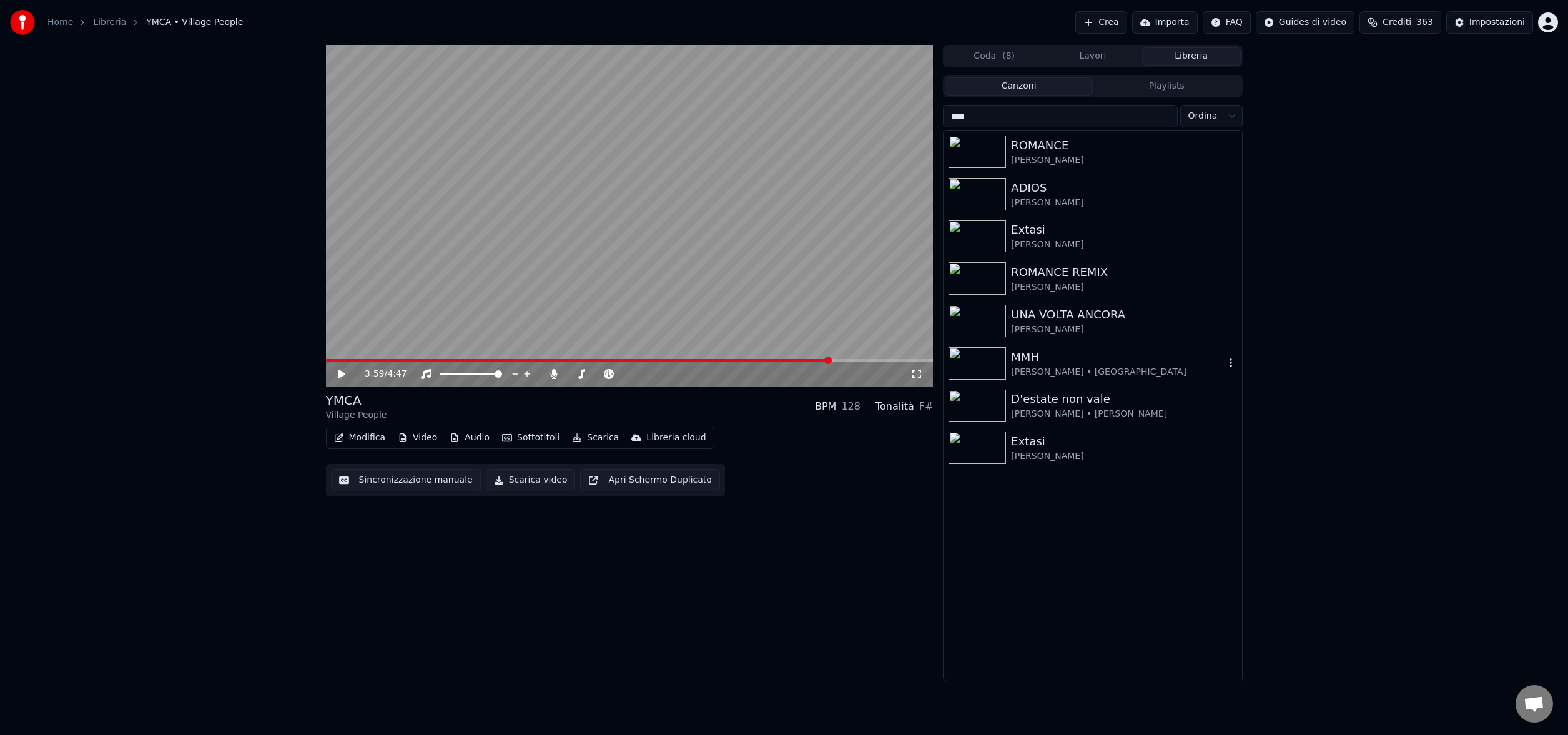
type input "****"
click at [1028, 355] on div "MMH" at bounding box center [1118, 357] width 213 height 17
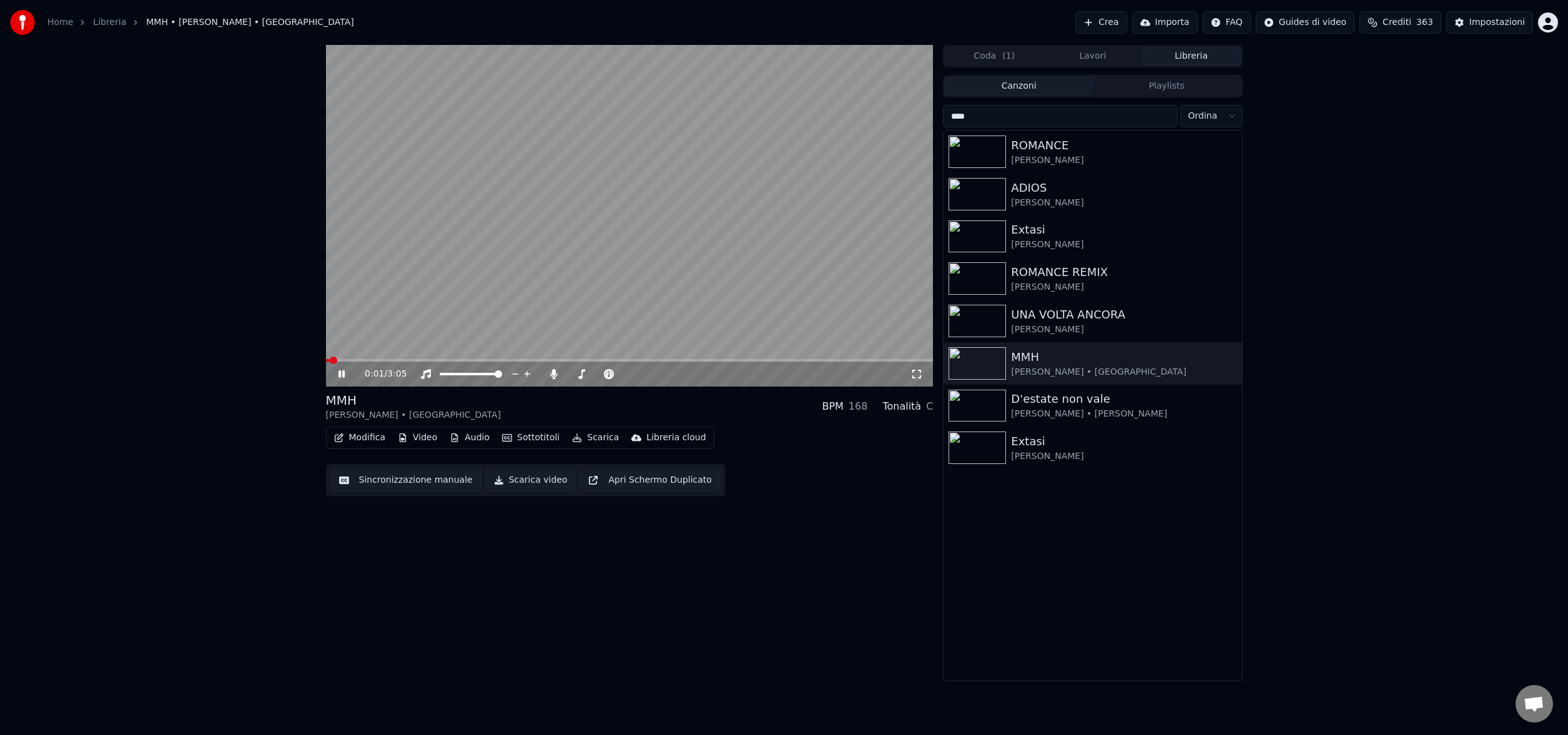
click at [409, 362] on div "0:01 / 3:05" at bounding box center [630, 374] width 608 height 25
click at [409, 360] on span at bounding box center [630, 360] width 608 height 3
click at [534, 439] on button "Sottotitoli" at bounding box center [531, 437] width 67 height 17
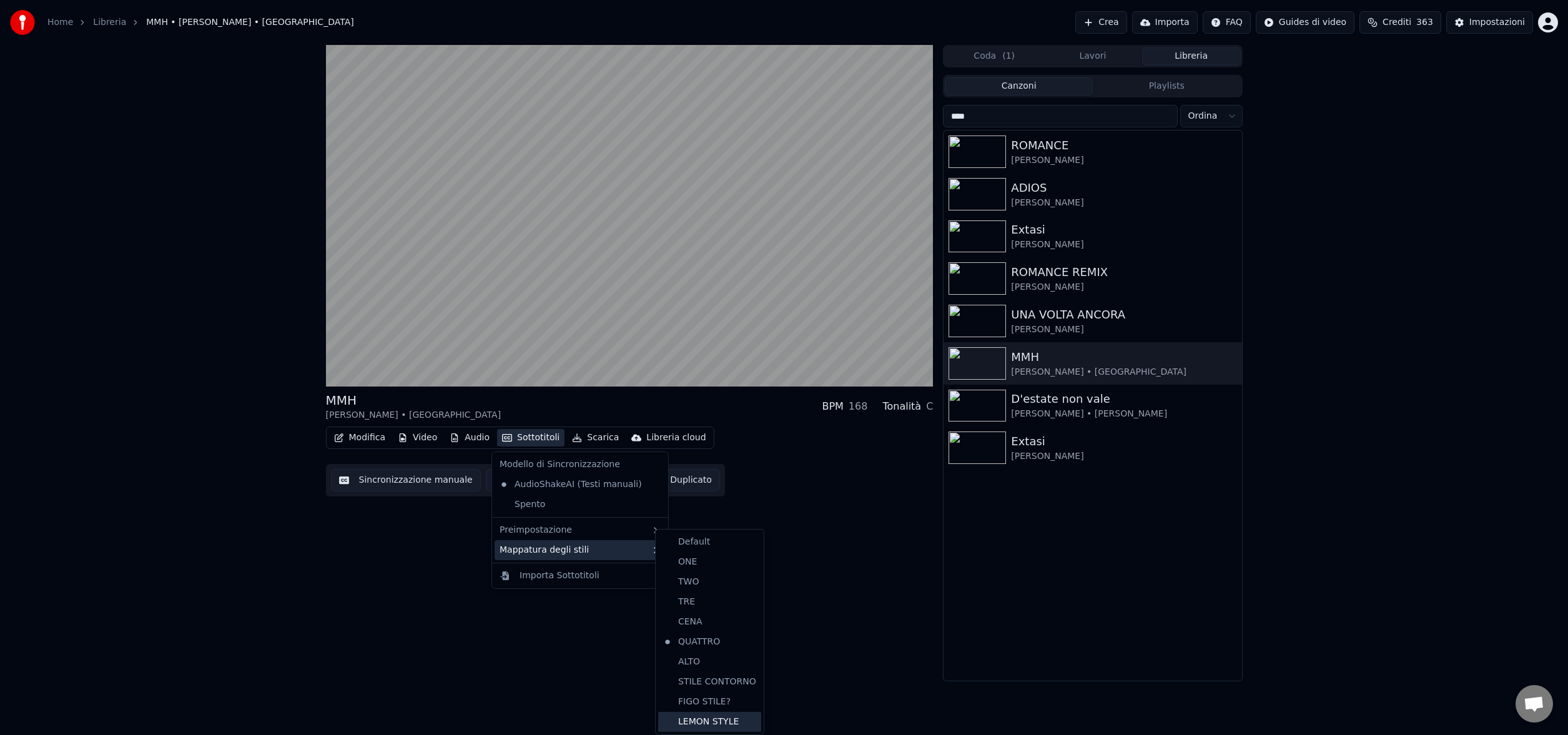
click at [734, 716] on div "LEMON STYLE" at bounding box center [710, 721] width 103 height 20
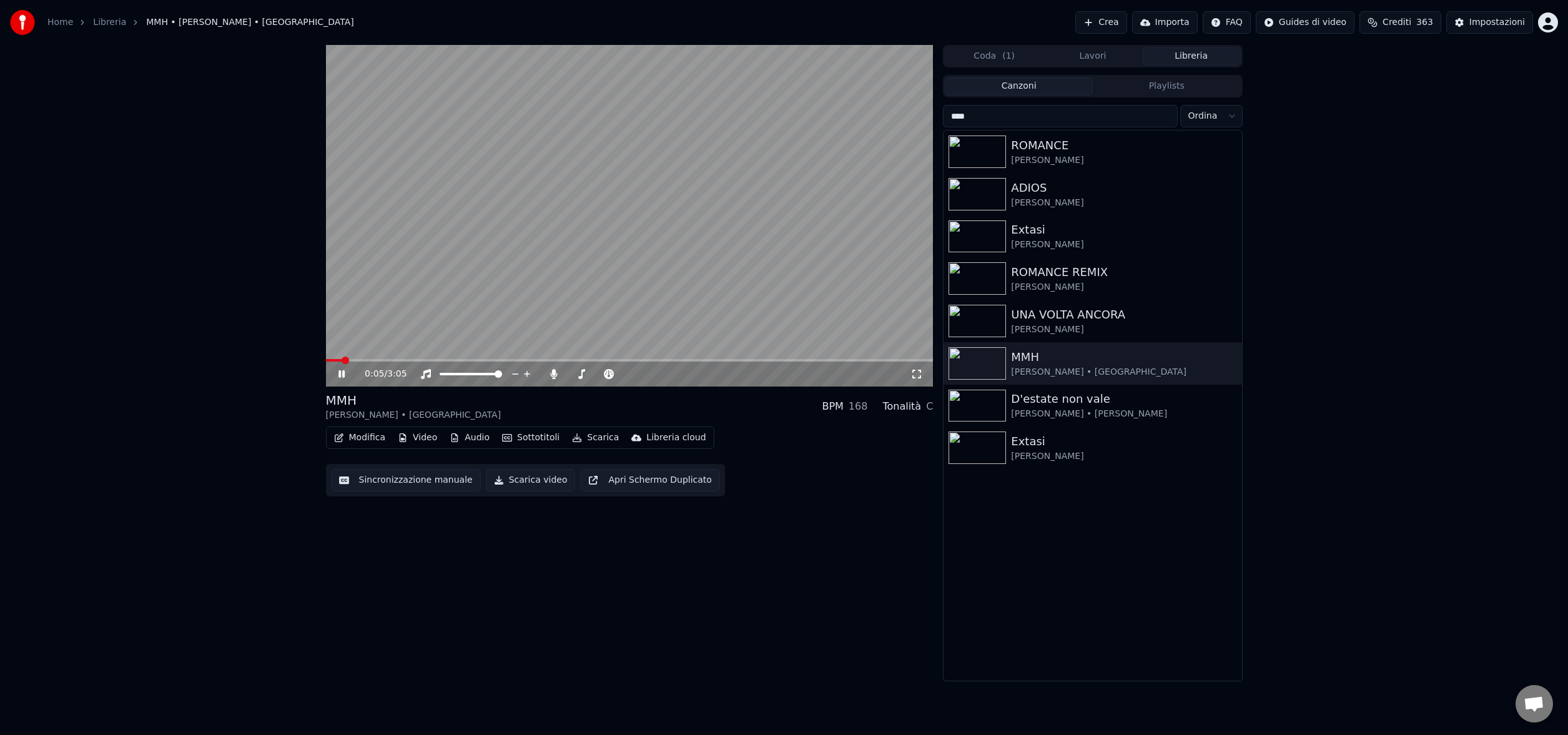
click at [342, 360] on span at bounding box center [334, 360] width 16 height 3
click at [342, 371] on icon at bounding box center [342, 374] width 6 height 8
